Goal: Task Accomplishment & Management: Complete application form

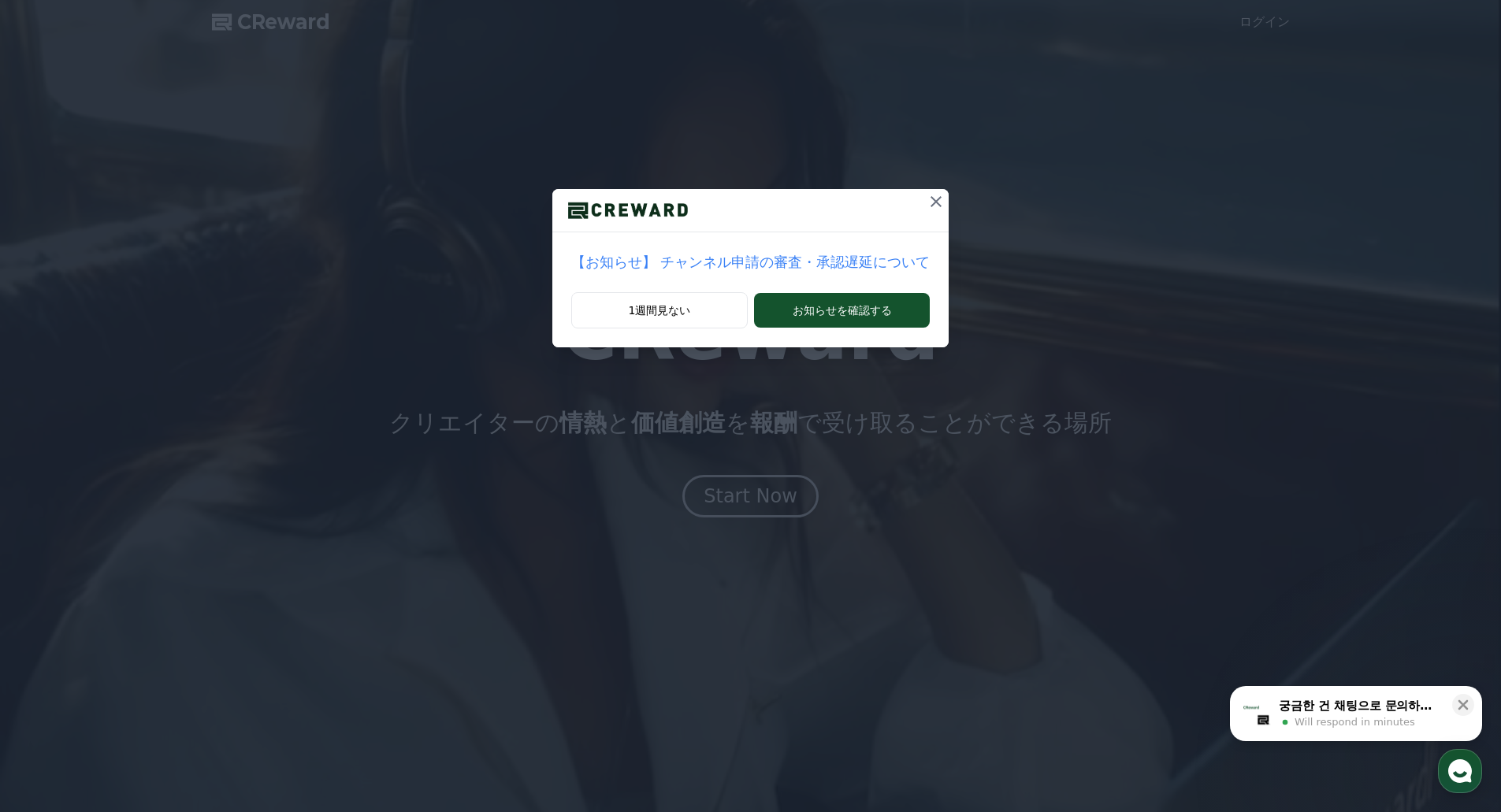
click at [775, 260] on p "【お知らせ】 チャンネル申請の審査・承認遅延について" at bounding box center [750, 262] width 359 height 22
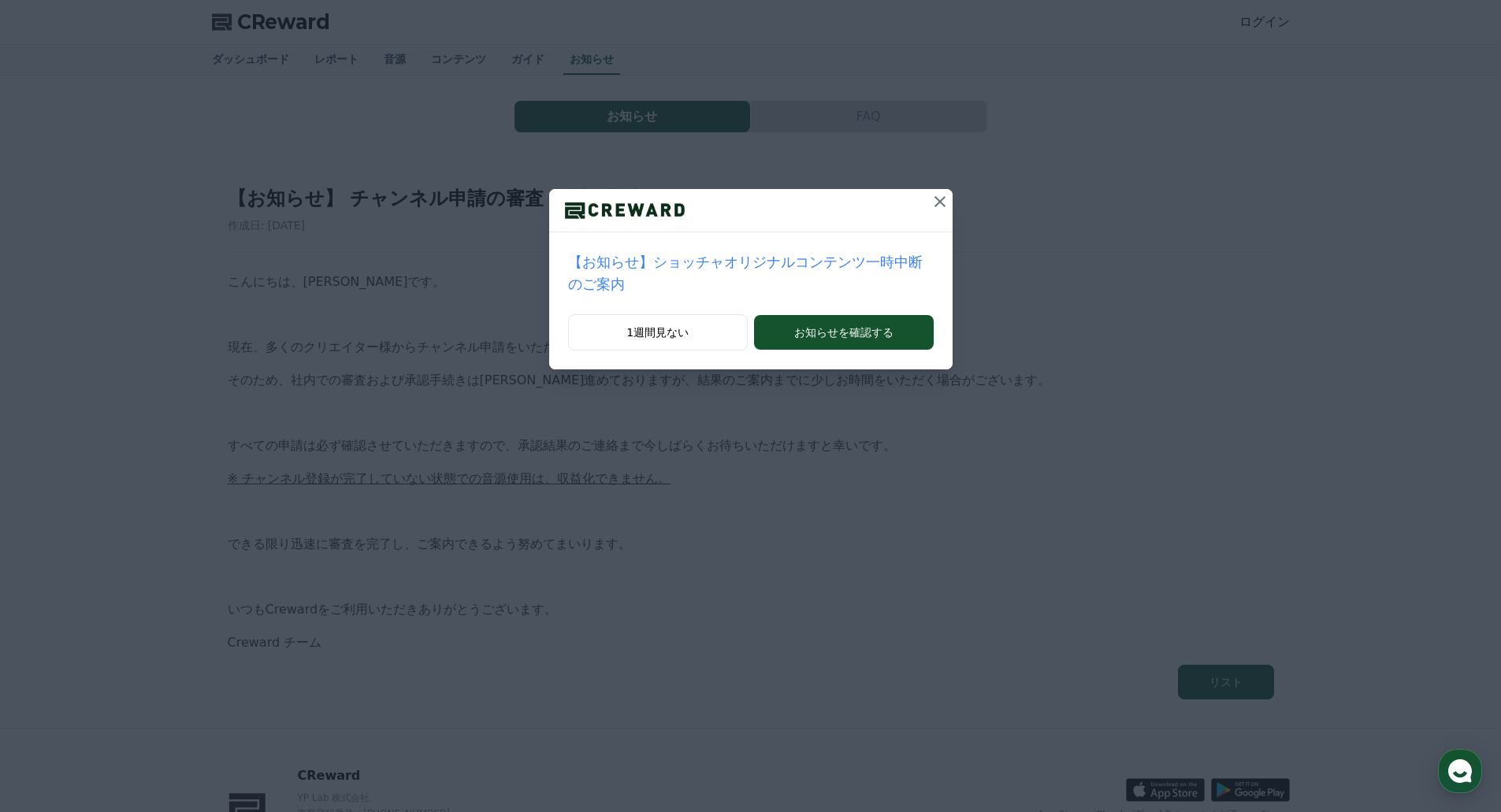
click at [930, 193] on icon at bounding box center [940, 202] width 19 height 19
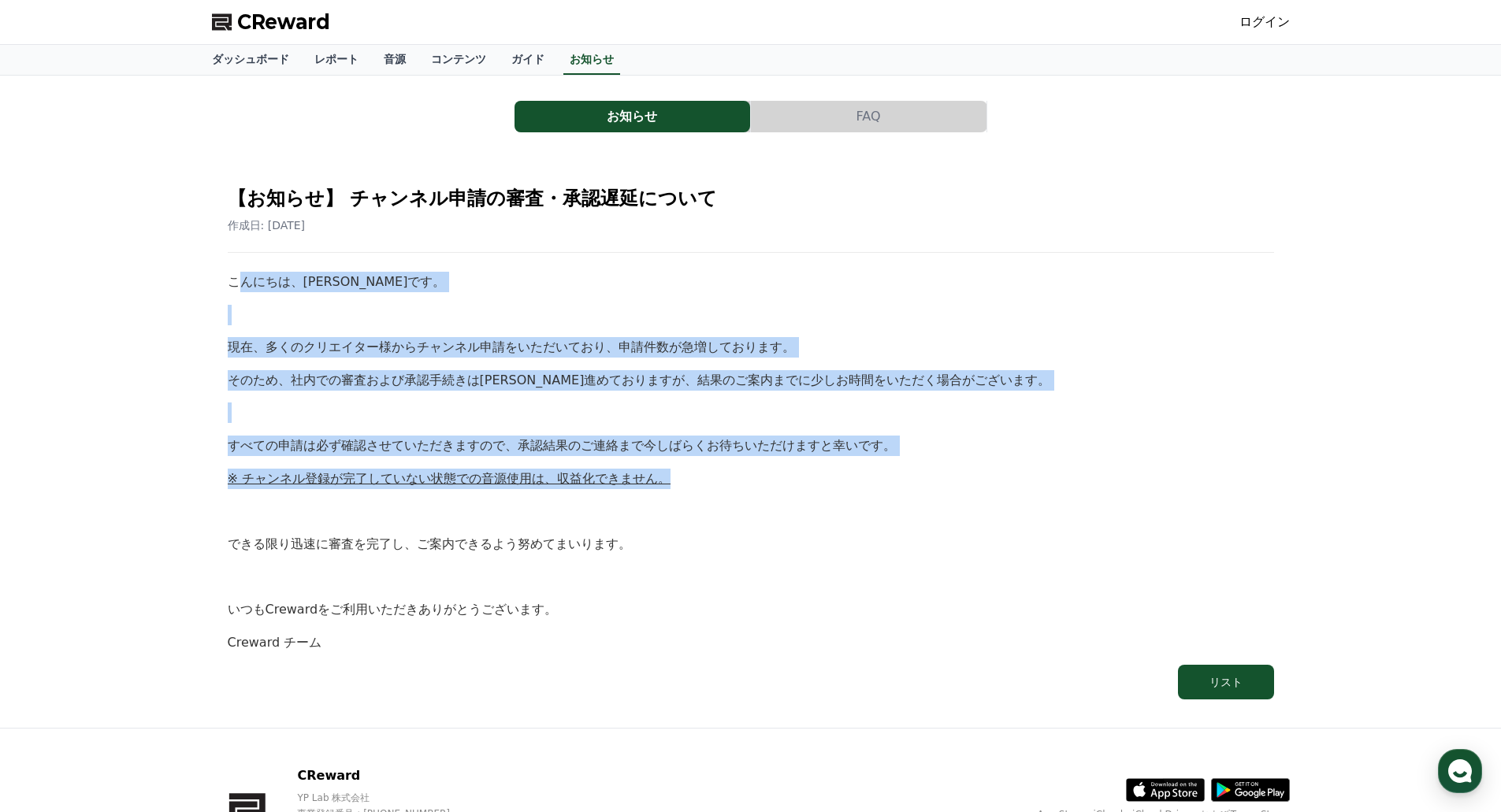
drag, startPoint x: 240, startPoint y: 292, endPoint x: 864, endPoint y: 470, distance: 648.9
click at [864, 470] on div "こんにちは、Crewardです。 現在、多くのクリエイター様からチャンネル申請をいただいており、申請件数が急増しております。 そのため、社内での審査および承認…" at bounding box center [751, 463] width 1047 height 381
click at [864, 470] on p "※ チャンネル登録が完了していない状態での音源使用は、収益化できません。" at bounding box center [751, 478] width 1047 height 20
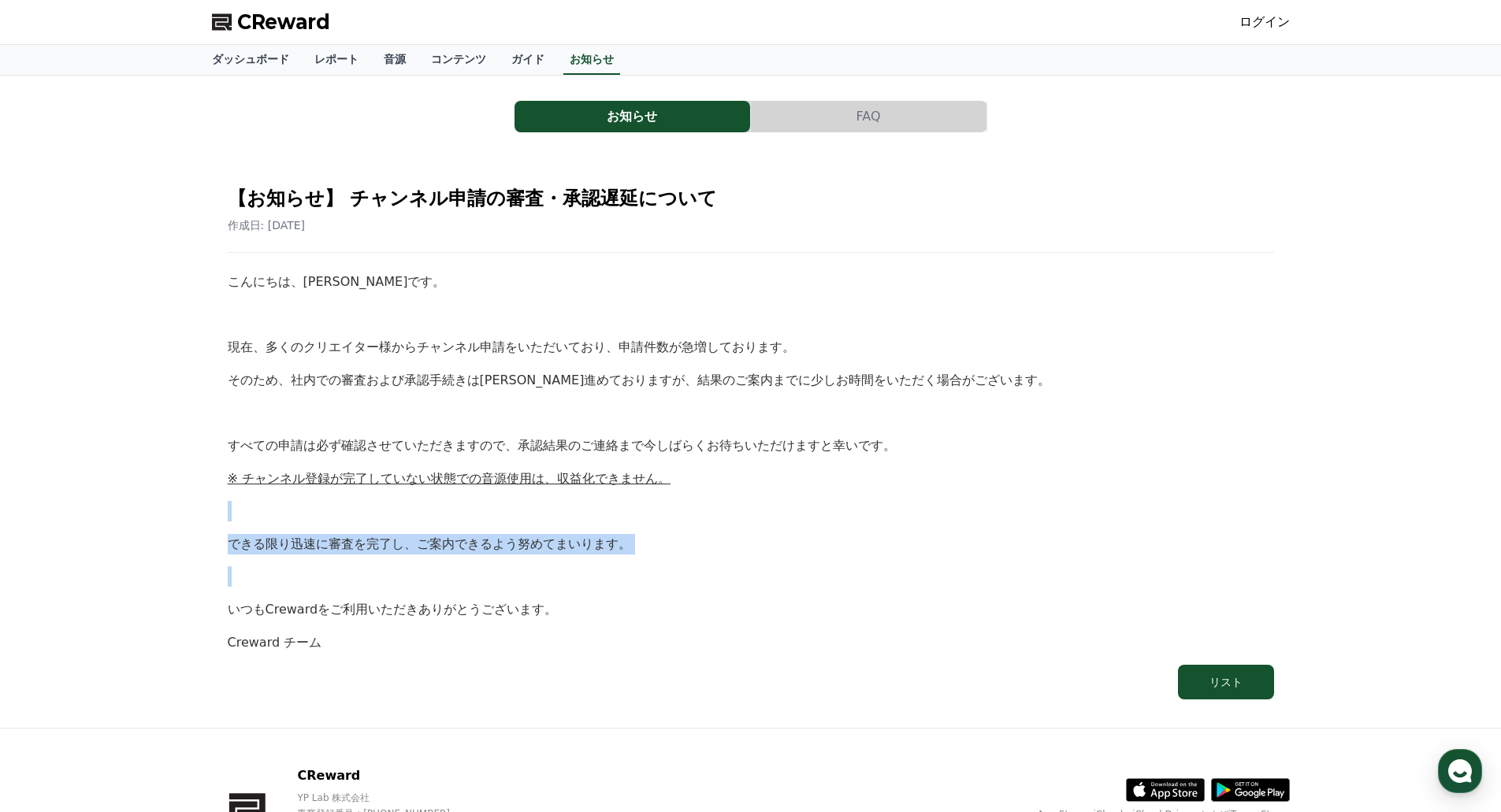
drag, startPoint x: 864, startPoint y: 470, endPoint x: 852, endPoint y: 533, distance: 64.1
click at [852, 533] on div "こんにちは、Crewardです。 現在、多くのクリエイター様からチャンネル申請をいただいており、申請件数が急増しております。 そのため、社内での審査および承認…" at bounding box center [751, 463] width 1047 height 381
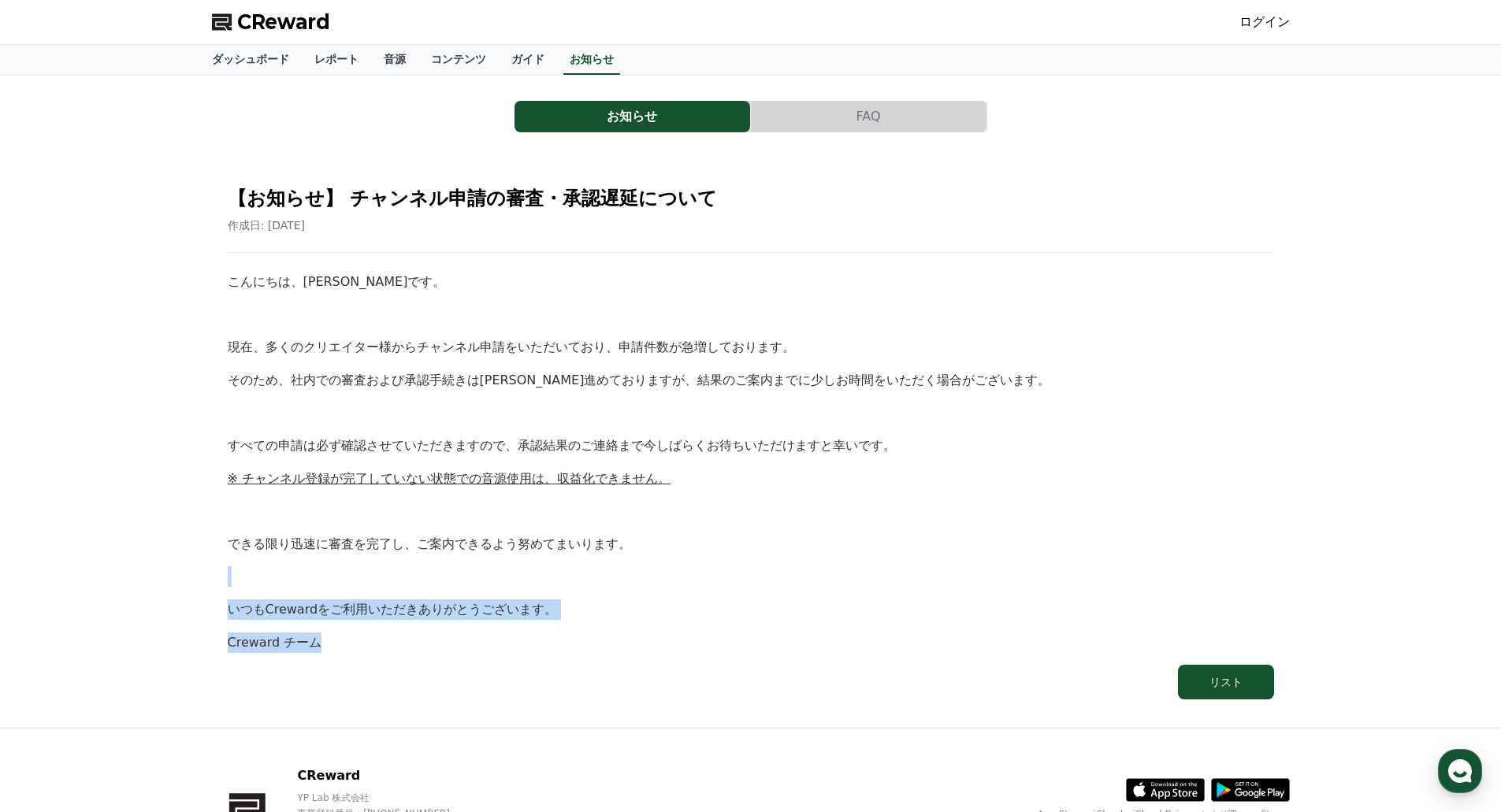
drag, startPoint x: 852, startPoint y: 533, endPoint x: 829, endPoint y: 626, distance: 95.8
click at [829, 626] on div "こんにちは、Crewardです。 現在、多くのクリエイター様からチャンネル申請をいただいており、申請件数が急増しております。 そのため、社内での審査および承認…" at bounding box center [751, 463] width 1047 height 381
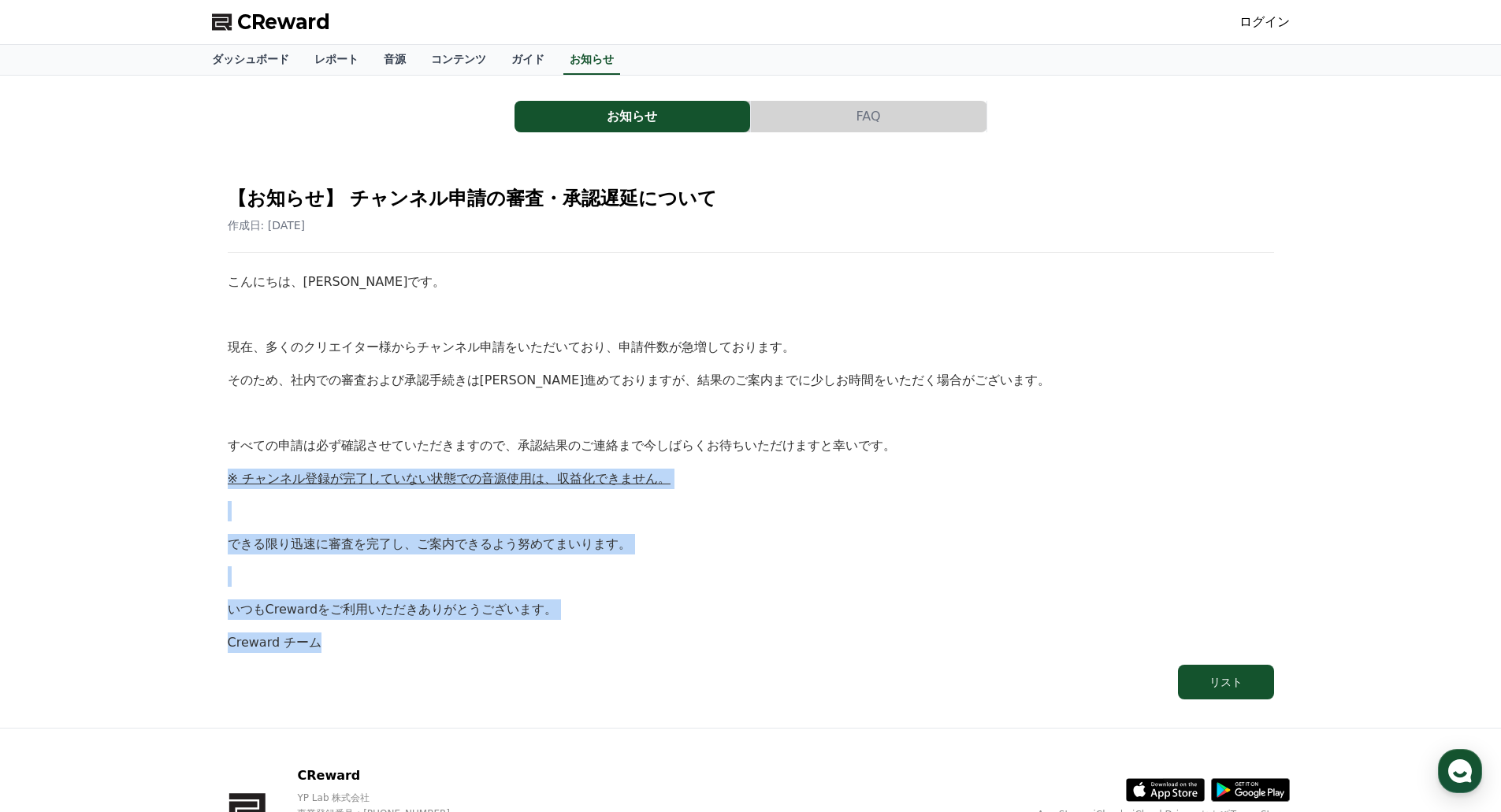
drag, startPoint x: 829, startPoint y: 625, endPoint x: 934, endPoint y: 411, distance: 238.4
click at [932, 414] on div "こんにちは、Crewardです。 現在、多くのクリエイター様からチャンネル申請をいただいており、申請件数が急増しております。 そのため、社内での審査および承認…" at bounding box center [751, 463] width 1047 height 381
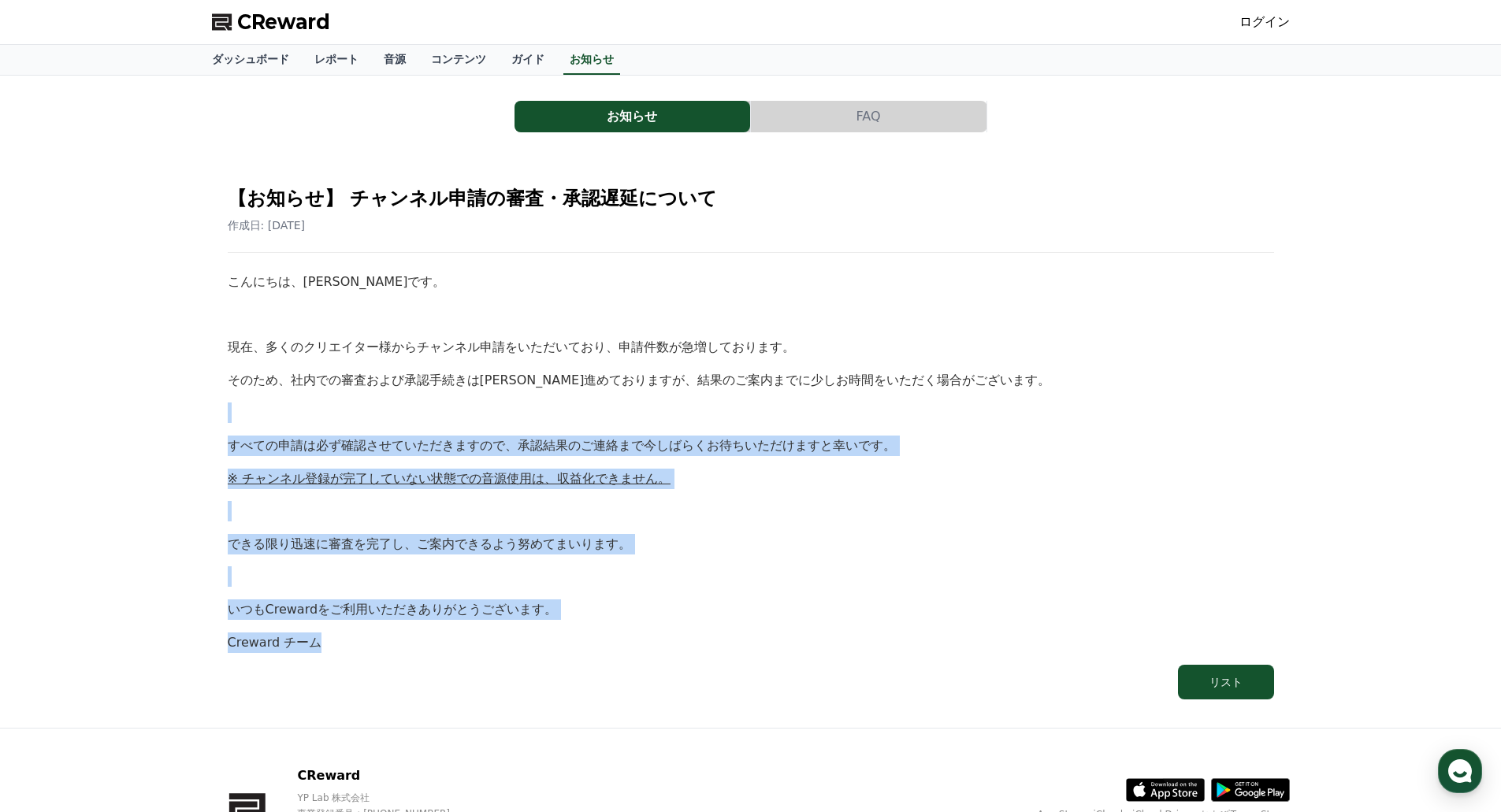
click at [935, 409] on p at bounding box center [751, 413] width 1047 height 20
drag, startPoint x: 935, startPoint y: 409, endPoint x: 904, endPoint y: 588, distance: 181.7
click at [905, 588] on div "こんにちは、Crewardです。 現在、多くのクリエイター様からチャンネル申請をいただいており、申請件数が急増しております。 そのため、社内での審査および承認…" at bounding box center [751, 463] width 1047 height 381
click at [904, 588] on div "こんにちは、Crewardです。 現在、多くのクリエイター様からチャンネル申請をいただいており、申請件数が急増しております。 そのため、社内での審査および承認…" at bounding box center [751, 463] width 1047 height 381
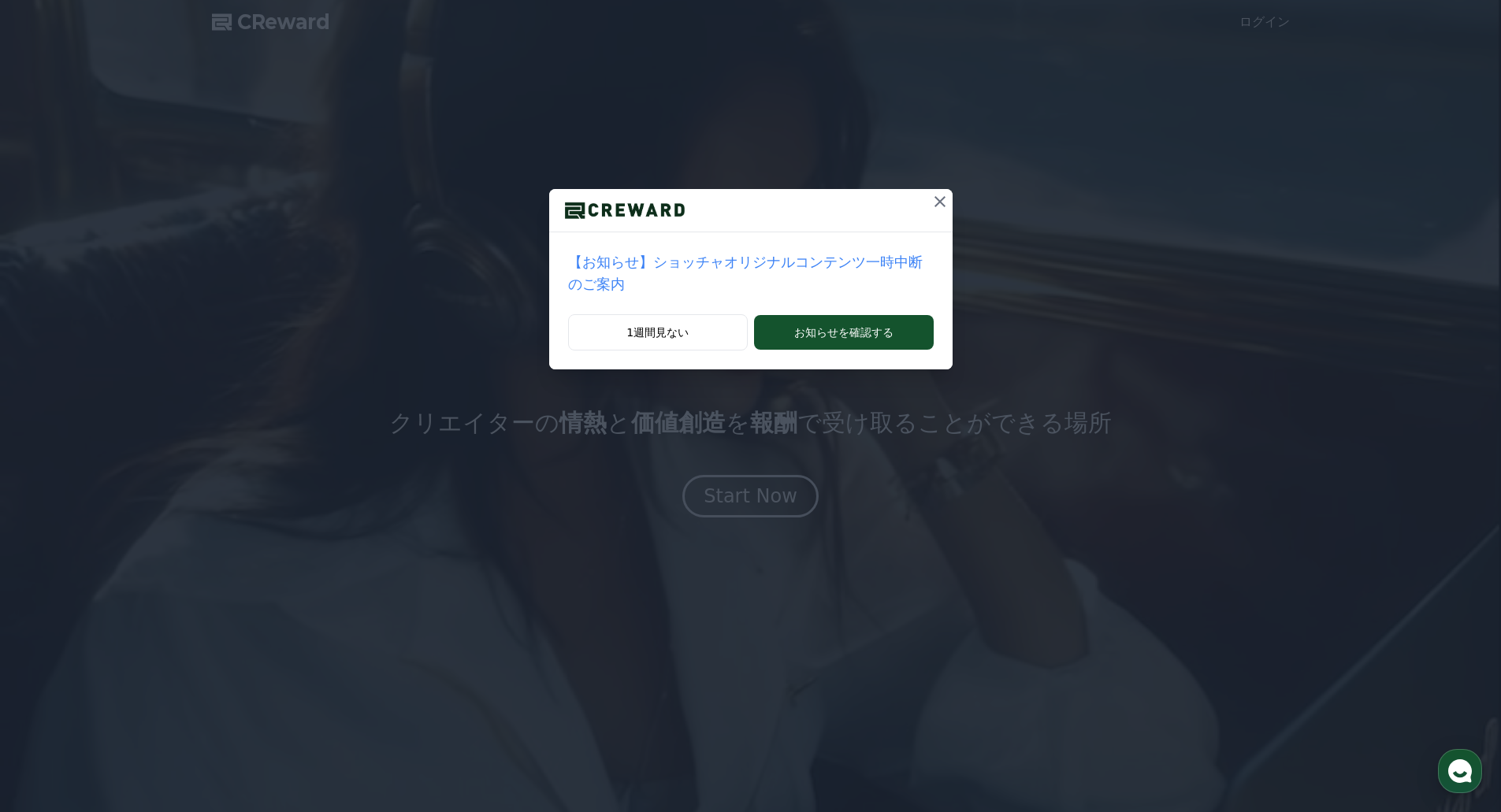
click at [934, 203] on icon at bounding box center [939, 201] width 11 height 11
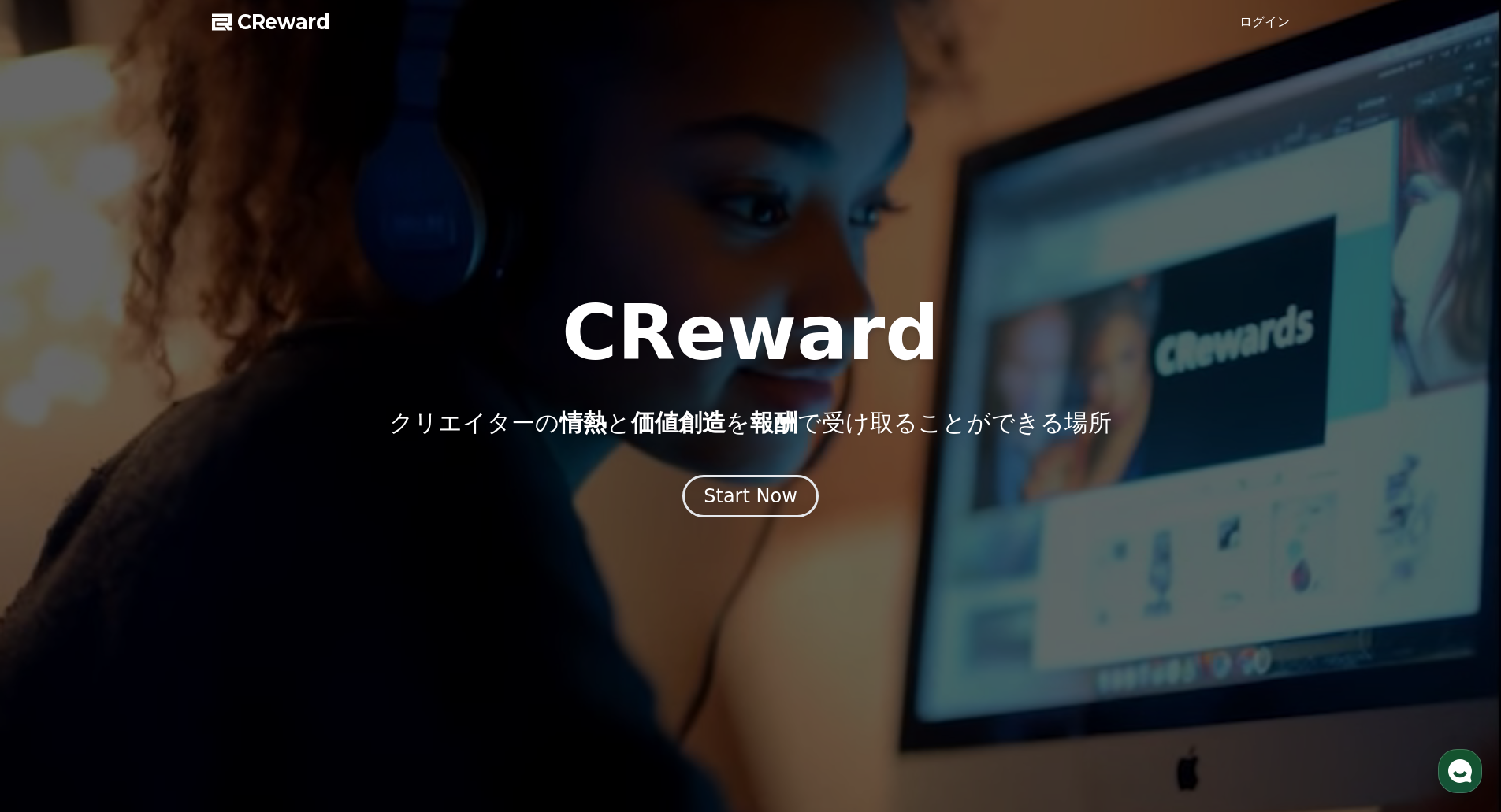
click at [1256, 21] on link "ログイン" at bounding box center [1264, 22] width 50 height 19
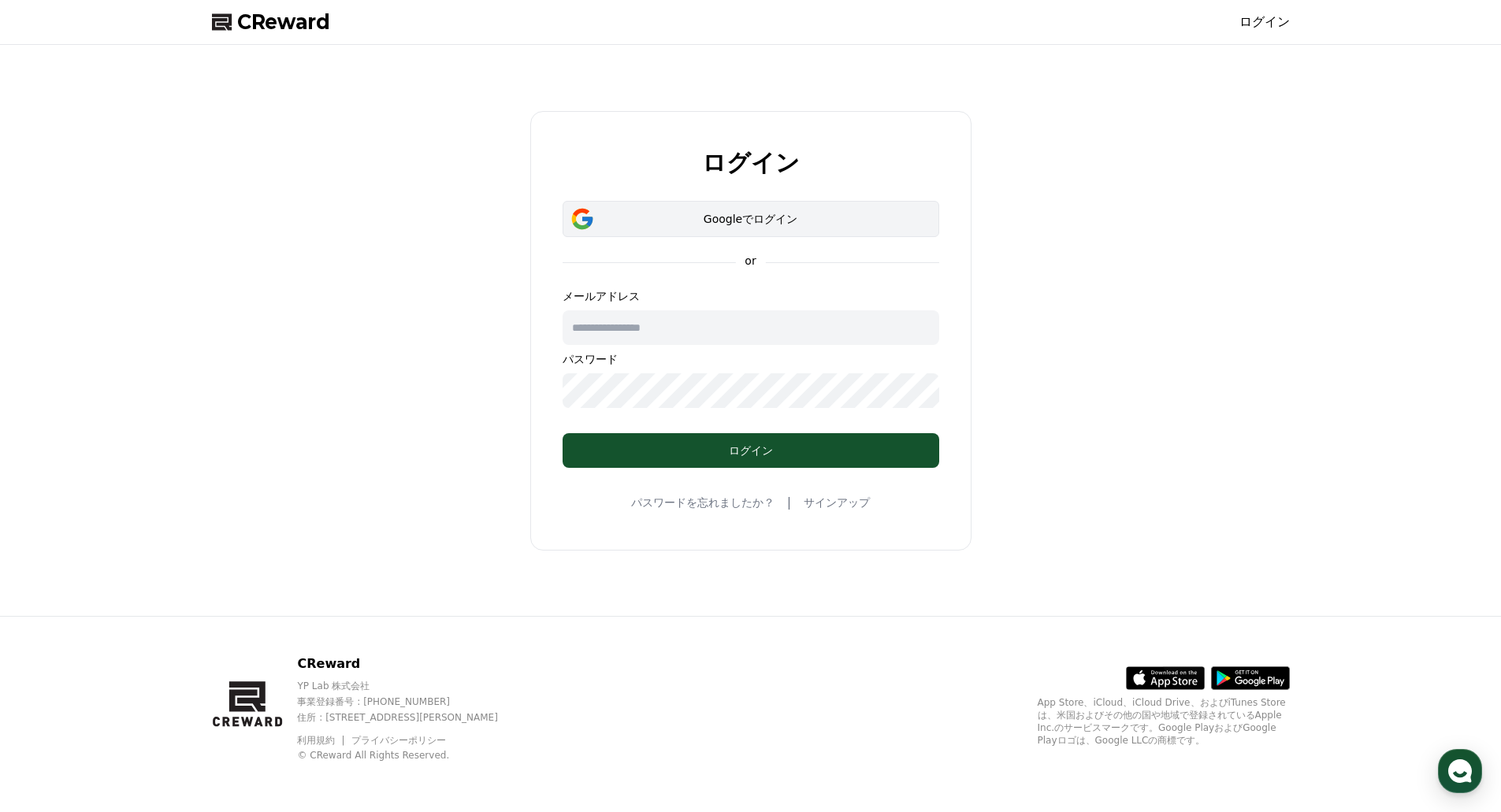
click at [743, 220] on div "Googleでログイン" at bounding box center [751, 218] width 331 height 15
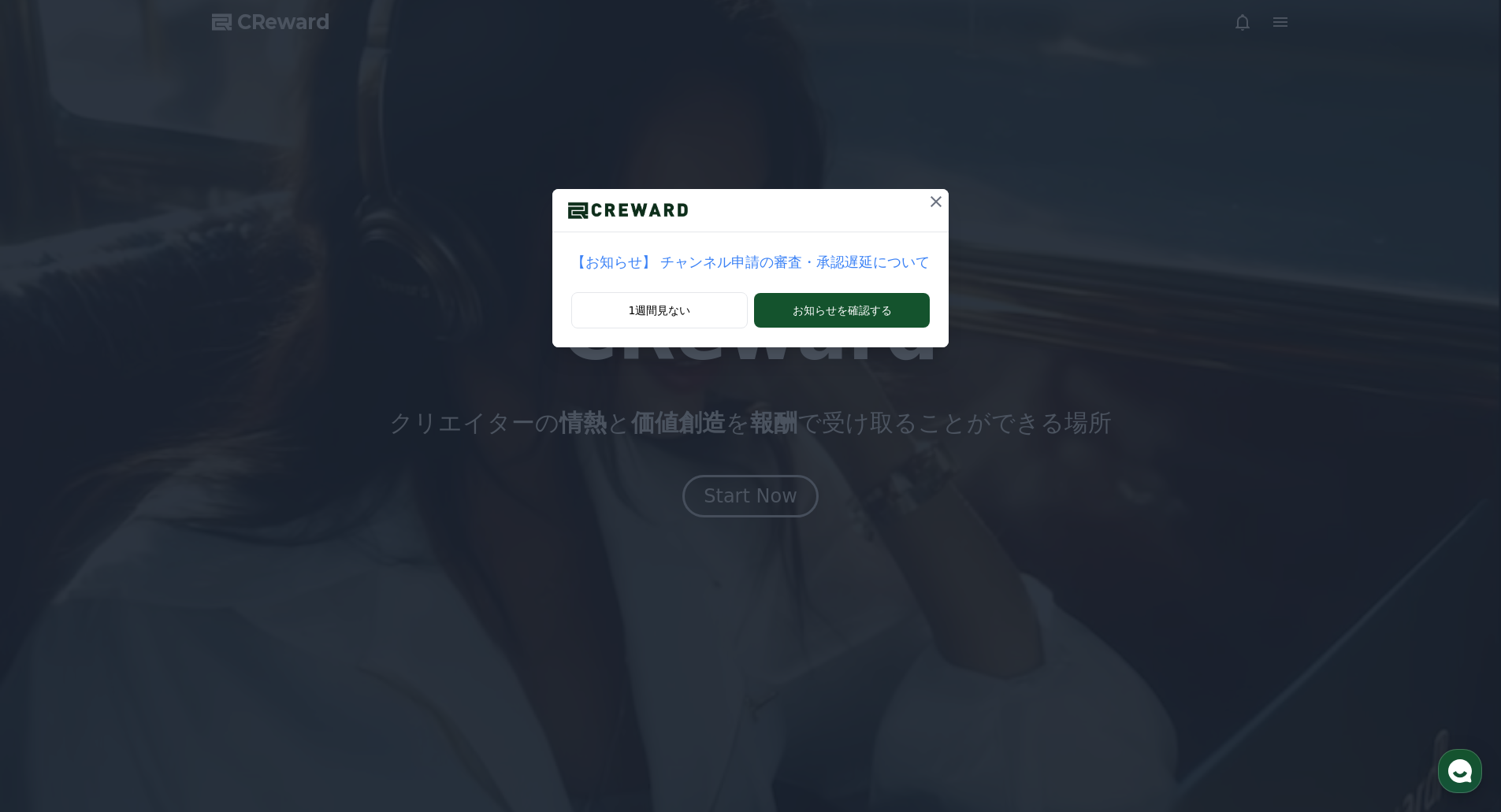
click at [927, 202] on icon at bounding box center [936, 202] width 19 height 19
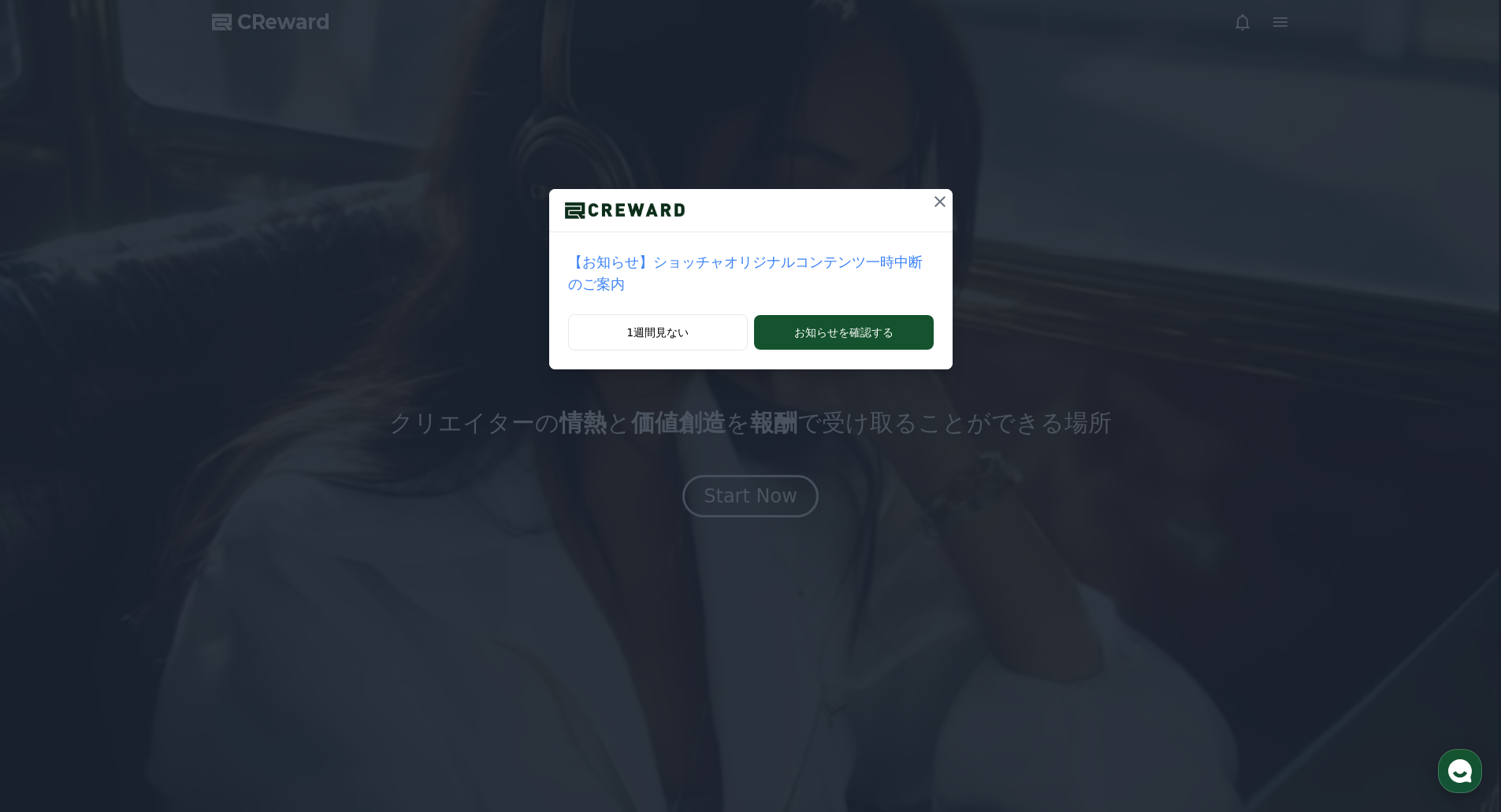
click at [829, 259] on p "【お知らせ】ショッチャオリジナルコンテンツ一時中断のご案内" at bounding box center [751, 273] width 366 height 44
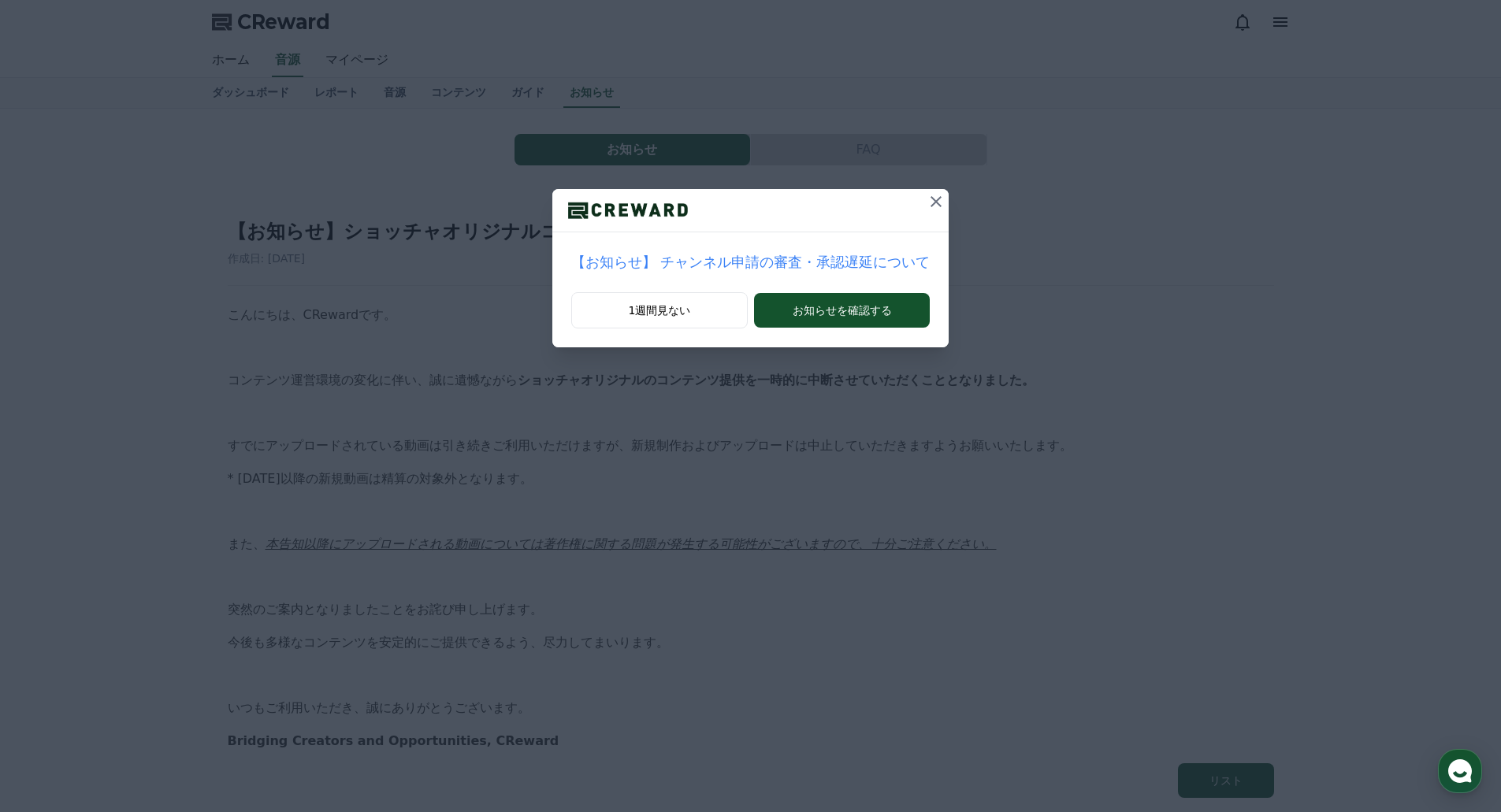
click at [924, 220] on div at bounding box center [936, 211] width 25 height 42
click at [930, 205] on icon at bounding box center [935, 201] width 11 height 11
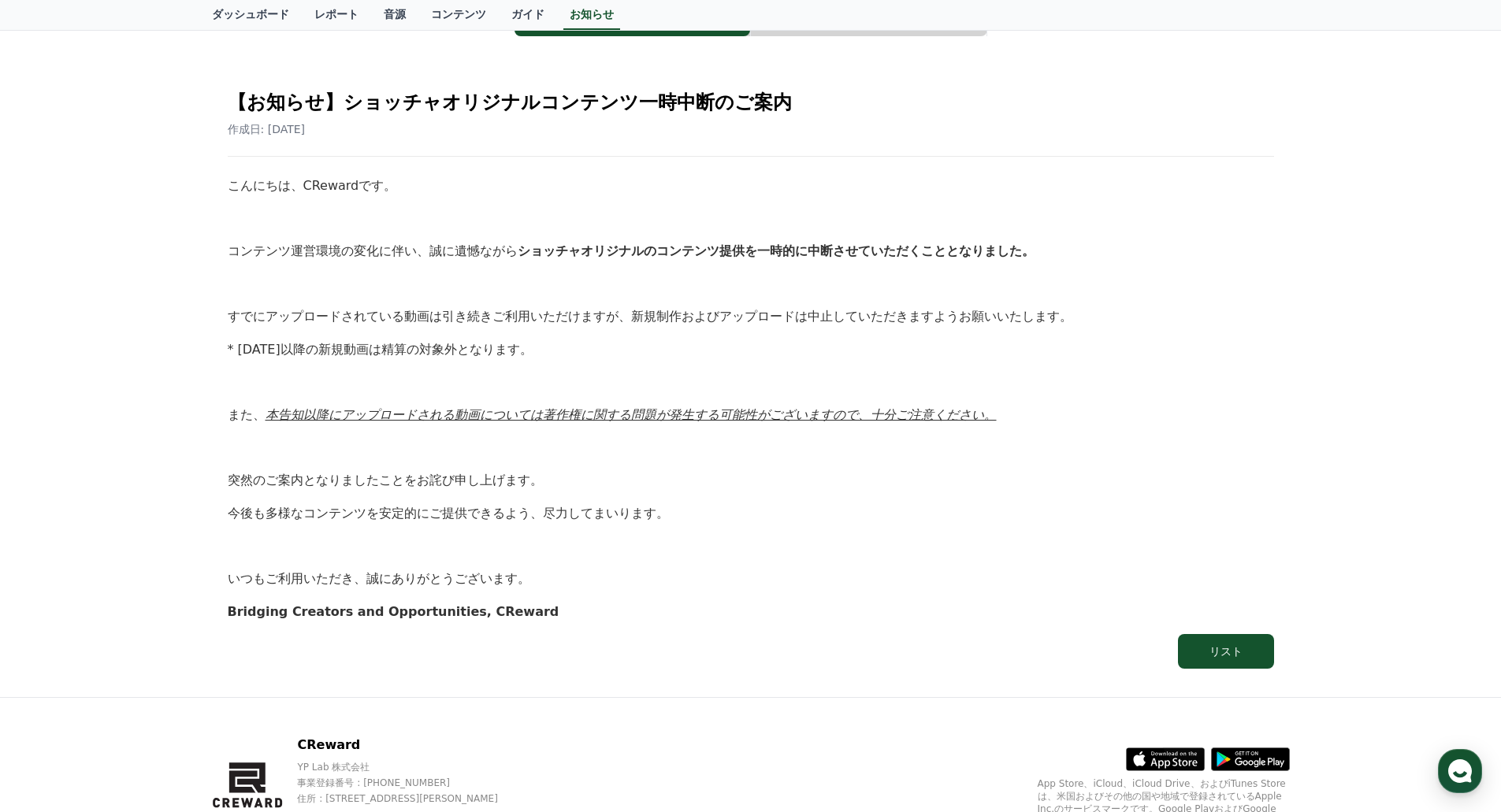
scroll to position [158, 0]
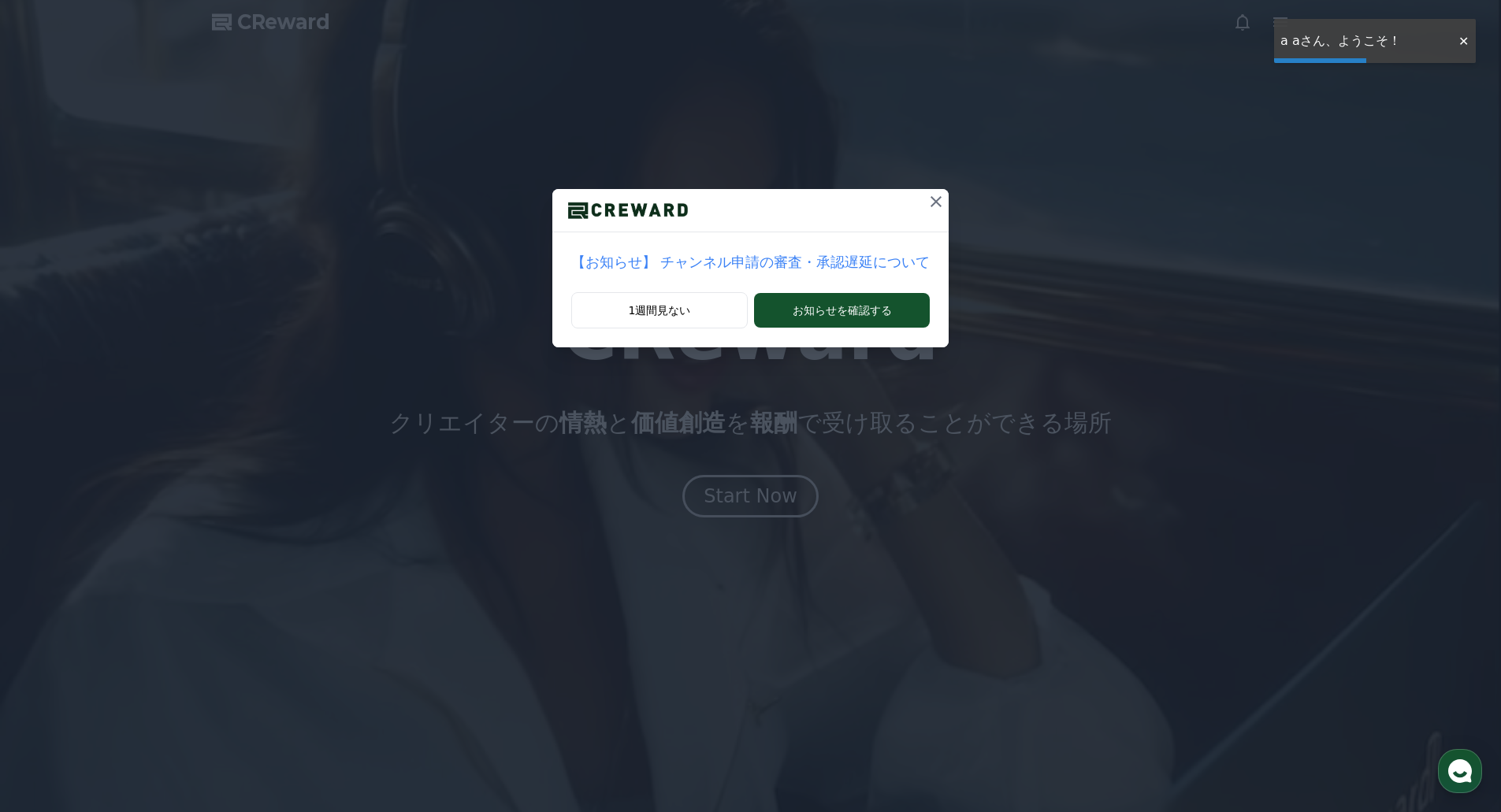
click at [927, 205] on icon at bounding box center [936, 202] width 19 height 19
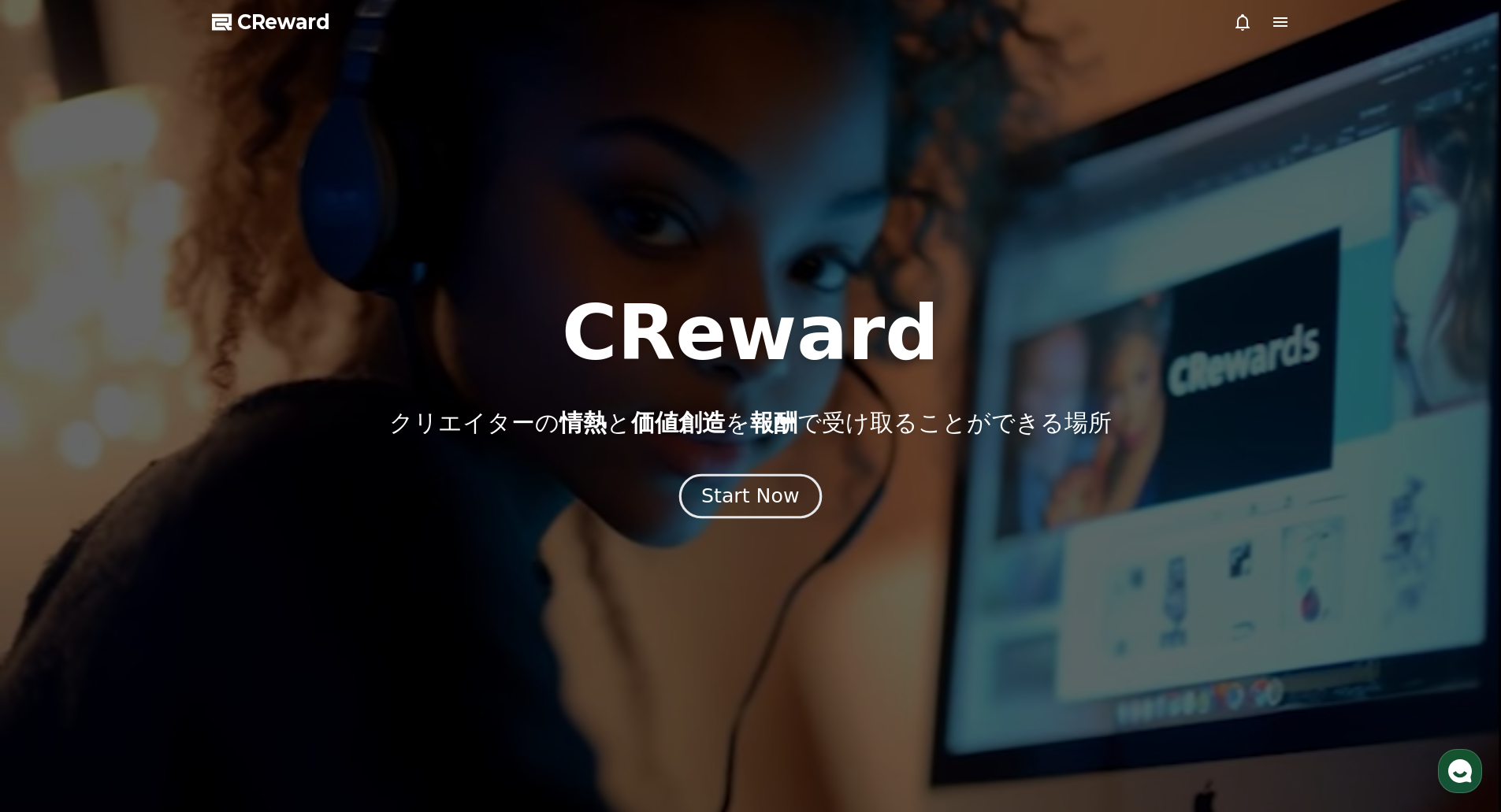
click at [750, 507] on div "Start Now" at bounding box center [750, 496] width 98 height 27
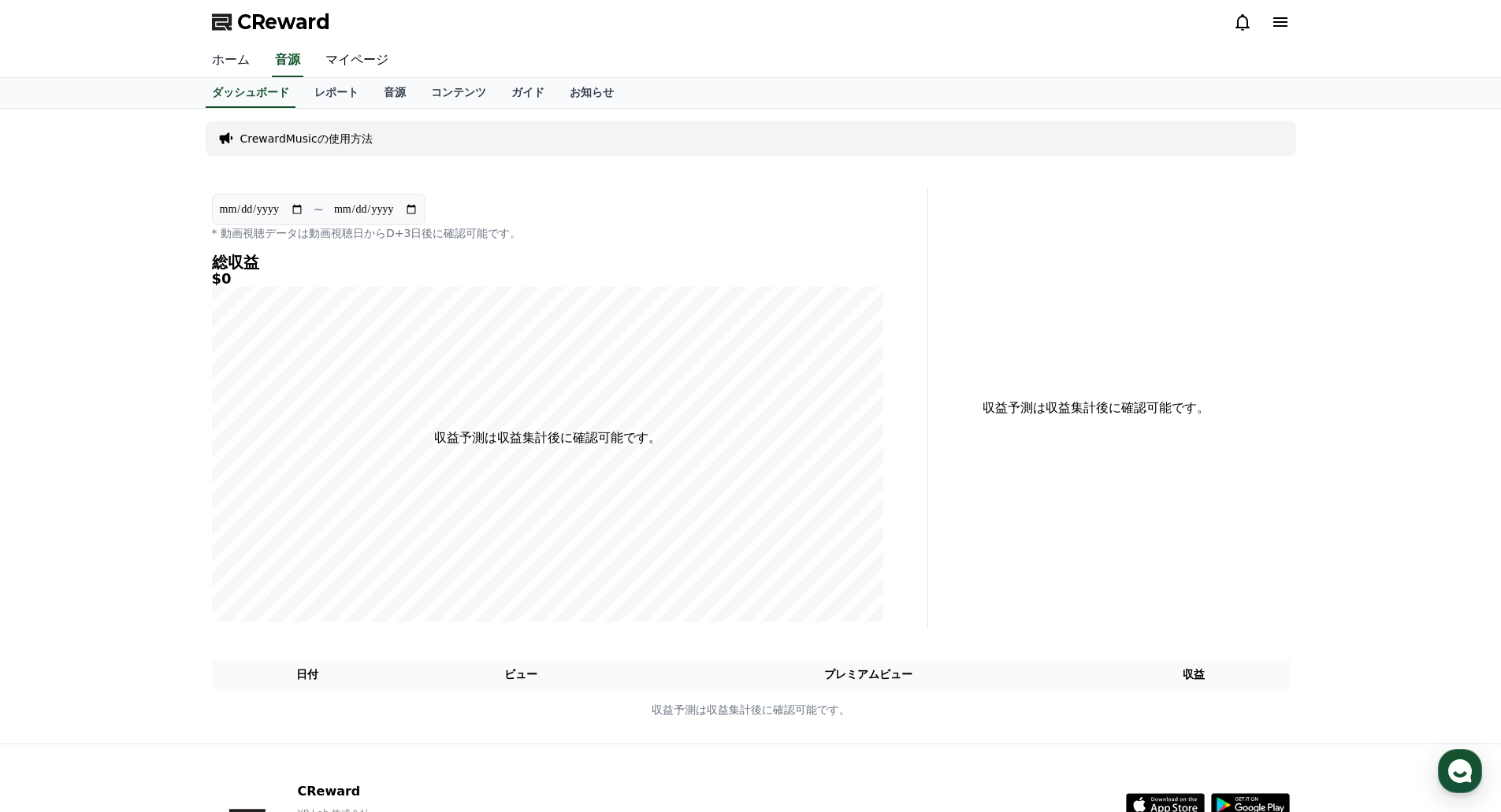
click at [215, 55] on link "ホーム" at bounding box center [231, 61] width 64 height 33
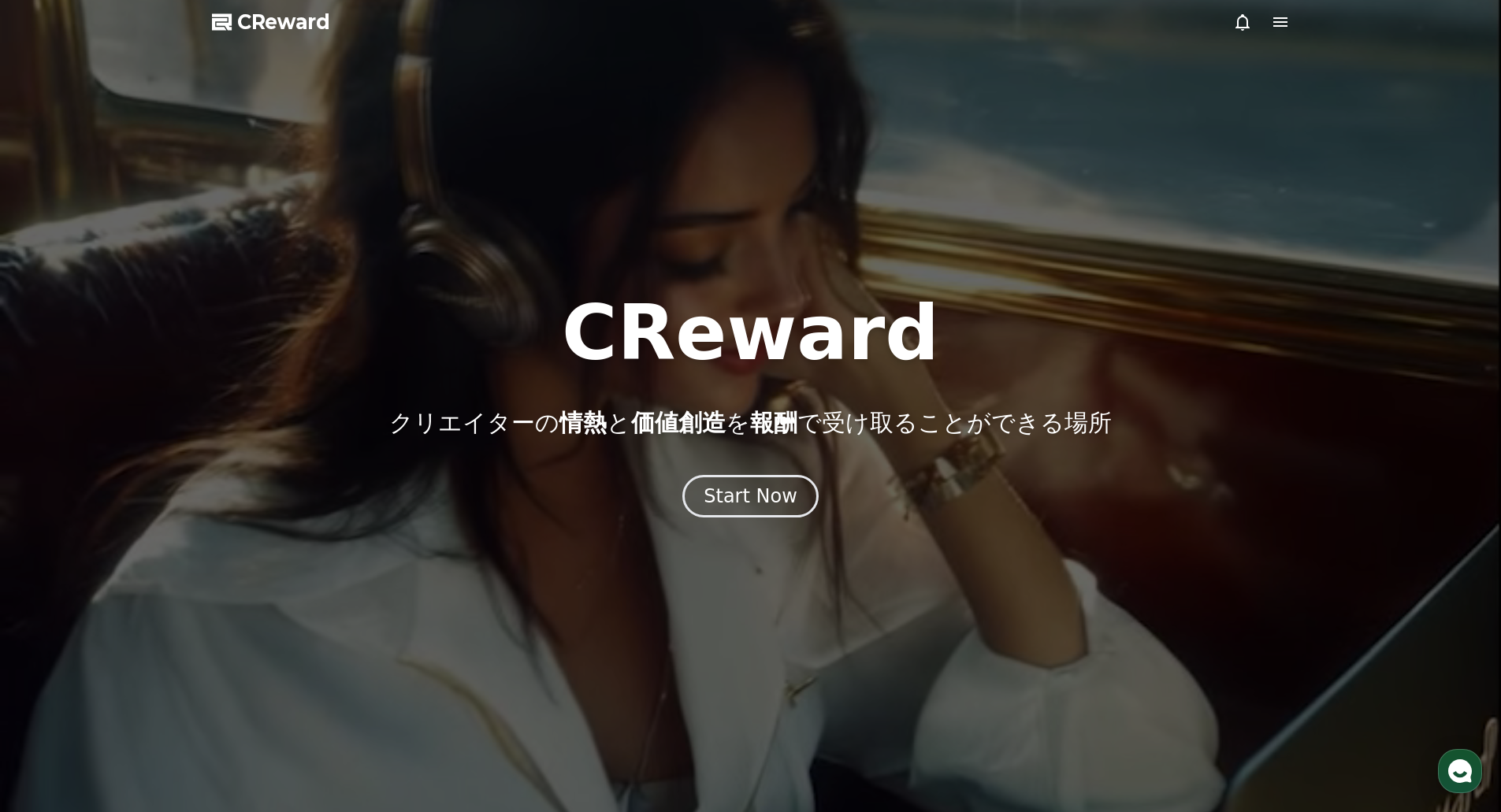
click at [1248, 22] on icon at bounding box center [1243, 22] width 19 height 19
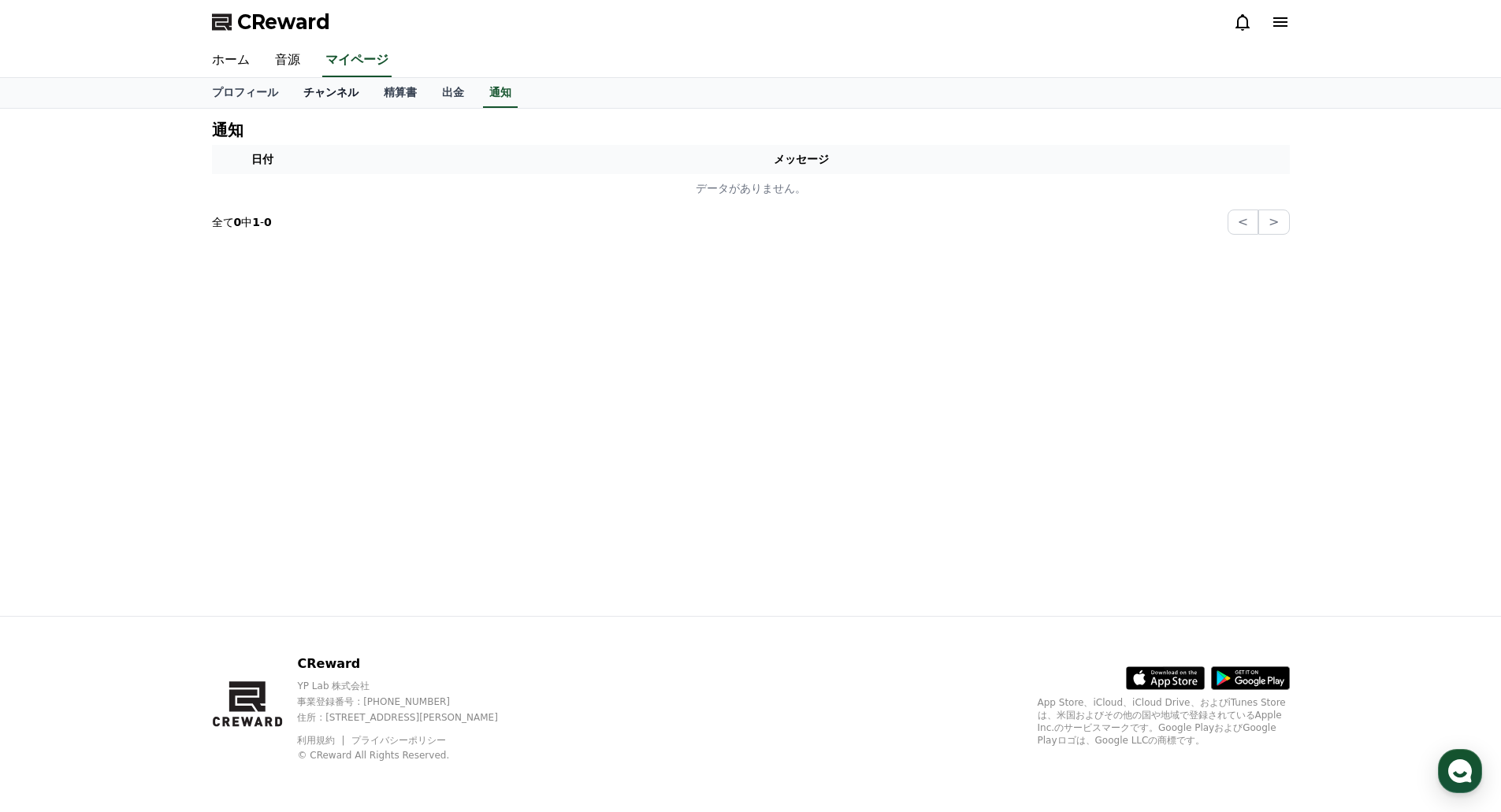
click at [295, 96] on link "チャンネル" at bounding box center [331, 92] width 81 height 30
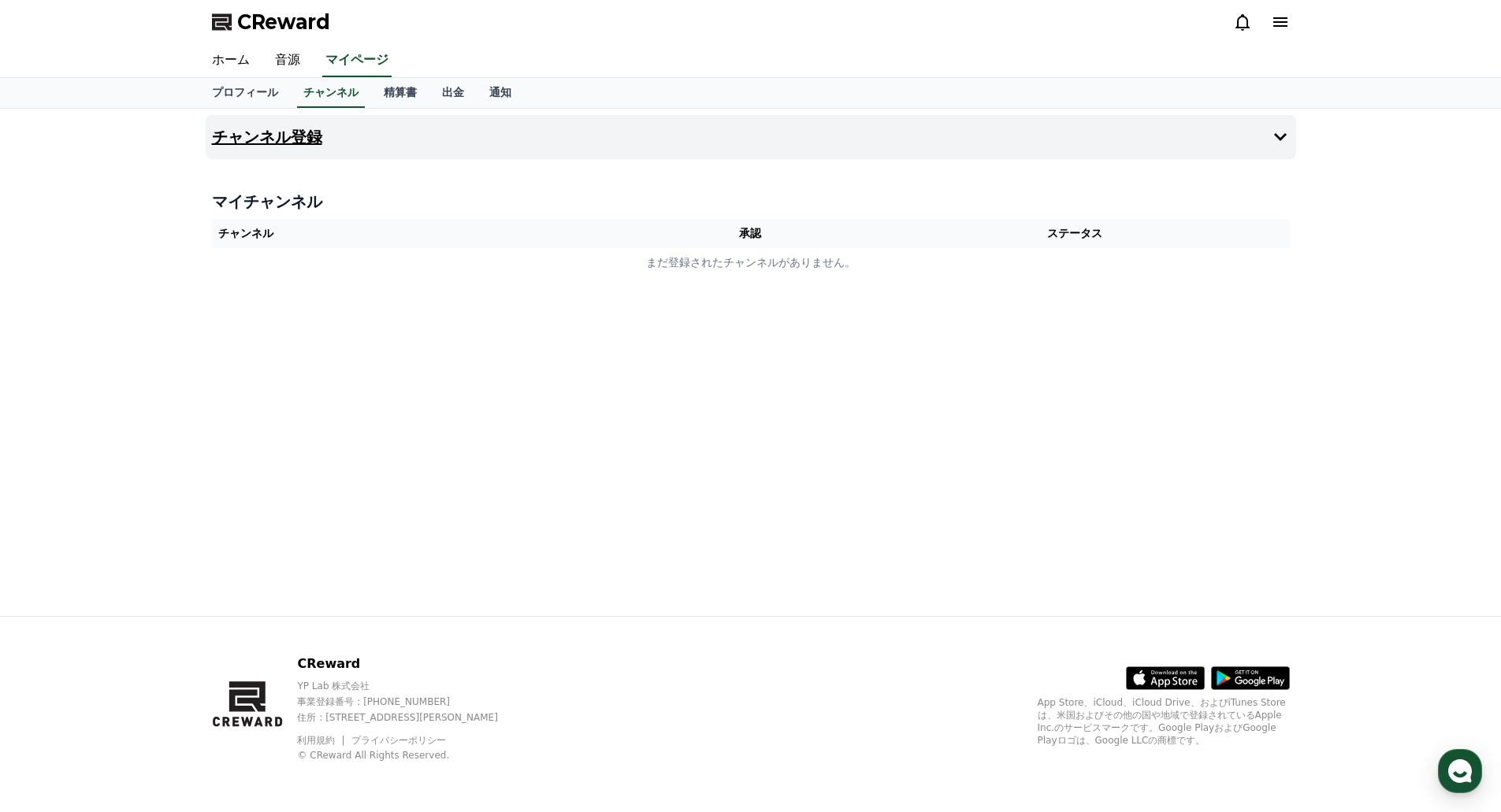
click at [297, 146] on h4 "チャンネル登録" at bounding box center [267, 137] width 111 height 17
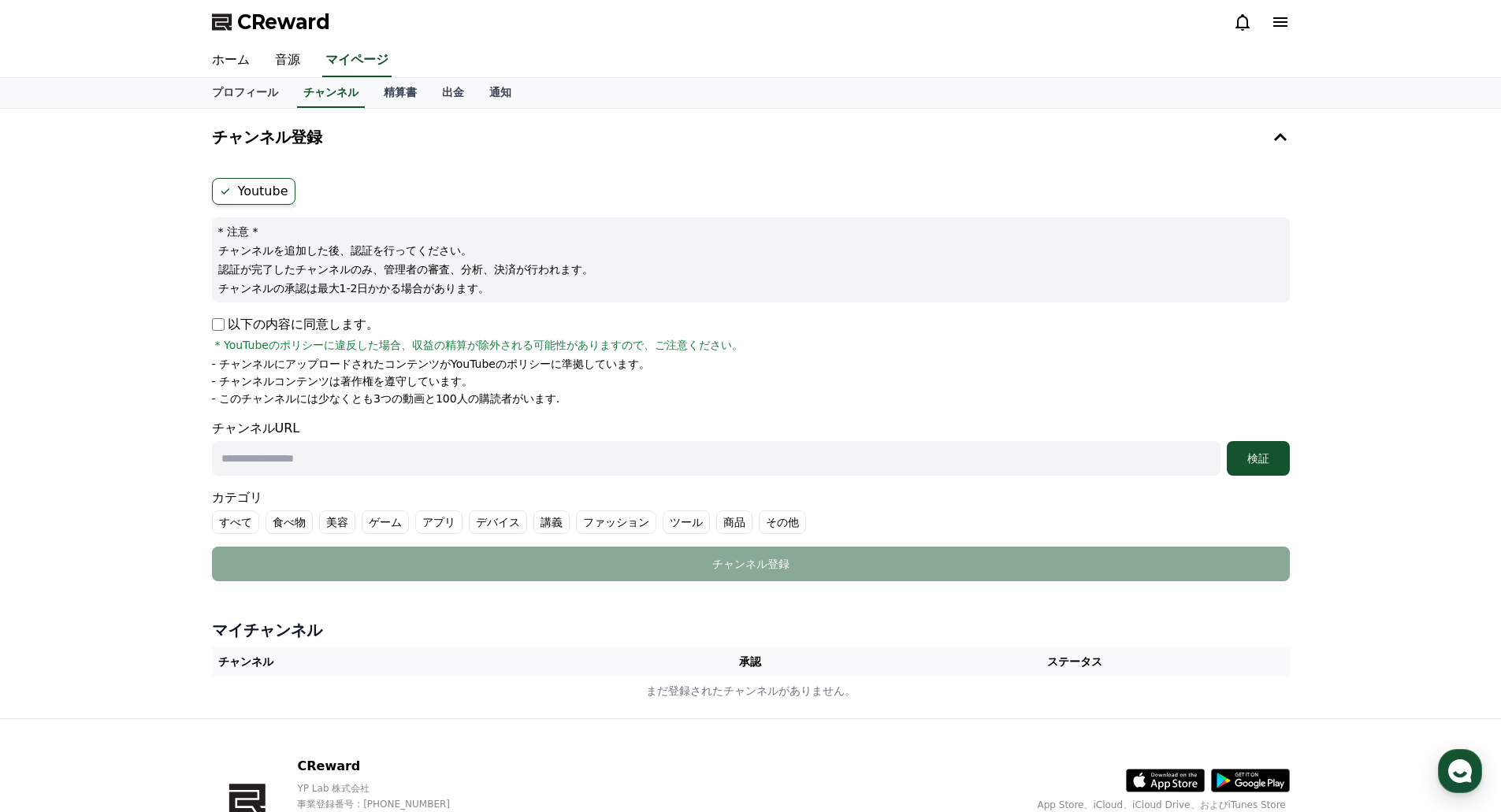
drag, startPoint x: 209, startPoint y: 243, endPoint x: 548, endPoint y: 292, distance: 342.5
click at [547, 292] on div "Youtube * 注意 * チャンネルを追加した後、認証を行ってください。 認証が完了したチャンネルのみ、管理者の審査、分析、決済が行われます。 チャンネル…" at bounding box center [750, 380] width 1090 height 416
click at [548, 292] on p "チャンネルの承認は最大1-2日かかる場合があります。" at bounding box center [750, 289] width 1065 height 15
drag, startPoint x: 548, startPoint y: 292, endPoint x: 240, endPoint y: 250, distance: 310.9
click at [242, 250] on div "* 注意 * チャンネルを追加した後、認証を行ってください。 認証が完了したチャンネルのみ、管理者の審査、分析、決済が行われます。 チャンネルの承認は最大1-…" at bounding box center [750, 260] width 1078 height 85
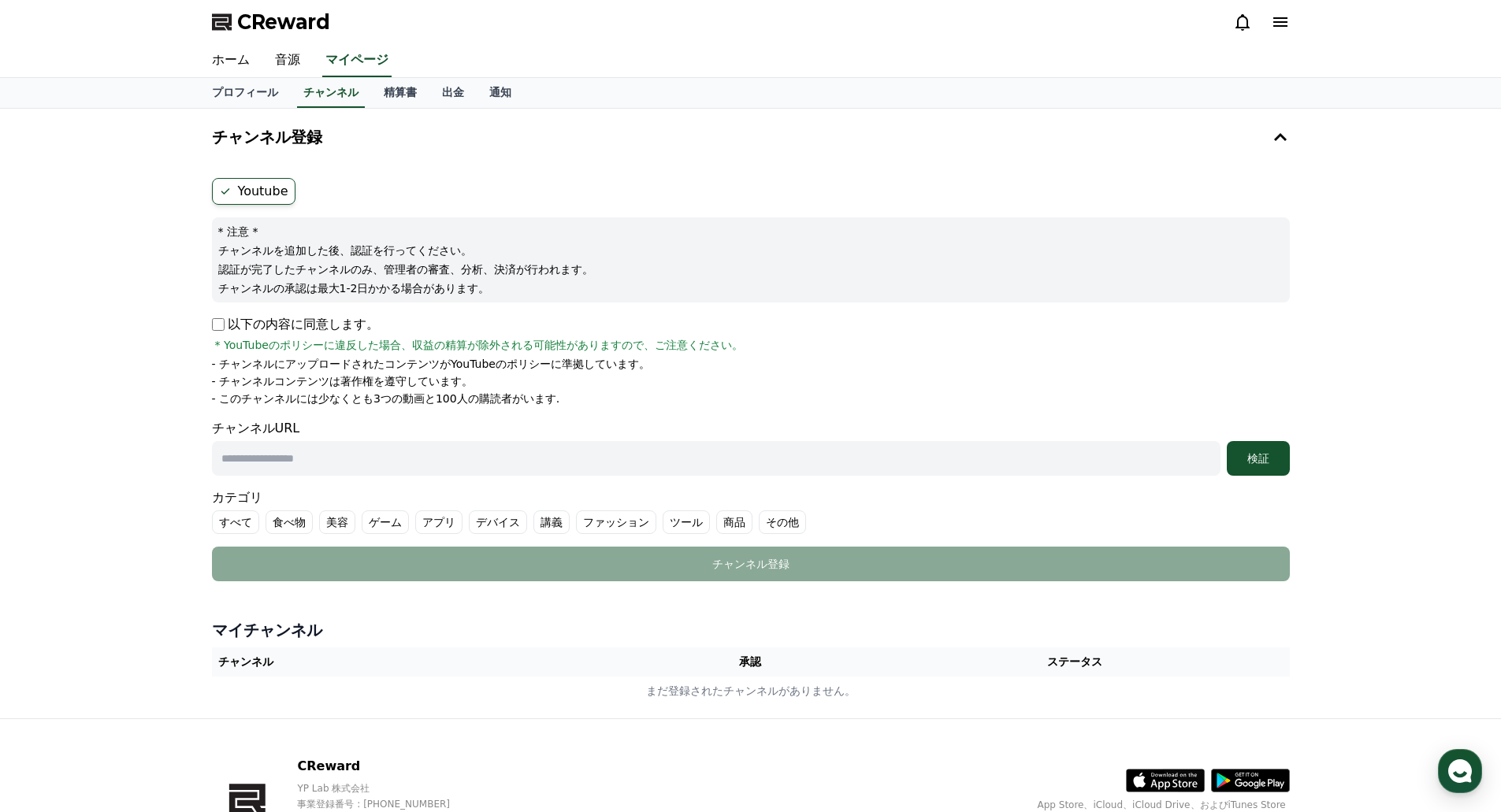
click at [224, 250] on p "チャンネルを追加した後、認証を行ってください。" at bounding box center [750, 250] width 1065 height 15
click at [773, 448] on input "text" at bounding box center [716, 459] width 1008 height 35
drag, startPoint x: 571, startPoint y: 438, endPoint x: 581, endPoint y: 446, distance: 12.8
click at [570, 438] on div "チャンネルURL 検証" at bounding box center [750, 447] width 1078 height 57
click at [594, 450] on input "text" at bounding box center [716, 459] width 1008 height 35
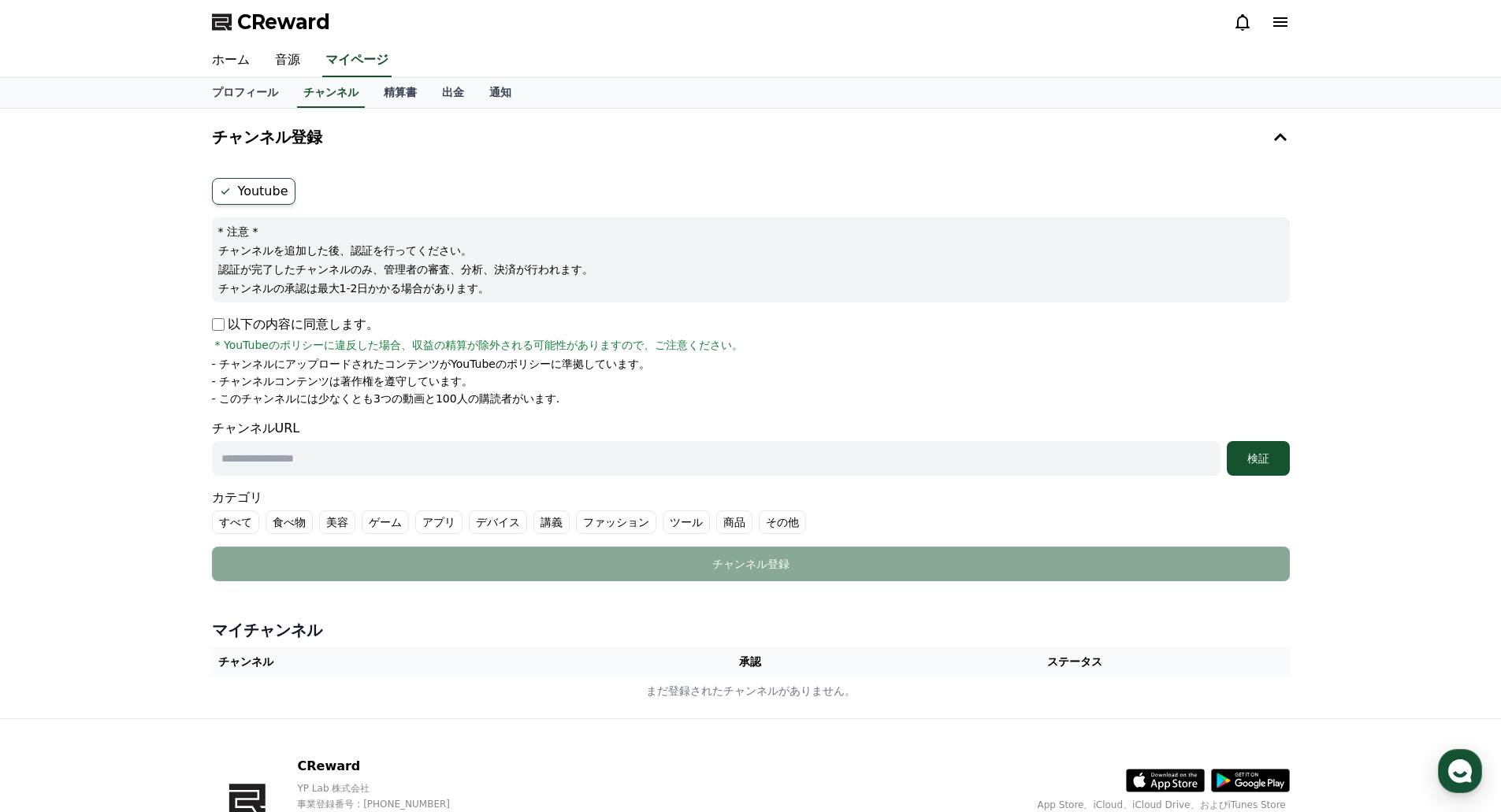
paste input "**********"
type input "**********"
click at [1255, 450] on div "検証" at bounding box center [1259, 458] width 50 height 15
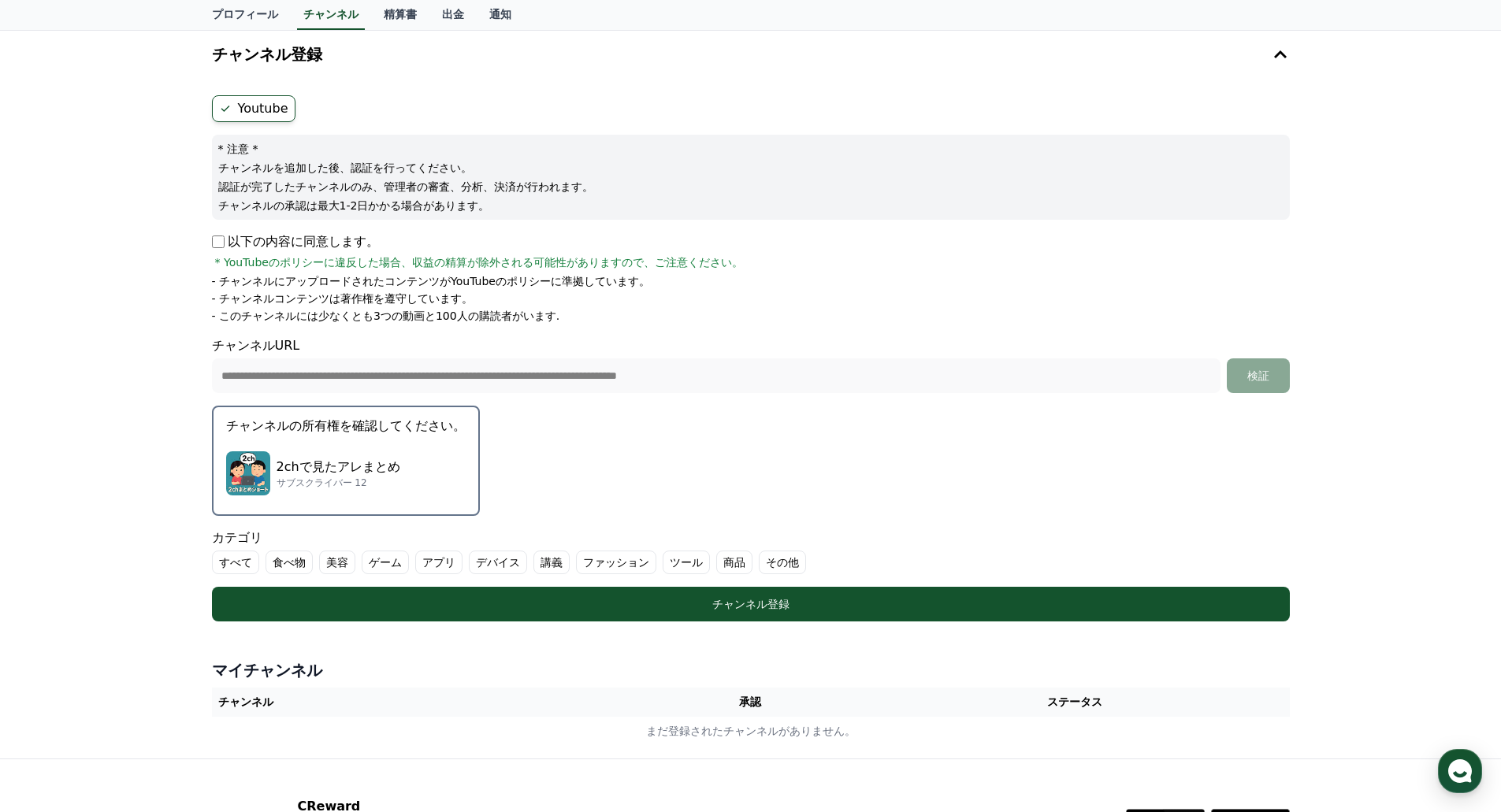
scroll to position [79, 0]
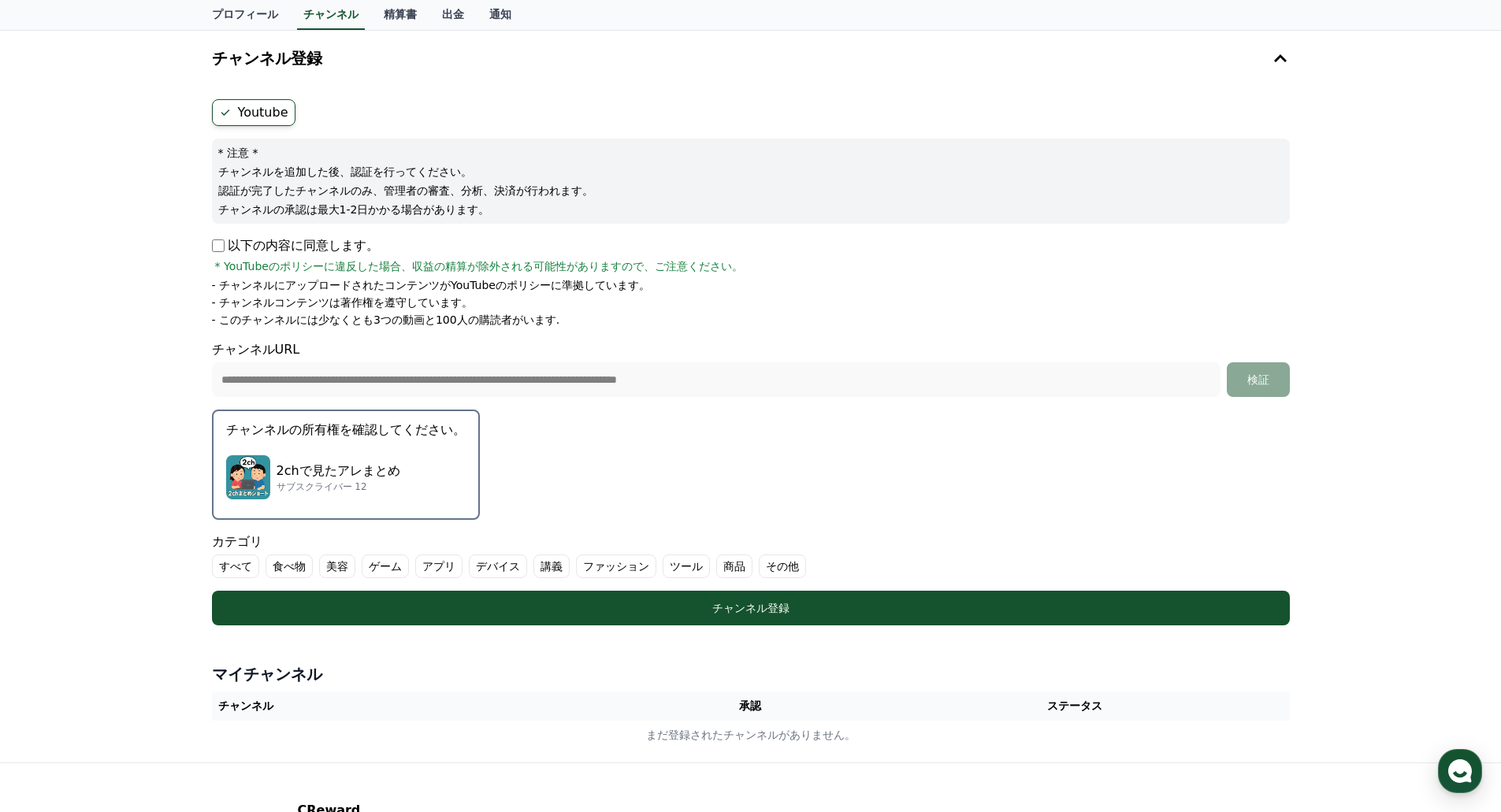
drag, startPoint x: 190, startPoint y: 169, endPoint x: 657, endPoint y: 273, distance: 478.4
click at [657, 273] on div "**********" at bounding box center [750, 396] width 1501 height 733
drag, startPoint x: 681, startPoint y: 300, endPoint x: 699, endPoint y: 337, distance: 41.1
click at [699, 337] on form "**********" at bounding box center [750, 362] width 1078 height 526
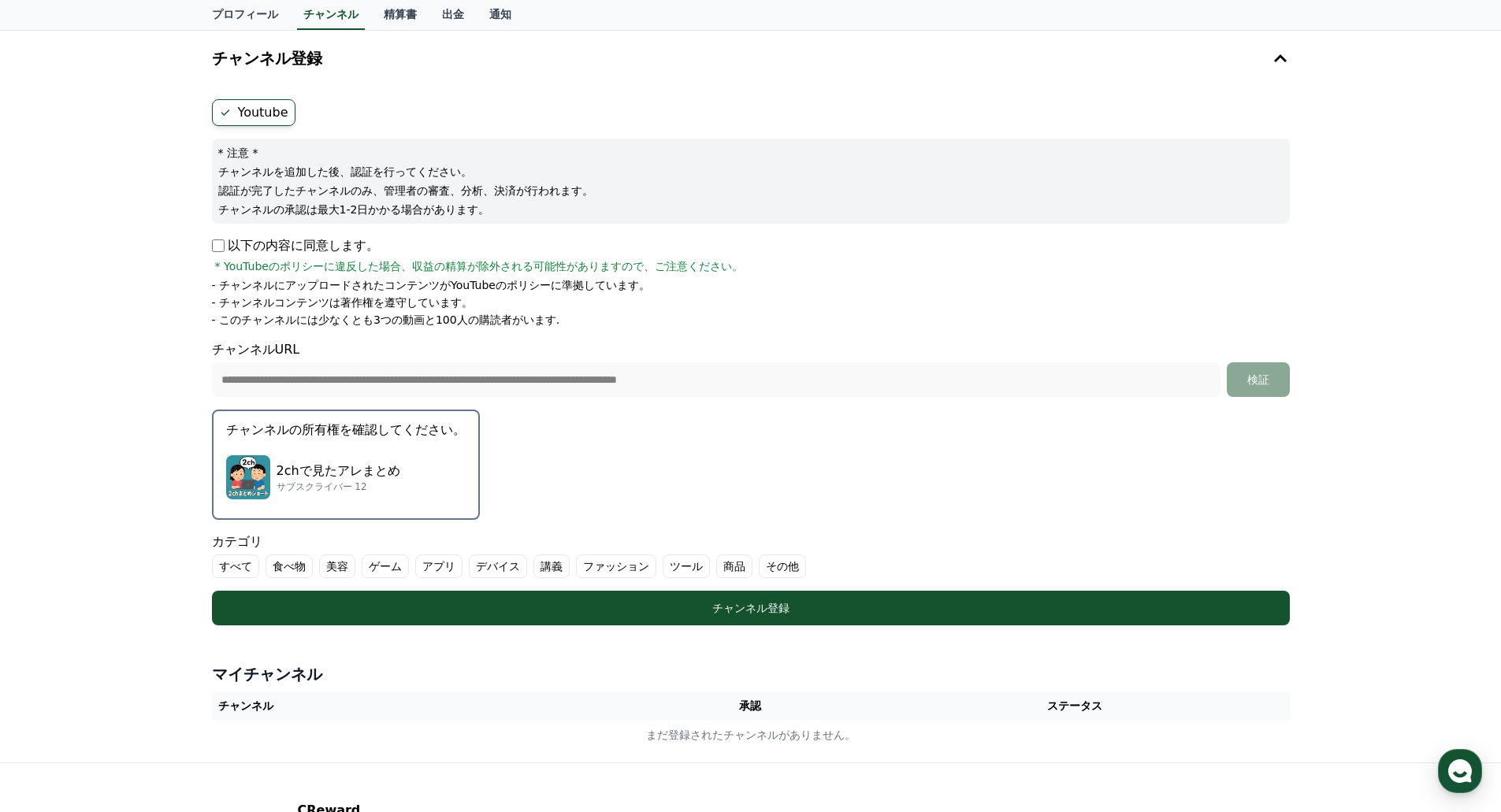
drag, startPoint x: 701, startPoint y: 328, endPoint x: 607, endPoint y: 328, distance: 94.0
click at [751, 329] on form "**********" at bounding box center [750, 362] width 1078 height 526
drag, startPoint x: 571, startPoint y: 331, endPoint x: 602, endPoint y: 320, distance: 32.9
click at [602, 320] on form "**********" at bounding box center [750, 362] width 1078 height 526
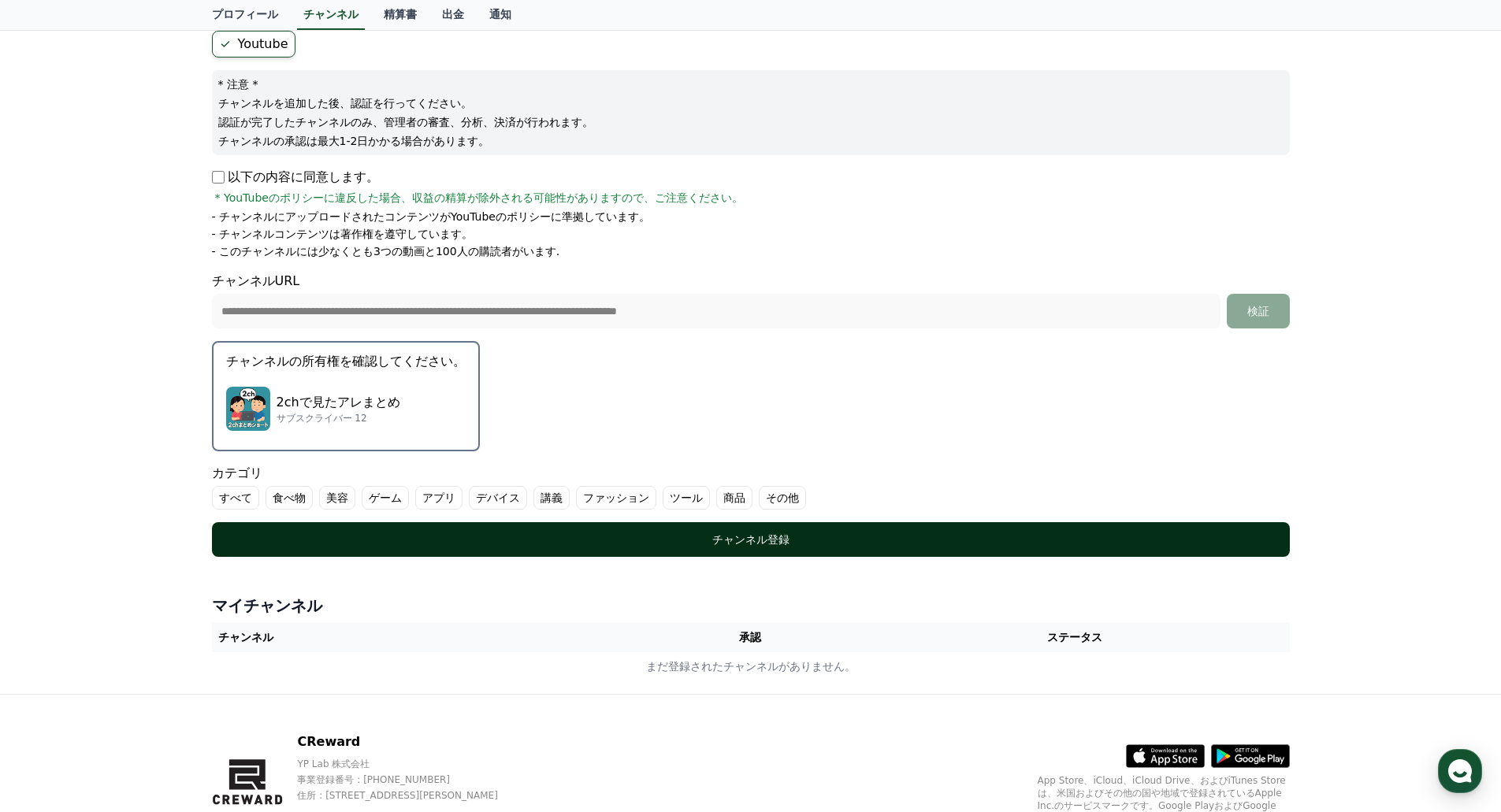
scroll to position [225, 0]
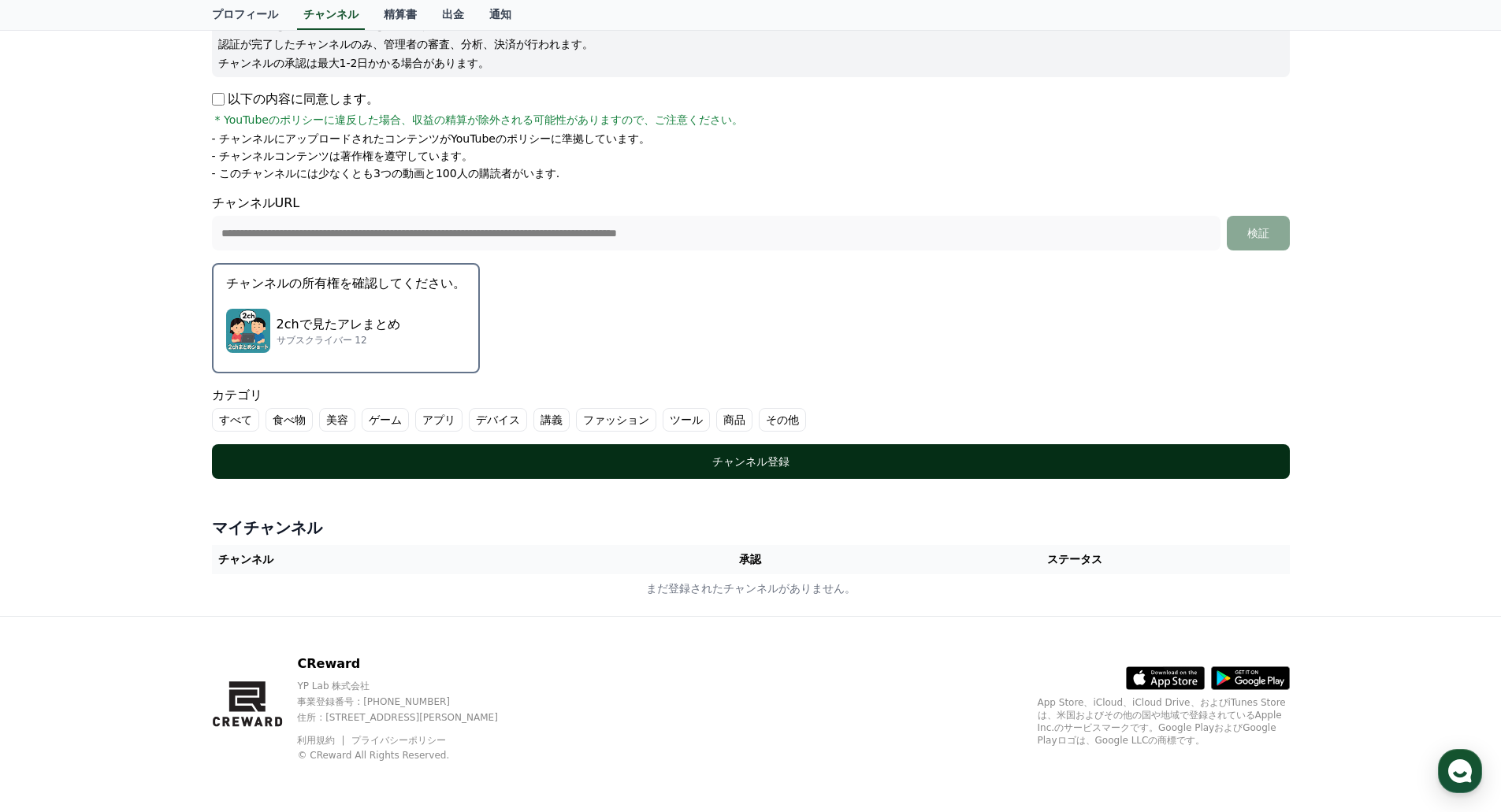
click at [674, 457] on div "チャンネル登録" at bounding box center [750, 462] width 1015 height 15
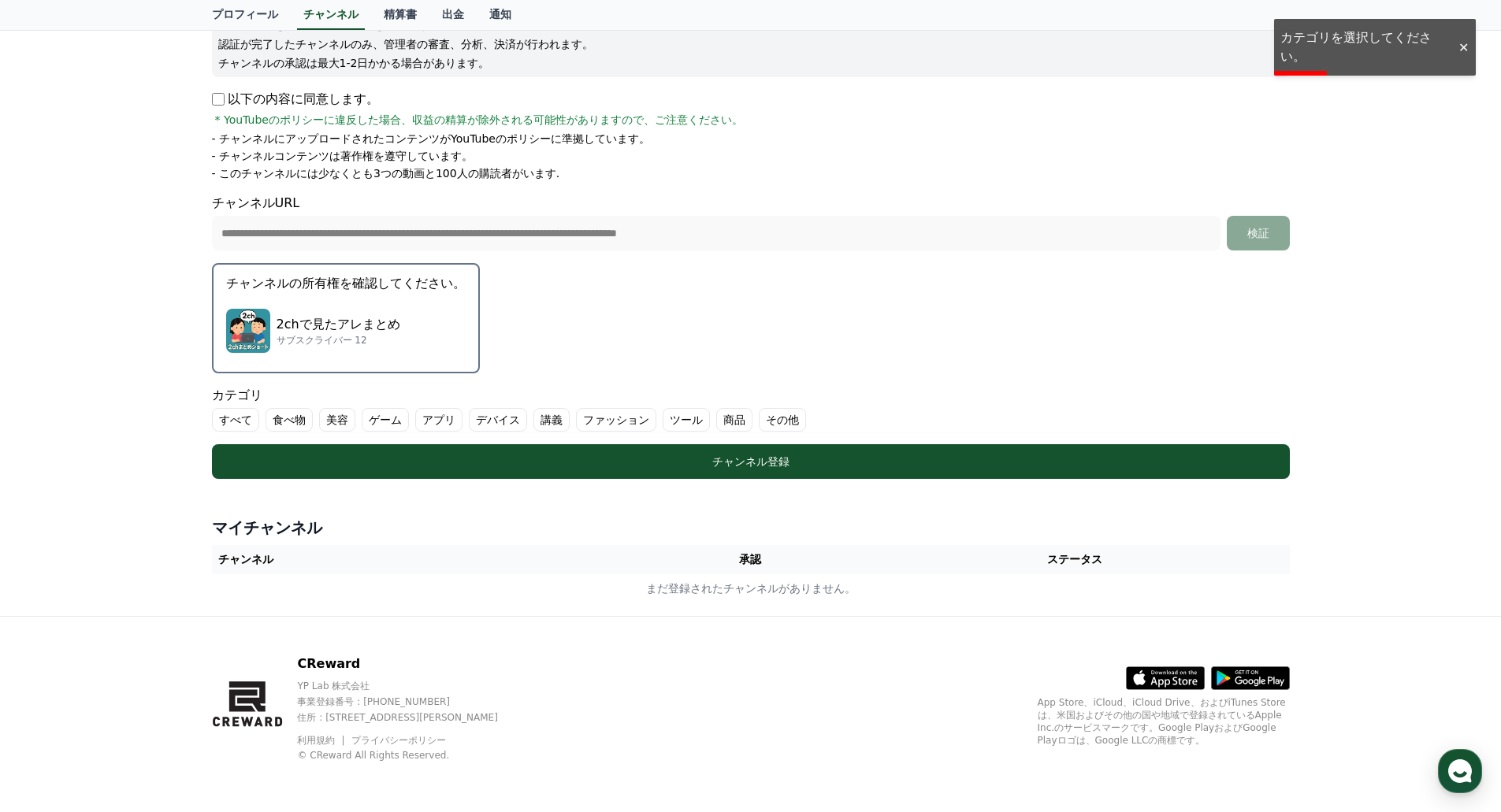
click at [759, 429] on label "その他" at bounding box center [782, 419] width 47 height 24
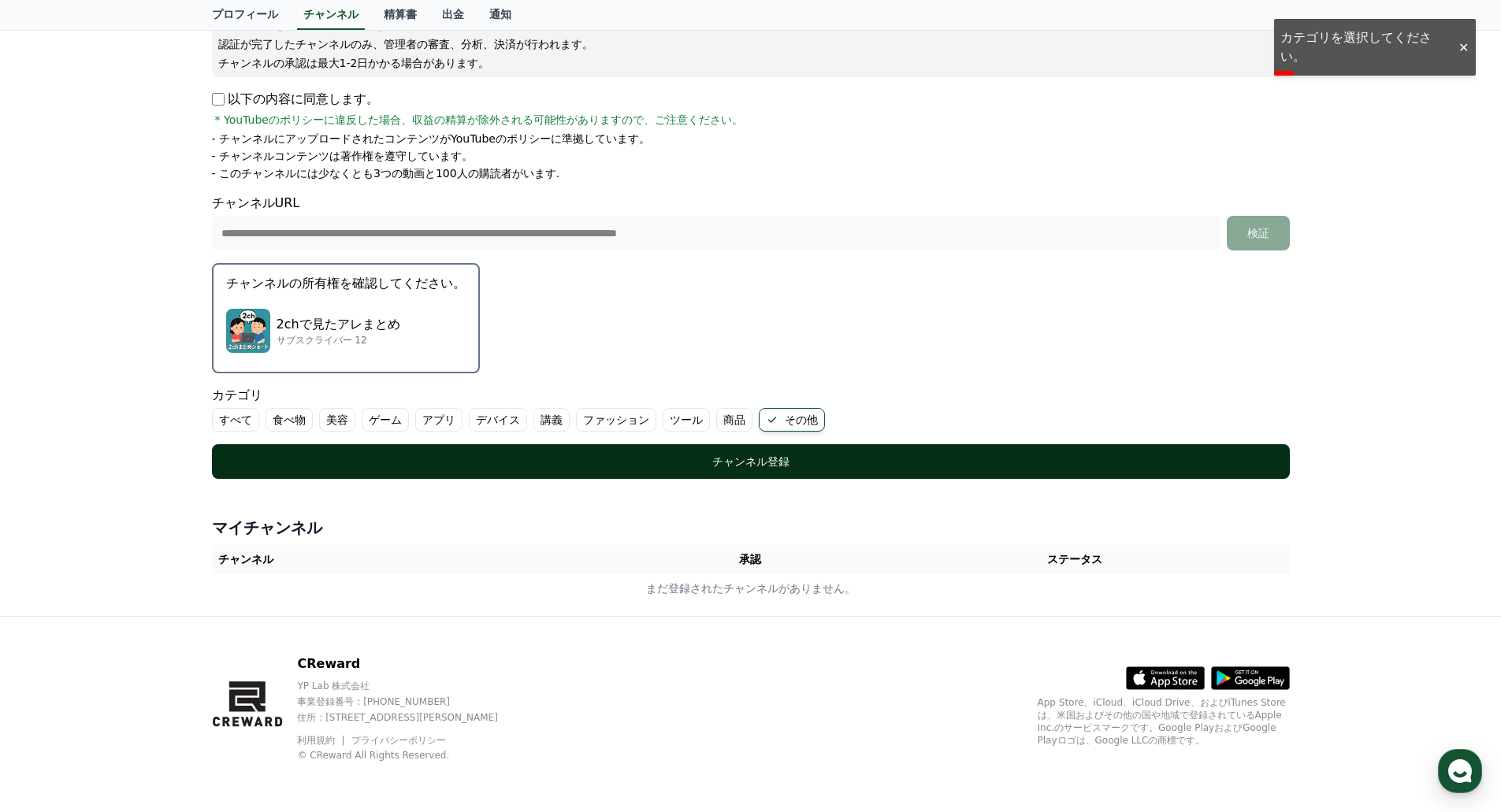
click at [603, 471] on button "チャンネル登録" at bounding box center [750, 462] width 1078 height 35
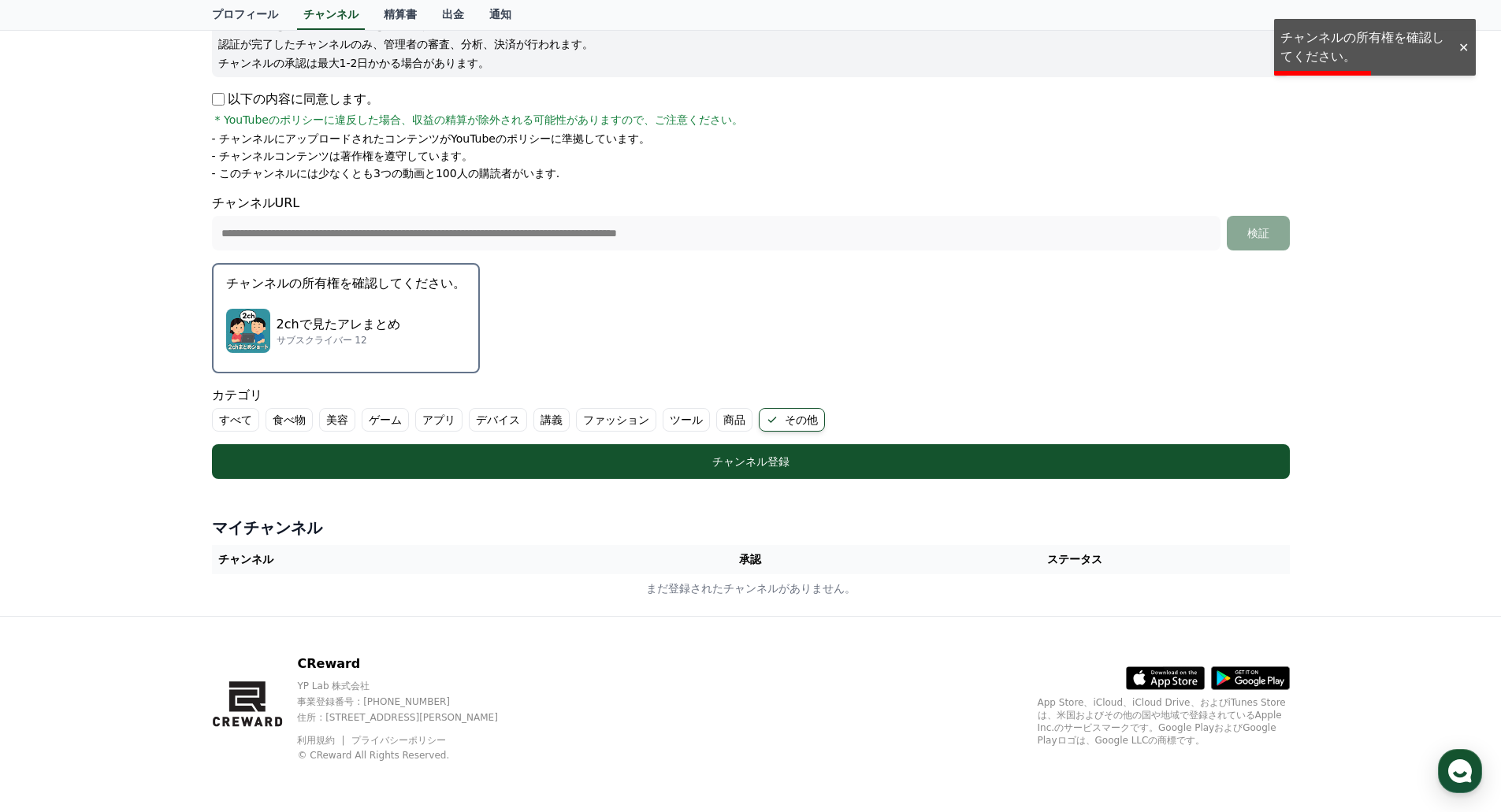
click at [315, 305] on div "2chで見たアレまとめ サブスクライバー 12" at bounding box center [345, 331] width 240 height 63
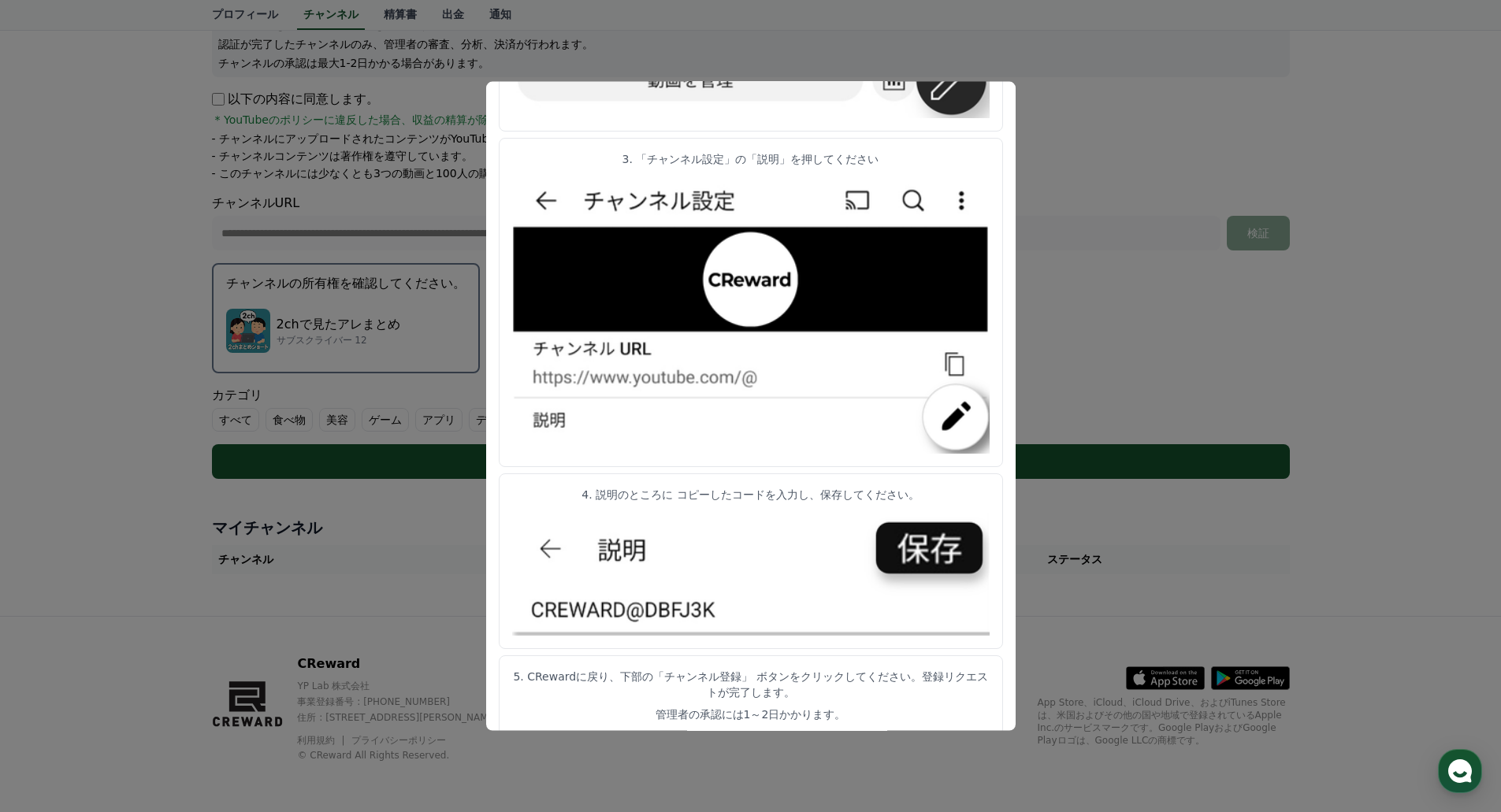
scroll to position [631, 0]
click at [681, 609] on img "modal" at bounding box center [750, 571] width 477 height 127
drag, startPoint x: 658, startPoint y: 618, endPoint x: 645, endPoint y: 617, distance: 13.0
click at [657, 618] on img "modal" at bounding box center [750, 571] width 477 height 127
drag, startPoint x: 548, startPoint y: 674, endPoint x: 906, endPoint y: 727, distance: 361.9
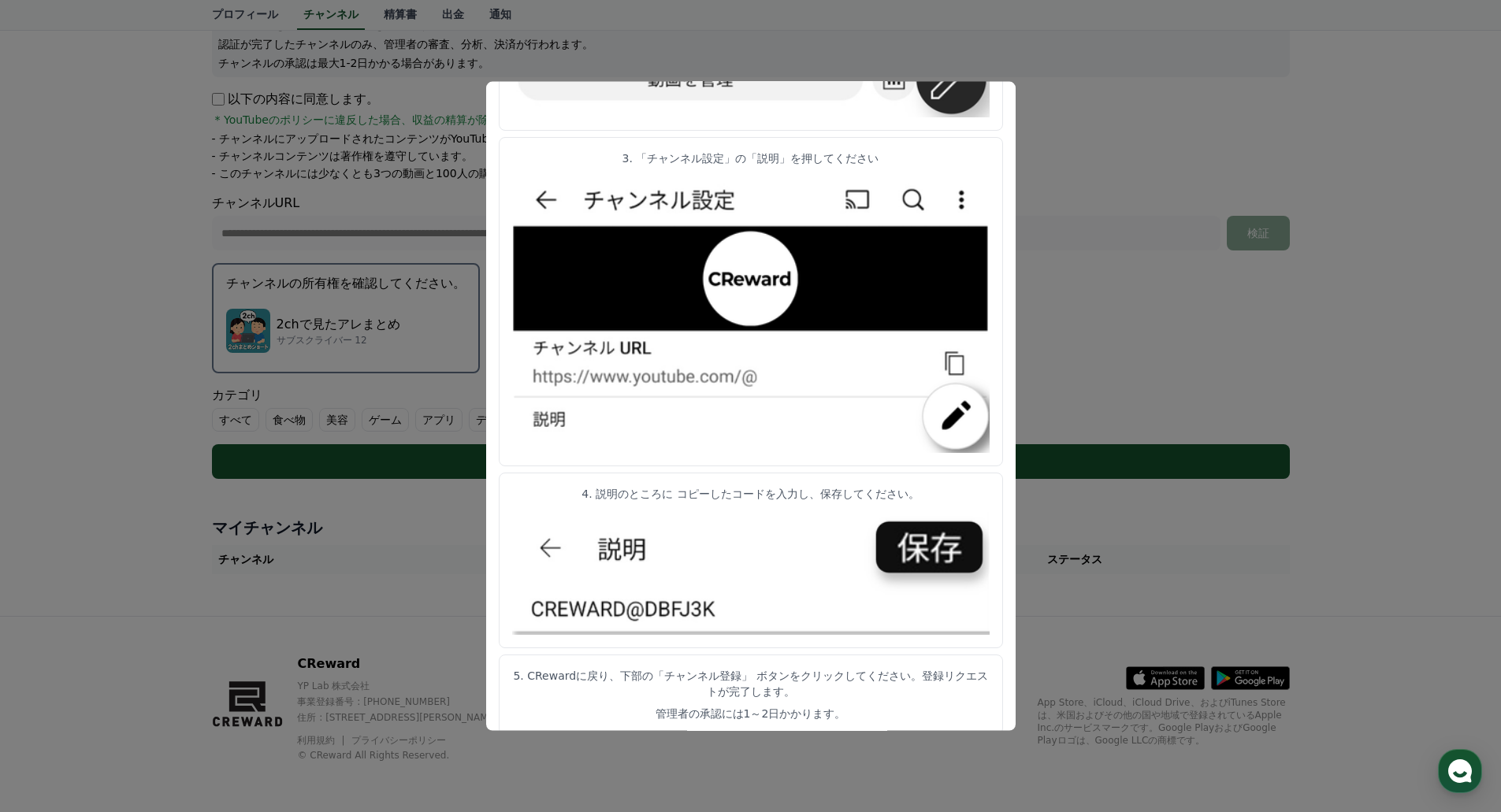
click at [906, 727] on div "チャンネル認証 コード 下記のコードをコピーして、チャンネルの説明欄に貼り付けてください。 CReward@74c4b76e Verification Met…" at bounding box center [750, 406] width 529 height 650
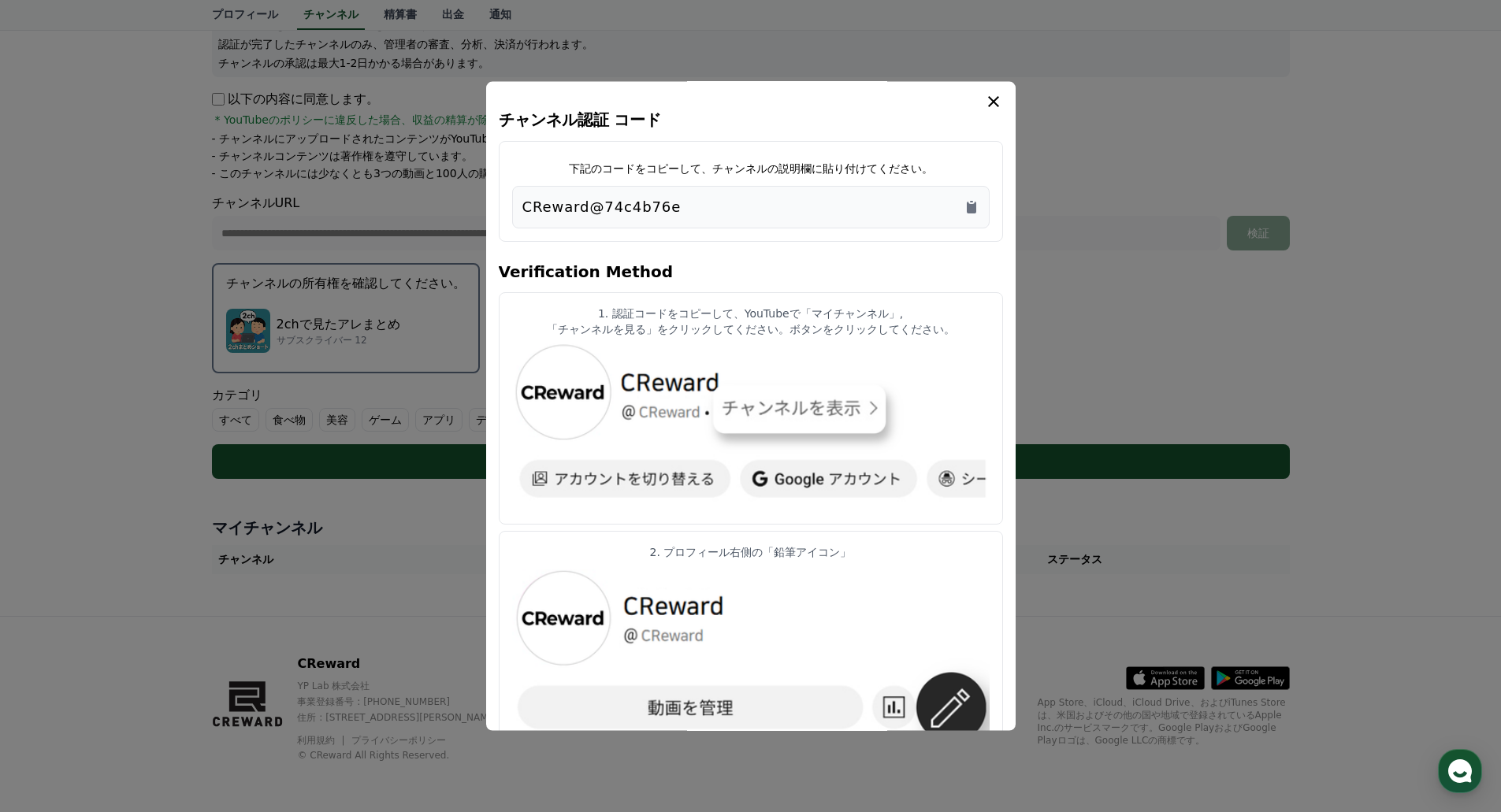
scroll to position [0, 0]
click at [543, 208] on p "CReward@74c4b76e" at bounding box center [601, 209] width 159 height 22
click at [965, 207] on icon "Copy to clipboard" at bounding box center [972, 209] width 15 height 15
drag, startPoint x: 615, startPoint y: 305, endPoint x: 949, endPoint y: 342, distance: 336.0
click at [949, 342] on article "1. 認証コードをコピーして、YouTubeで「マイチャンネル」, 「チャンネルを見る」をクリックしてください。ボタンをクリックしてください。" at bounding box center [750, 410] width 504 height 233
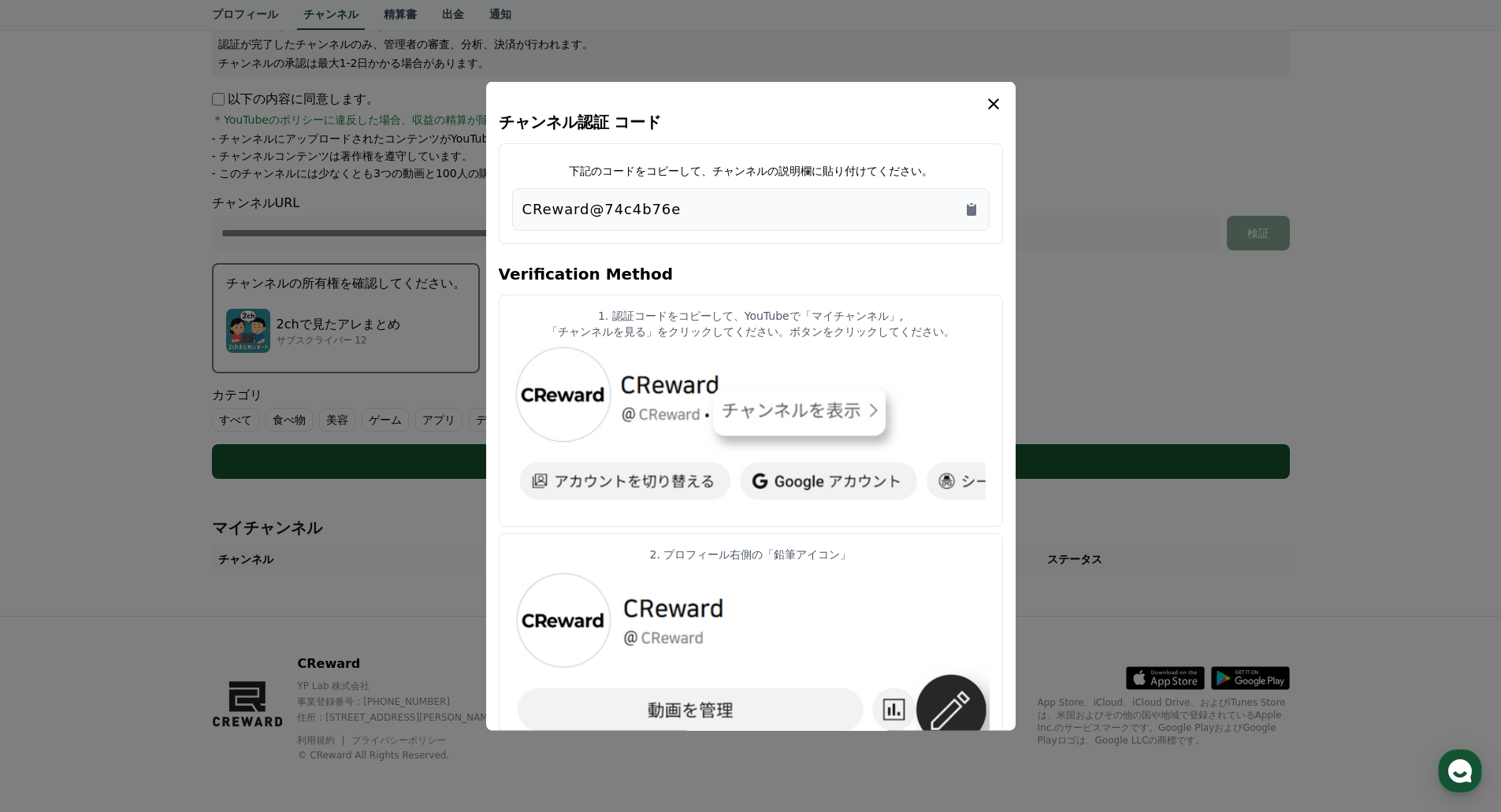
click at [949, 342] on article "1. 認証コードをコピーして、YouTubeで「マイチャンネル」, 「チャンネルを見る」をクリックしてください。ボタンをクリックしてください。" at bounding box center [750, 410] width 504 height 233
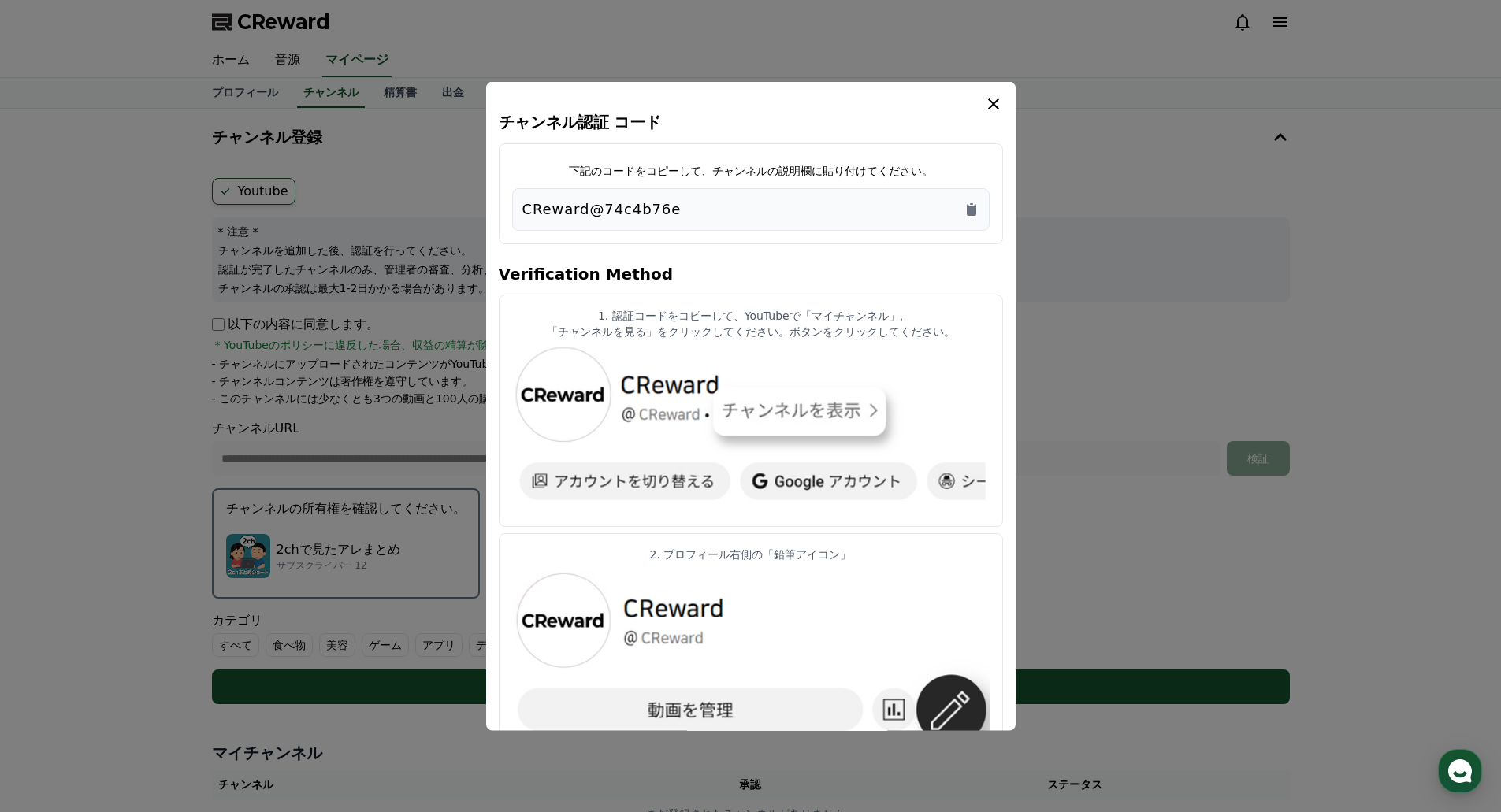
click at [961, 212] on div "CReward@74c4b76e" at bounding box center [750, 209] width 457 height 22
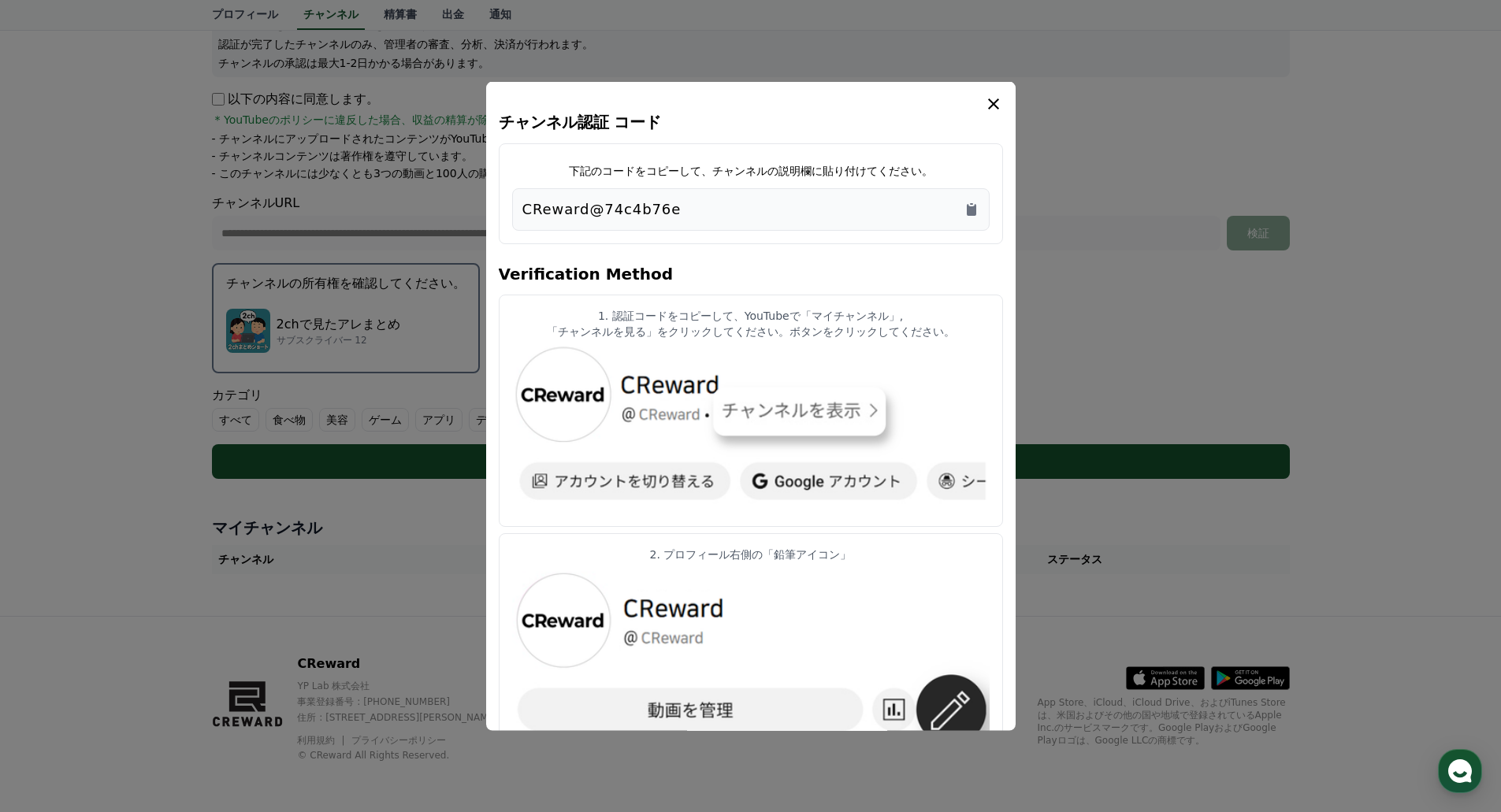
click at [1056, 265] on button "close modal" at bounding box center [750, 406] width 1501 height 812
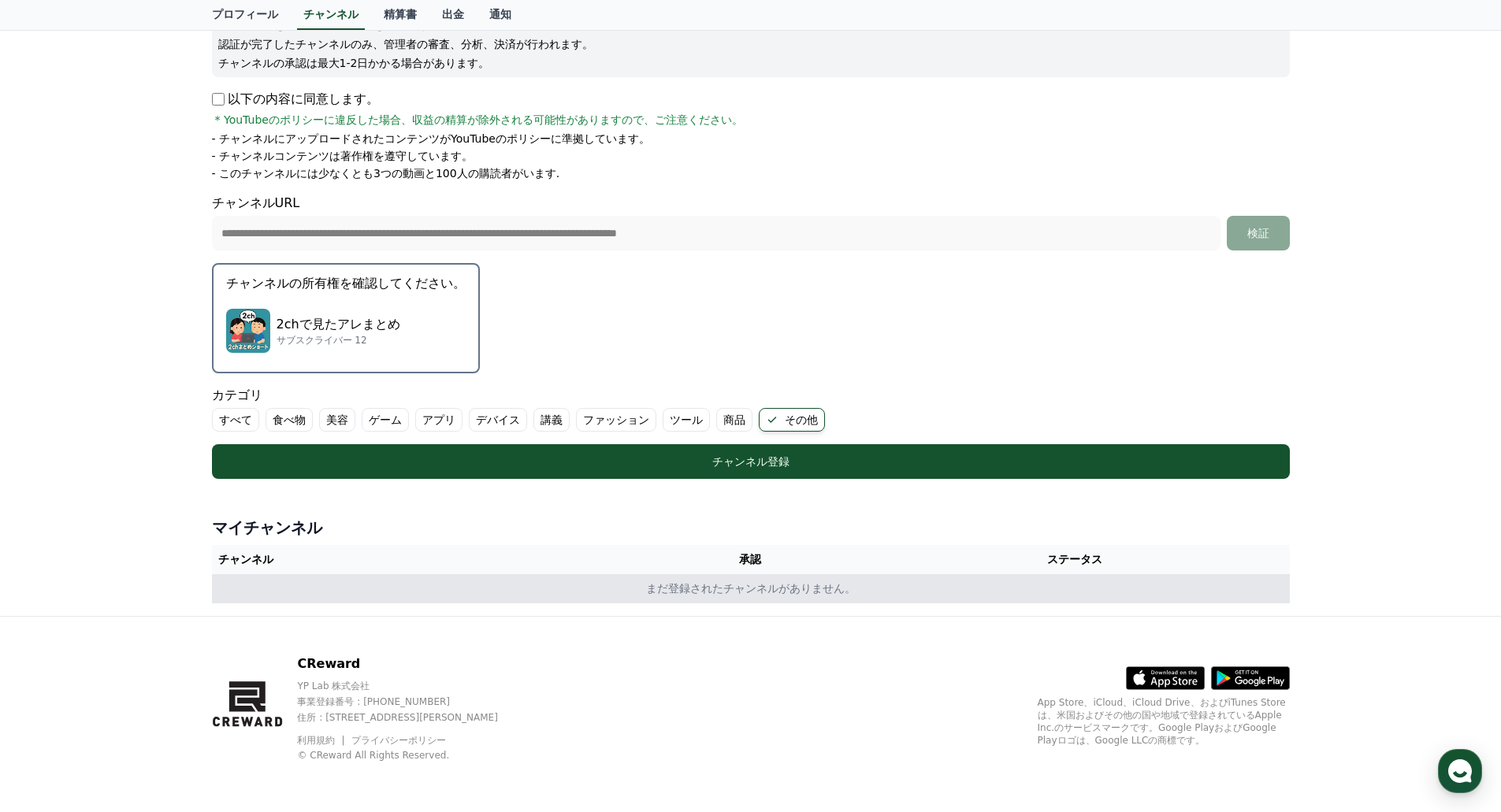
drag, startPoint x: 780, startPoint y: 569, endPoint x: 812, endPoint y: 580, distance: 33.8
click at [812, 580] on table "チャンネル 承認 ステータス まだ登録されたチャンネルがありません。" at bounding box center [750, 574] width 1078 height 59
click at [821, 589] on td "まだ登録されたチャンネルがありません。" at bounding box center [750, 589] width 1078 height 29
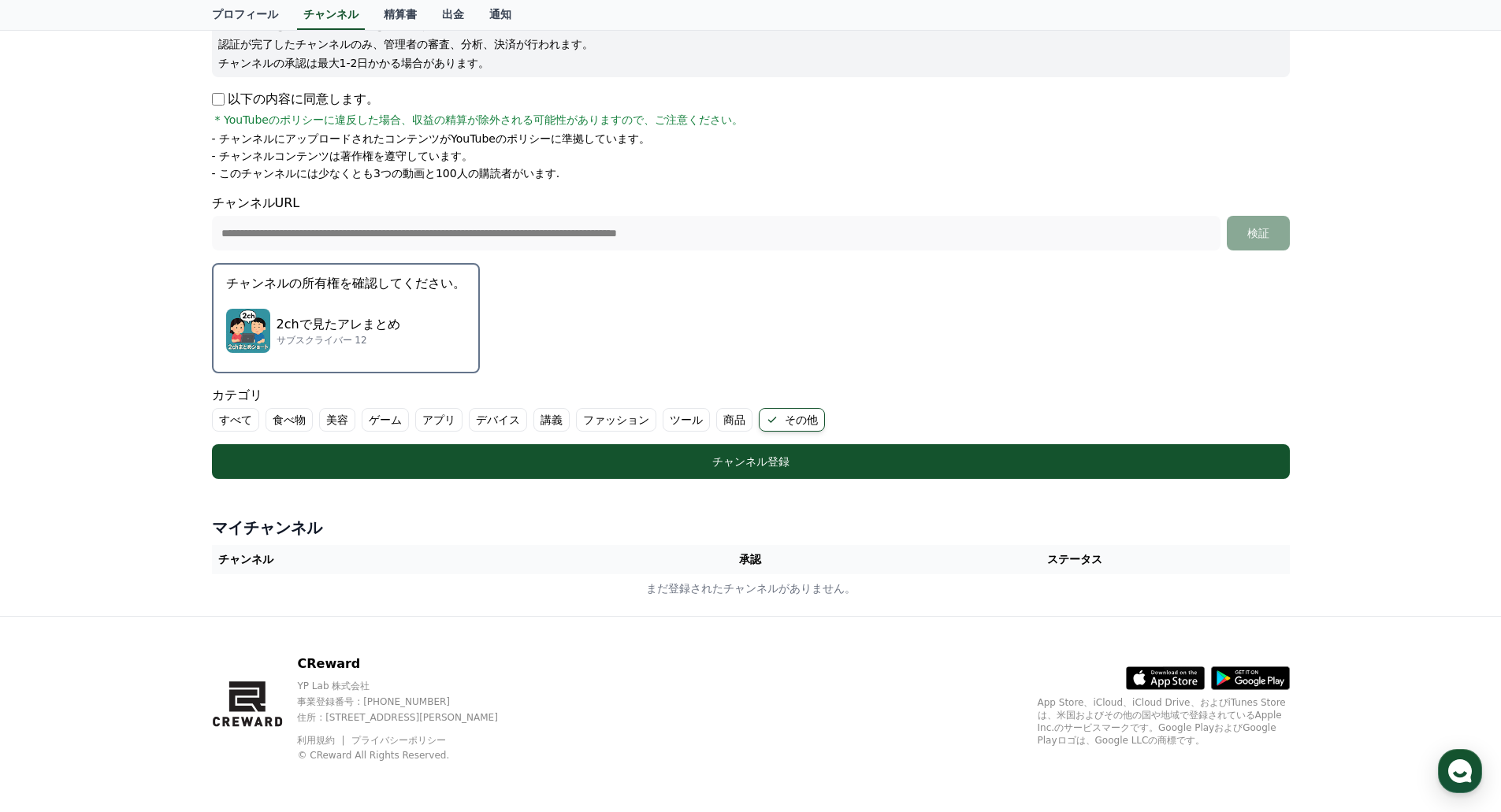
click at [305, 337] on p "サブスクライバー 12" at bounding box center [338, 340] width 124 height 13
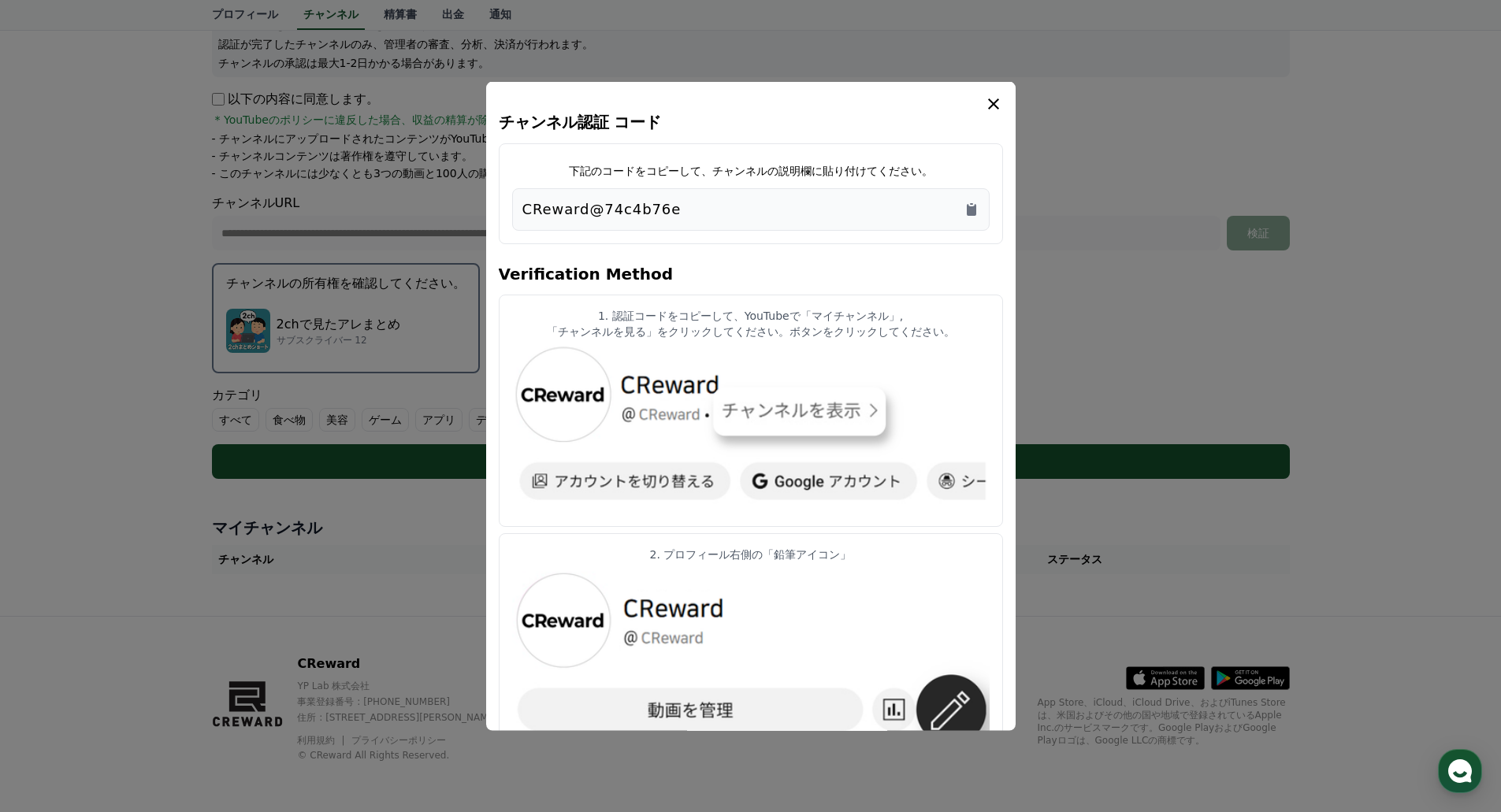
click at [999, 94] on icon "modal" at bounding box center [994, 103] width 19 height 19
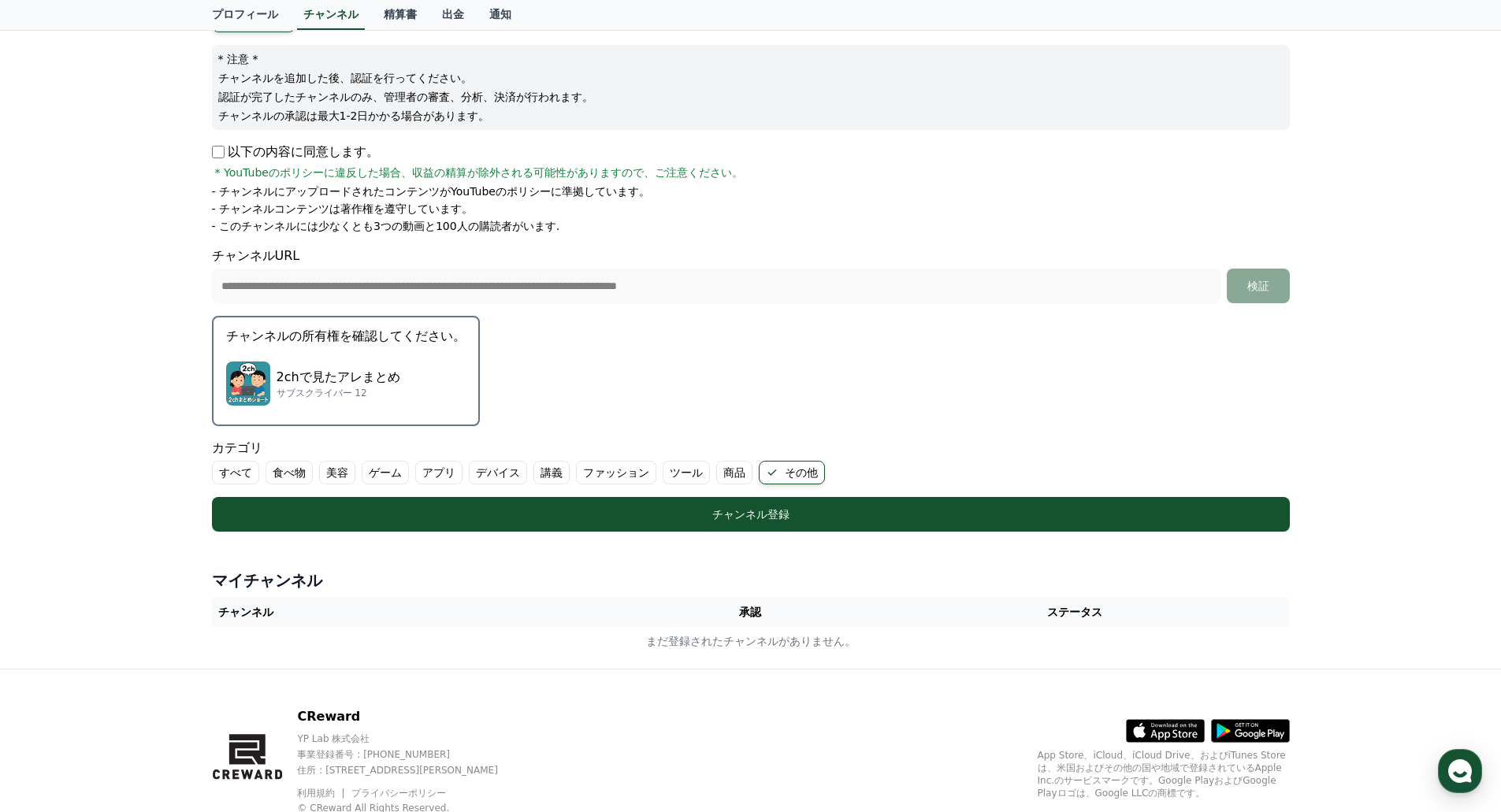
scroll to position [146, 0]
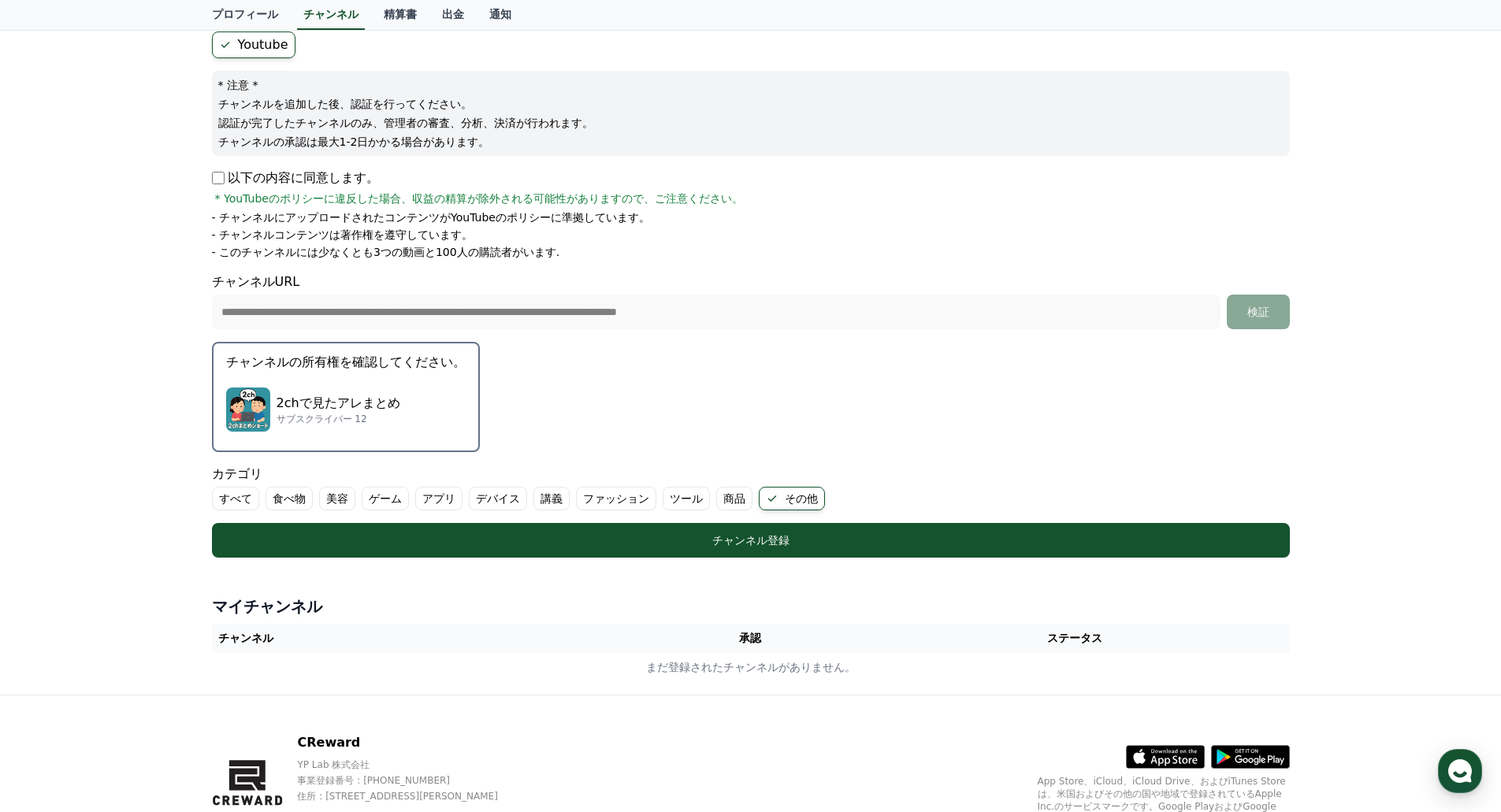
drag, startPoint x: 527, startPoint y: 246, endPoint x: 498, endPoint y: 253, distance: 29.8
click at [498, 253] on li "- このチャンネルには少なくとも3つの動画と100人の購読者がいます." at bounding box center [750, 252] width 1078 height 15
drag, startPoint x: 428, startPoint y: 136, endPoint x: 646, endPoint y: 220, distance: 233.6
click at [593, 205] on form "**********" at bounding box center [750, 294] width 1078 height 526
click at [921, 398] on form "**********" at bounding box center [750, 294] width 1078 height 526
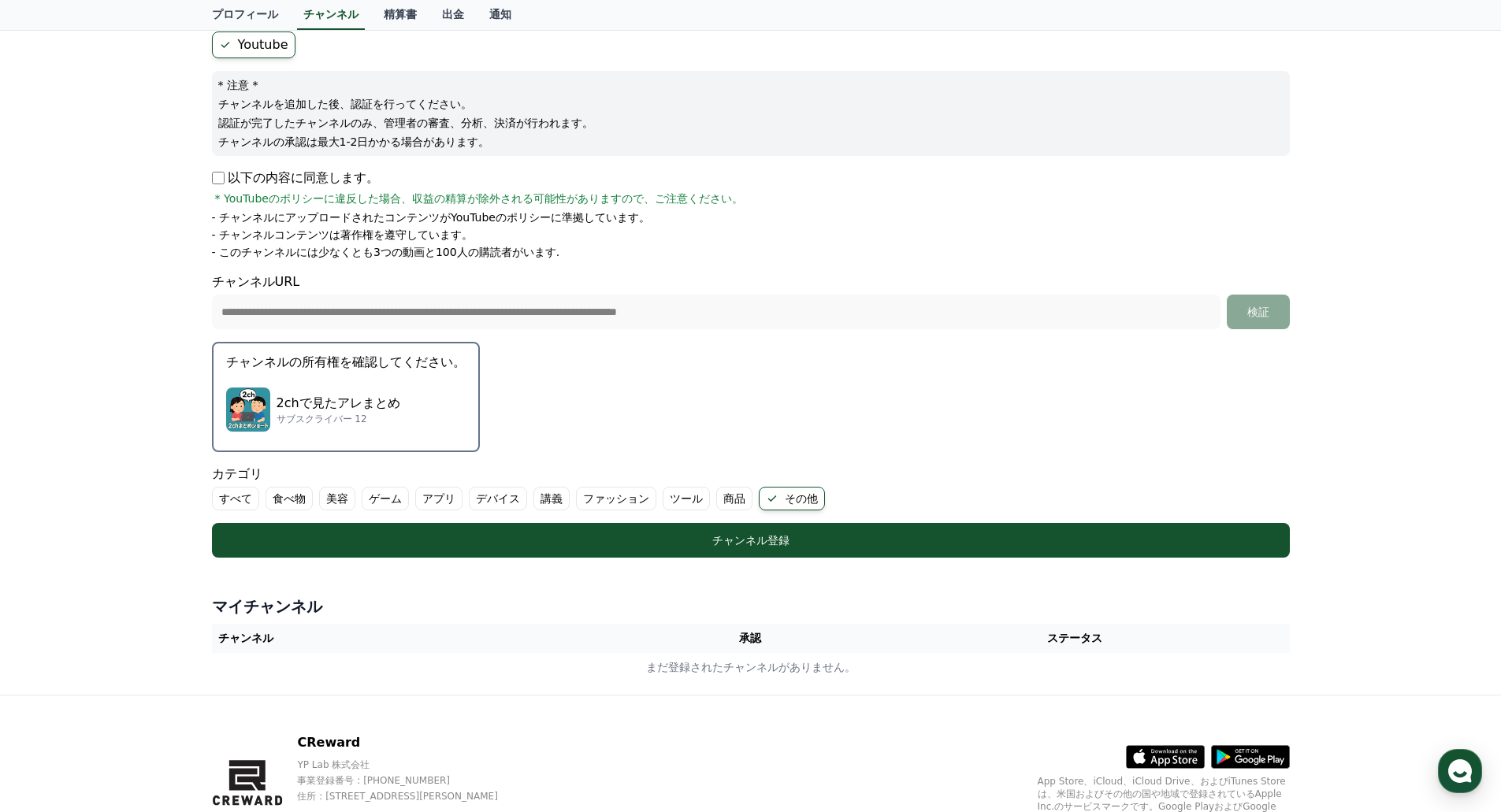
drag, startPoint x: 238, startPoint y: 107, endPoint x: 560, endPoint y: 165, distance: 327.2
click at [566, 174] on form "**********" at bounding box center [750, 294] width 1078 height 526
click at [549, 150] on div "* 注意 * チャンネルを追加した後、認証を行ってください。 認証が完了したチャンネルのみ、管理者の審査、分析、決済が行われます。 チャンネルの承認は最大1-…" at bounding box center [750, 114] width 1078 height 85
drag, startPoint x: 532, startPoint y: 145, endPoint x: 533, endPoint y: 155, distance: 10.0
click at [533, 155] on div "* 注意 * チャンネルを追加した後、認証を行ってください。 認証が完了したチャンネルのみ、管理者の審査、分析、決済が行われます。 チャンネルの承認は最大1-…" at bounding box center [750, 114] width 1078 height 85
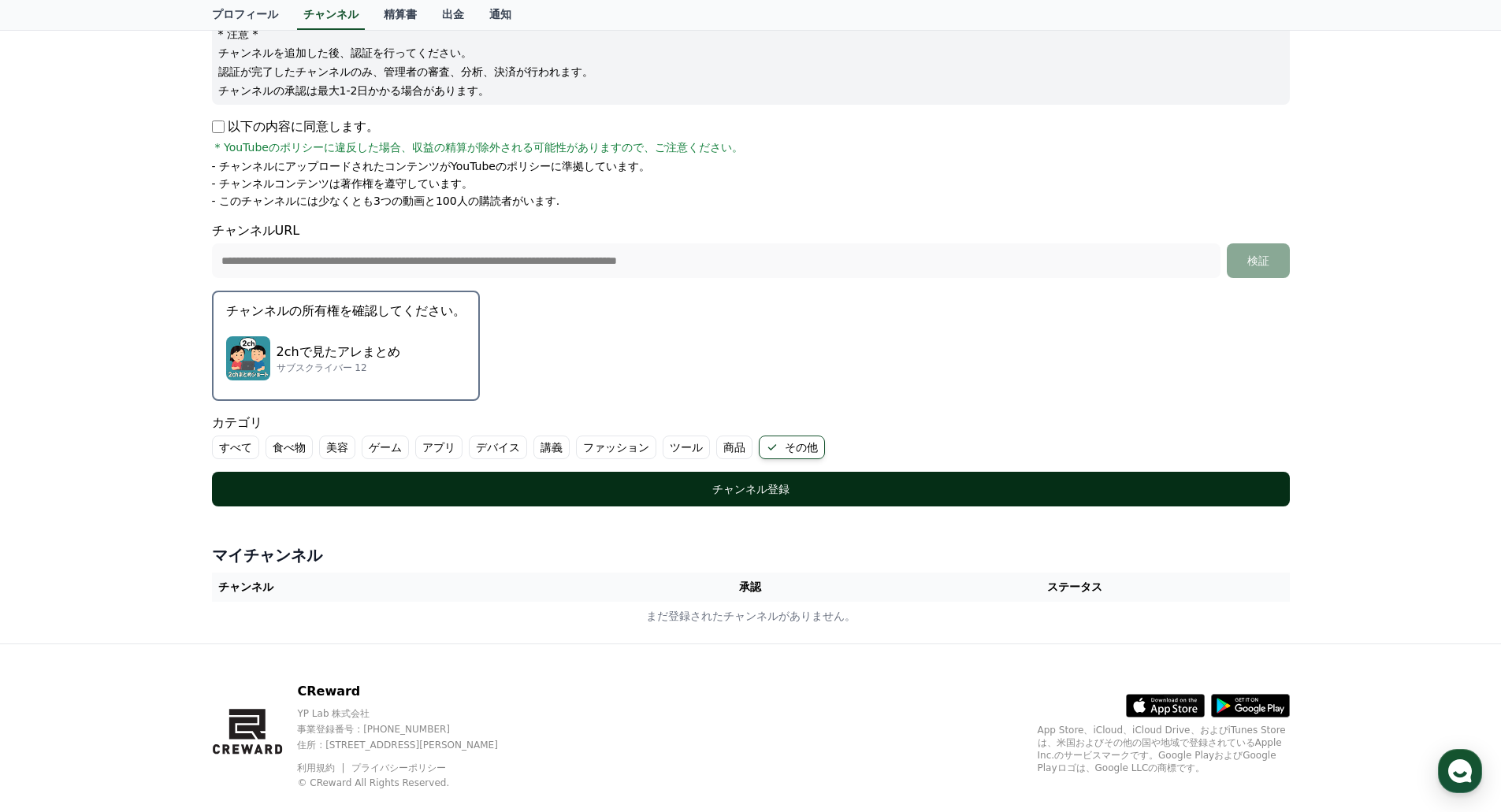
scroll to position [225, 0]
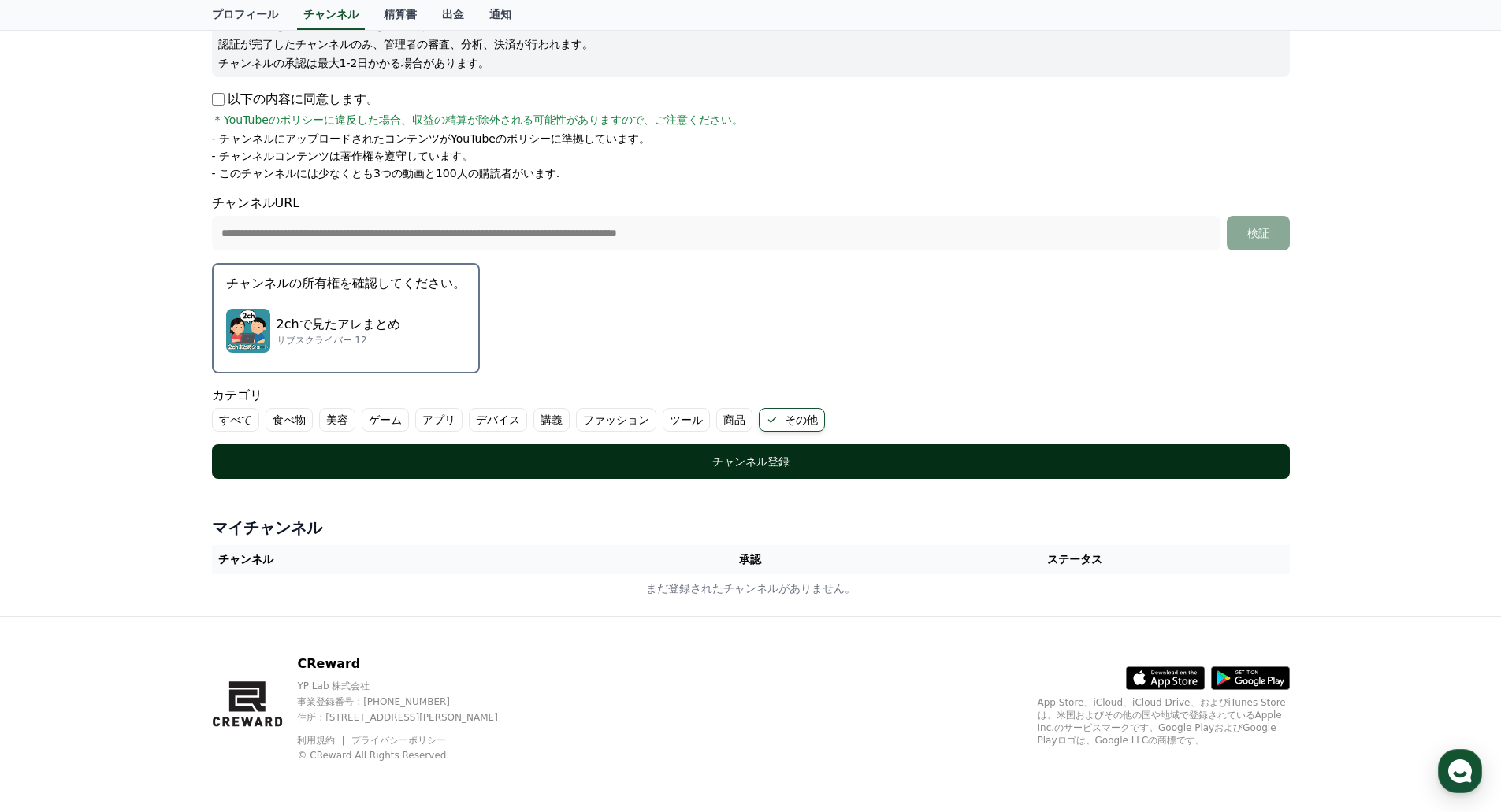
click at [710, 465] on div "チャンネル登録" at bounding box center [750, 462] width 1015 height 15
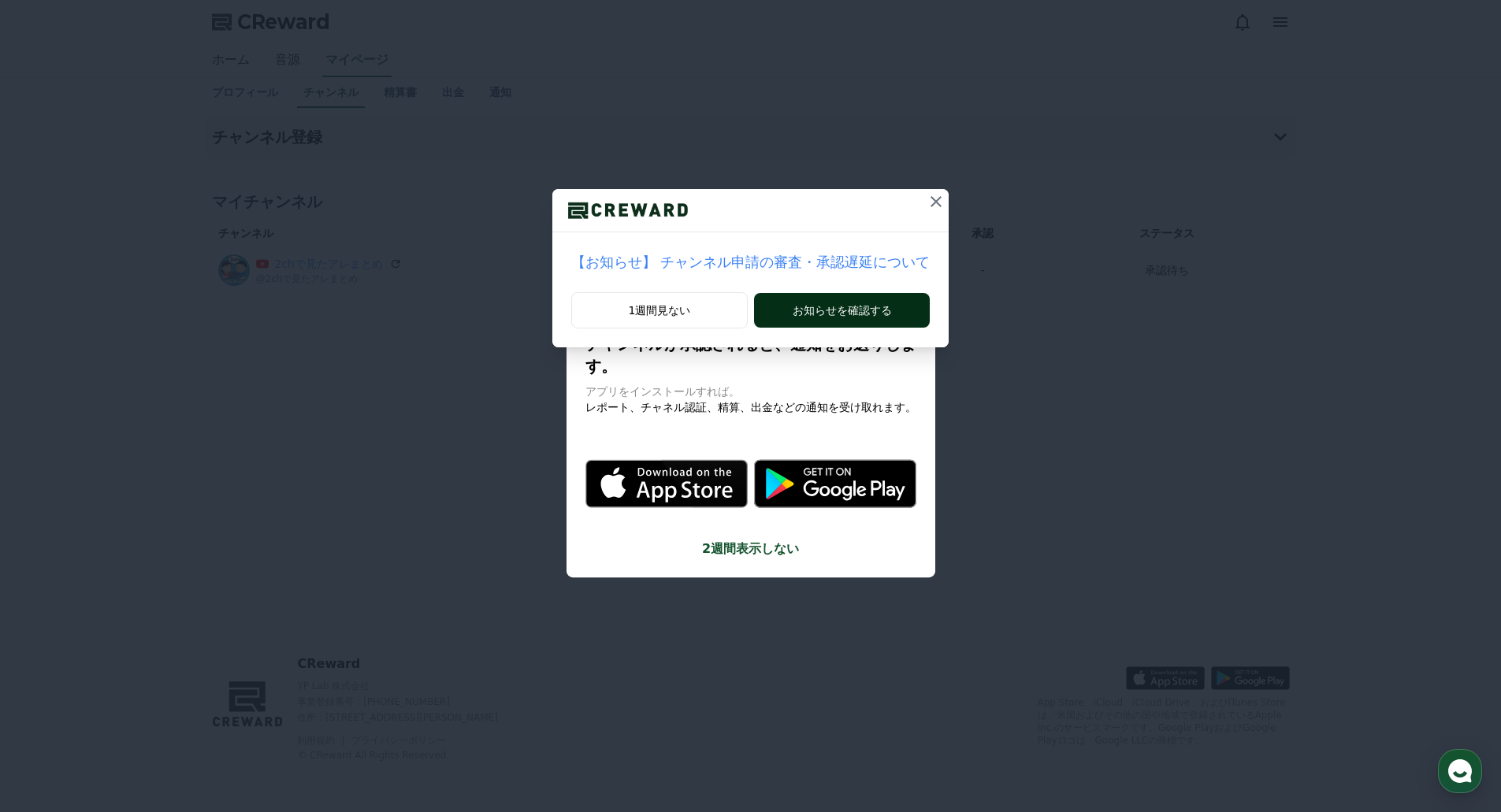
click at [819, 301] on button "お知らせを確認する" at bounding box center [842, 311] width 176 height 35
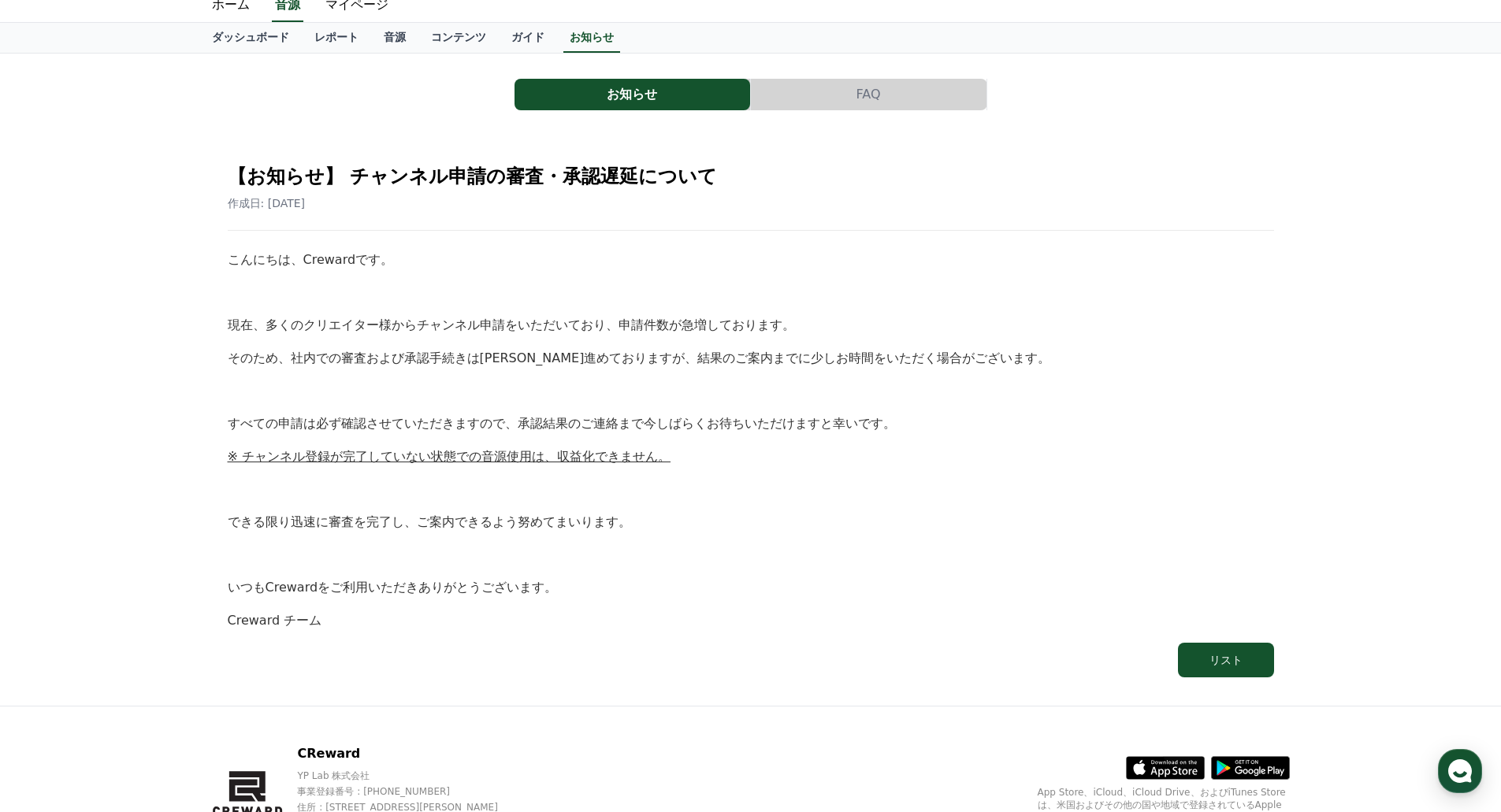
scroll to position [145, 0]
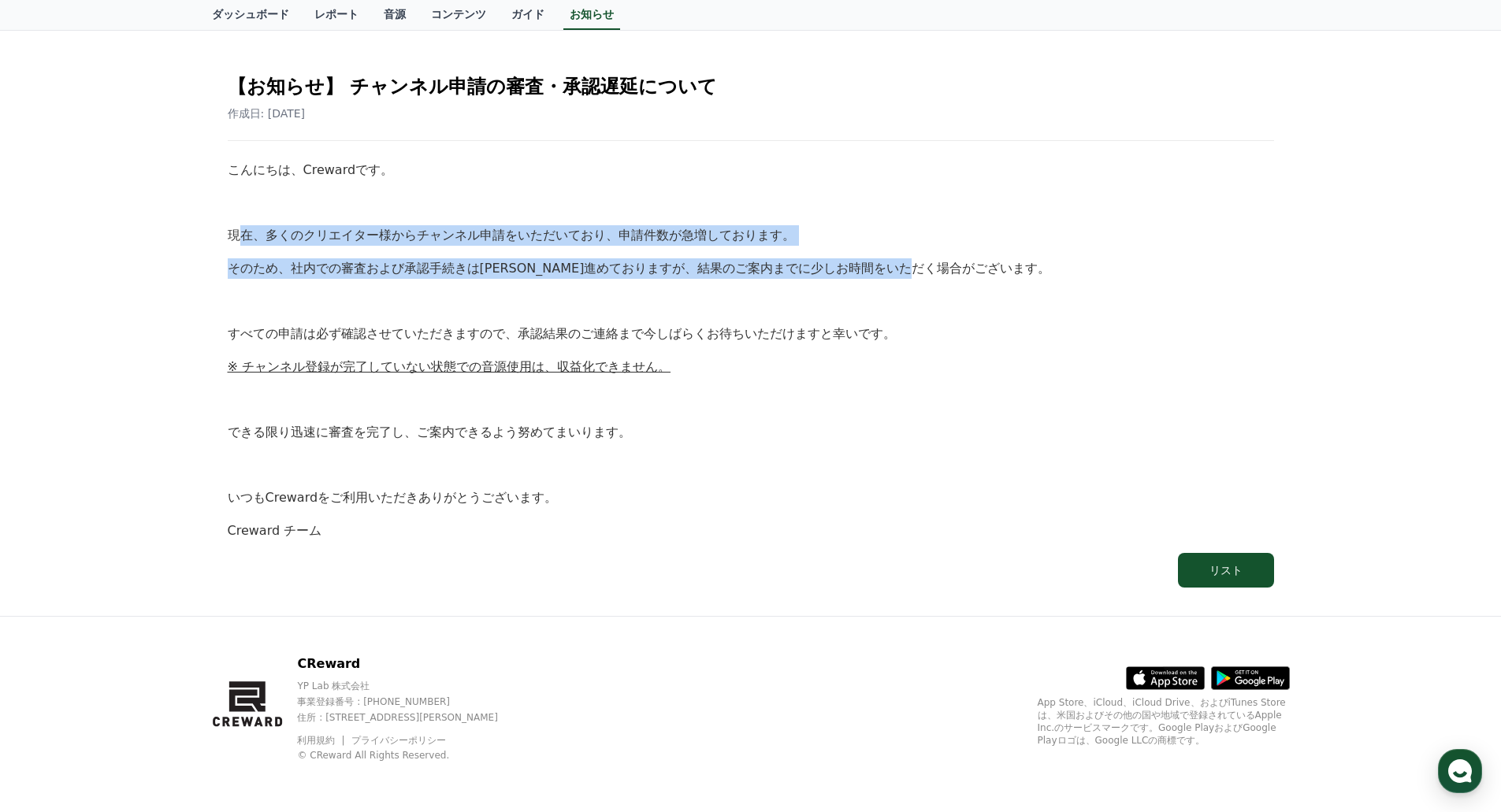
drag, startPoint x: 237, startPoint y: 231, endPoint x: 887, endPoint y: 274, distance: 651.4
click at [881, 274] on div "こんにちは、Crewardです。 現在、多くのクリエイター様からチャンネル申請をいただいており、申請件数が急増しております。 そのため、社内での審査および承認…" at bounding box center [751, 350] width 1047 height 381
click at [899, 272] on p "そのため、社内での審査および承認手続きは[PERSON_NAME]進めておりますが、結果のご案内までに少しお時間をいただく場合がございます。" at bounding box center [751, 268] width 1047 height 20
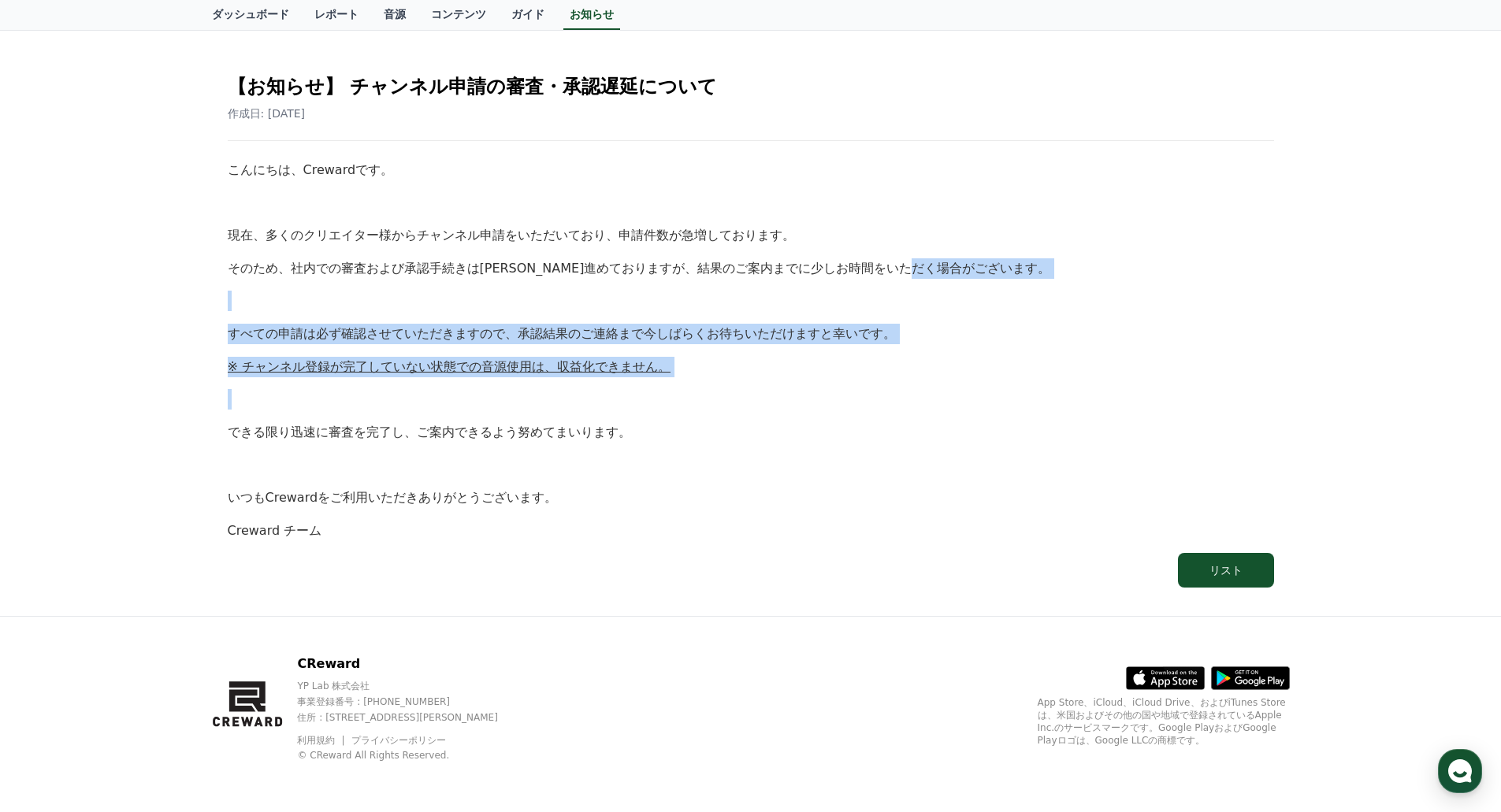
drag, startPoint x: 899, startPoint y: 272, endPoint x: 916, endPoint y: 364, distance: 93.6
click at [916, 364] on div "こんにちは、Crewardです。 現在、多くのクリエイター様からチャンネル申請をいただいており、申請件数が急増しております。 そのため、社内での審査および承認…" at bounding box center [751, 350] width 1047 height 381
click at [916, 364] on p "※ チャンネル登録が完了していない状態での音源使用は、収益化できません。" at bounding box center [751, 367] width 1047 height 20
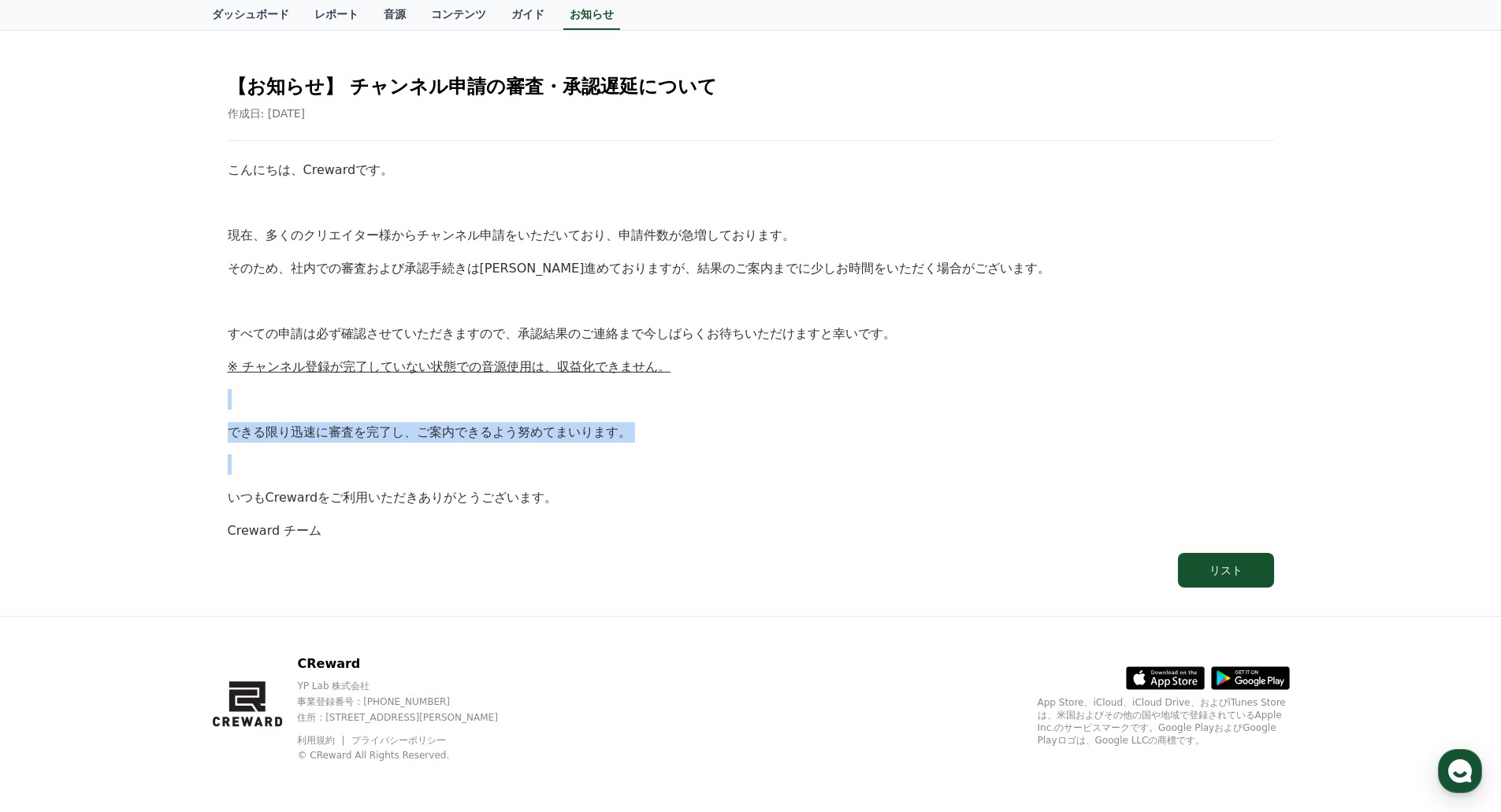
drag, startPoint x: 916, startPoint y: 364, endPoint x: 912, endPoint y: 450, distance: 86.1
click at [912, 450] on div "こんにちは、Crewardです。 現在、多くのクリエイター様からチャンネル申請をいただいており、申請件数が急増しております。 そのため、社内での審査および承認…" at bounding box center [751, 350] width 1047 height 381
click at [915, 439] on p "できる限り迅速に審査を完了し、ご案内できるよう努めてまいります。" at bounding box center [751, 432] width 1047 height 20
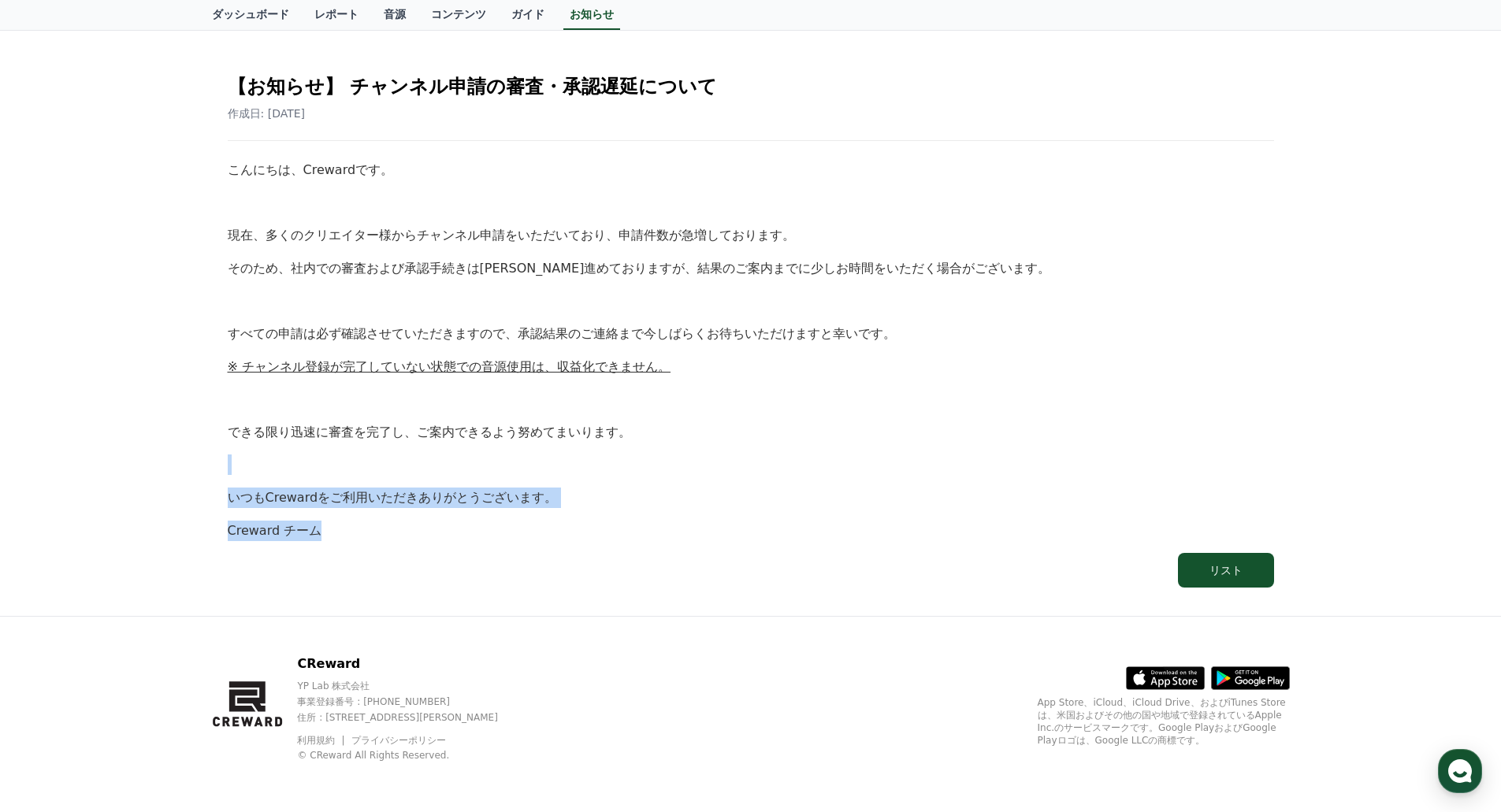
click at [891, 529] on div "こんにちは、Crewardです。 現在、多くのクリエイター様からチャンネル申請をいただいており、申請件数が急増しております。 そのため、社内での審査および承認…" at bounding box center [751, 350] width 1047 height 381
click at [893, 474] on p at bounding box center [751, 465] width 1047 height 20
drag, startPoint x: 786, startPoint y: 530, endPoint x: 812, endPoint y: 469, distance: 66.3
click at [810, 472] on div "こんにちは、Crewardです。 現在、多くのクリエイター様からチャンネル申請をいただいており、申請件数が急増しております。 そのため、社内での審査および承認…" at bounding box center [751, 350] width 1047 height 381
click at [812, 469] on p at bounding box center [751, 465] width 1047 height 20
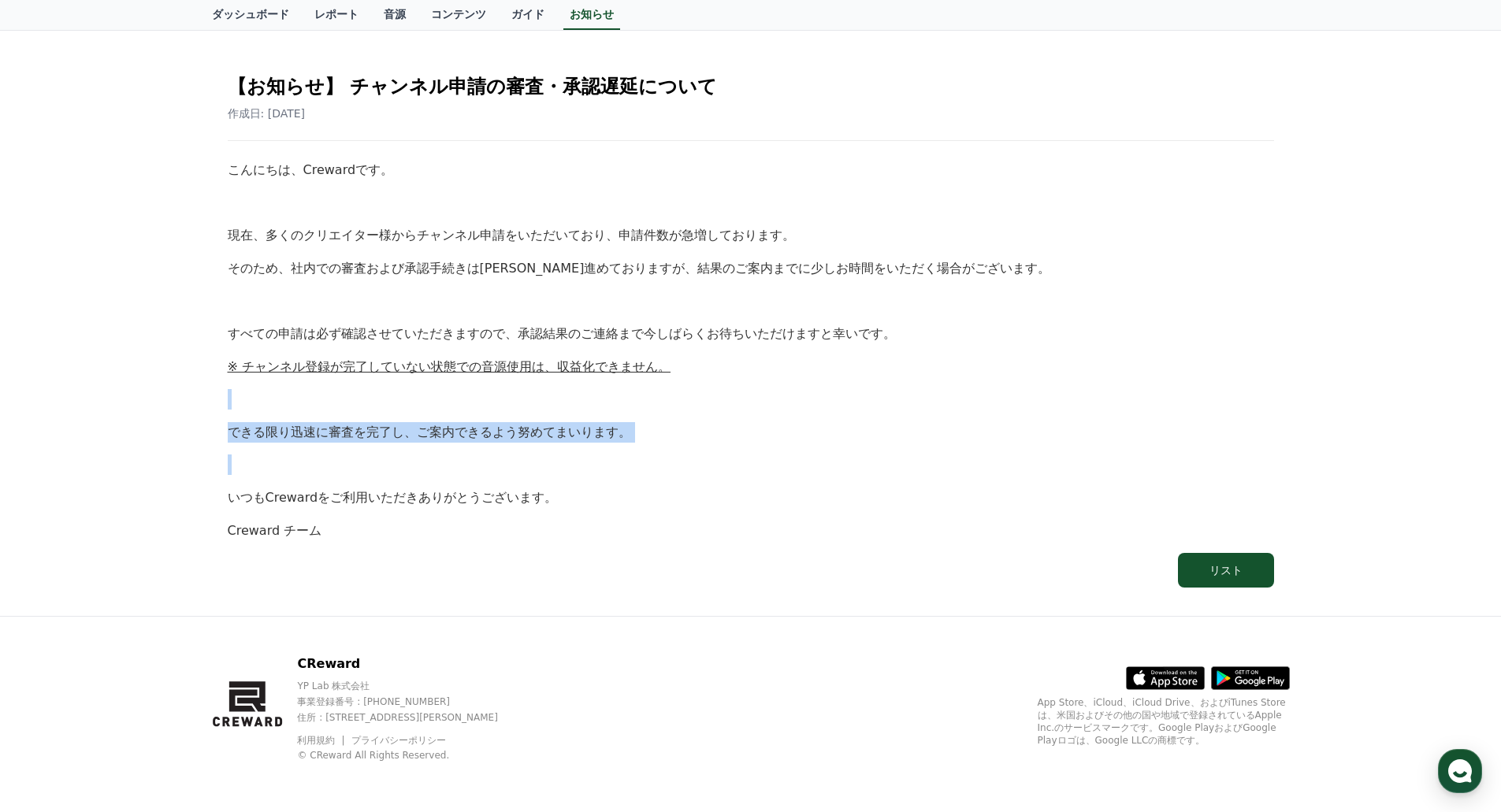
drag, startPoint x: 815, startPoint y: 460, endPoint x: 821, endPoint y: 382, distance: 78.2
click at [821, 382] on div "こんにちは、Crewardです。 現在、多くのクリエイター様からチャンネル申請をいただいており、申請件数が急増しております。 そのため、社内での審査および承認…" at bounding box center [751, 350] width 1047 height 381
drag, startPoint x: 460, startPoint y: 349, endPoint x: 491, endPoint y: 342, distance: 31.8
click at [477, 346] on div "こんにちは、Crewardです。 現在、多くのクリエイター様からチャンネル申請をいただいており、申請件数が急増しております。 そのため、社内での審査および承認…" at bounding box center [751, 350] width 1047 height 381
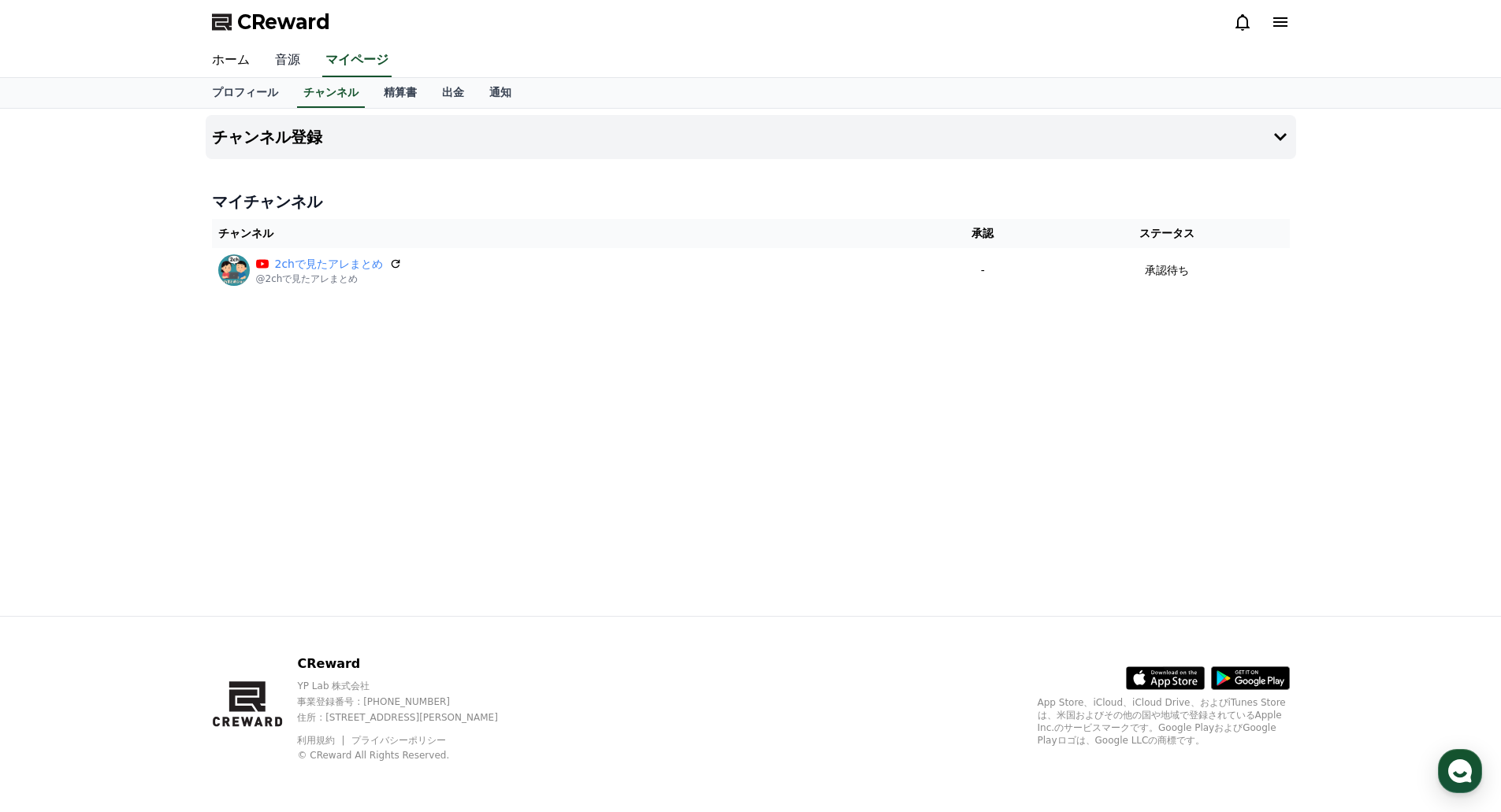
click at [286, 62] on link "音源" at bounding box center [288, 61] width 50 height 33
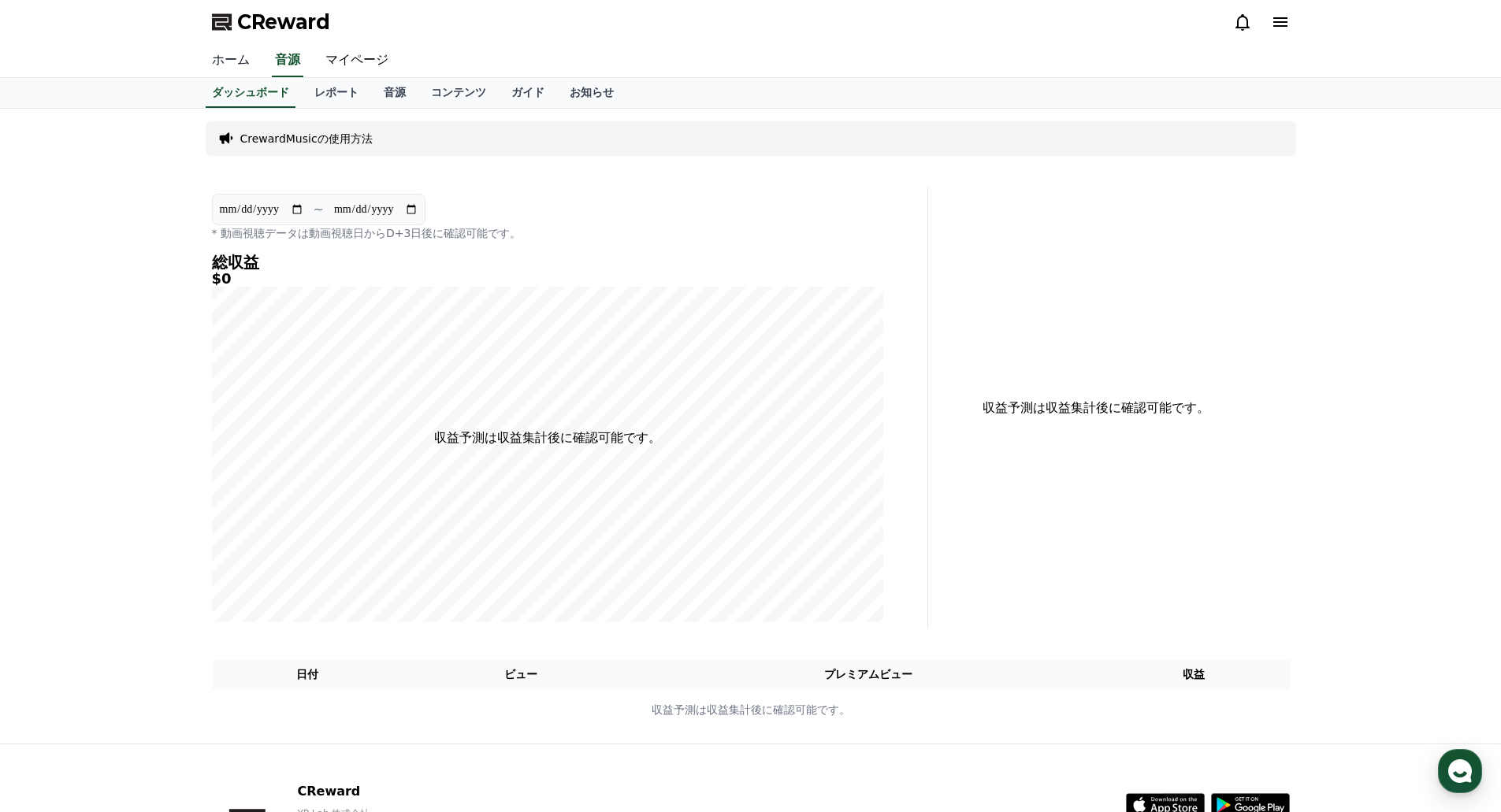
click at [246, 61] on link "ホーム" at bounding box center [231, 61] width 64 height 33
click at [420, 94] on link "コンテンツ" at bounding box center [459, 92] width 81 height 30
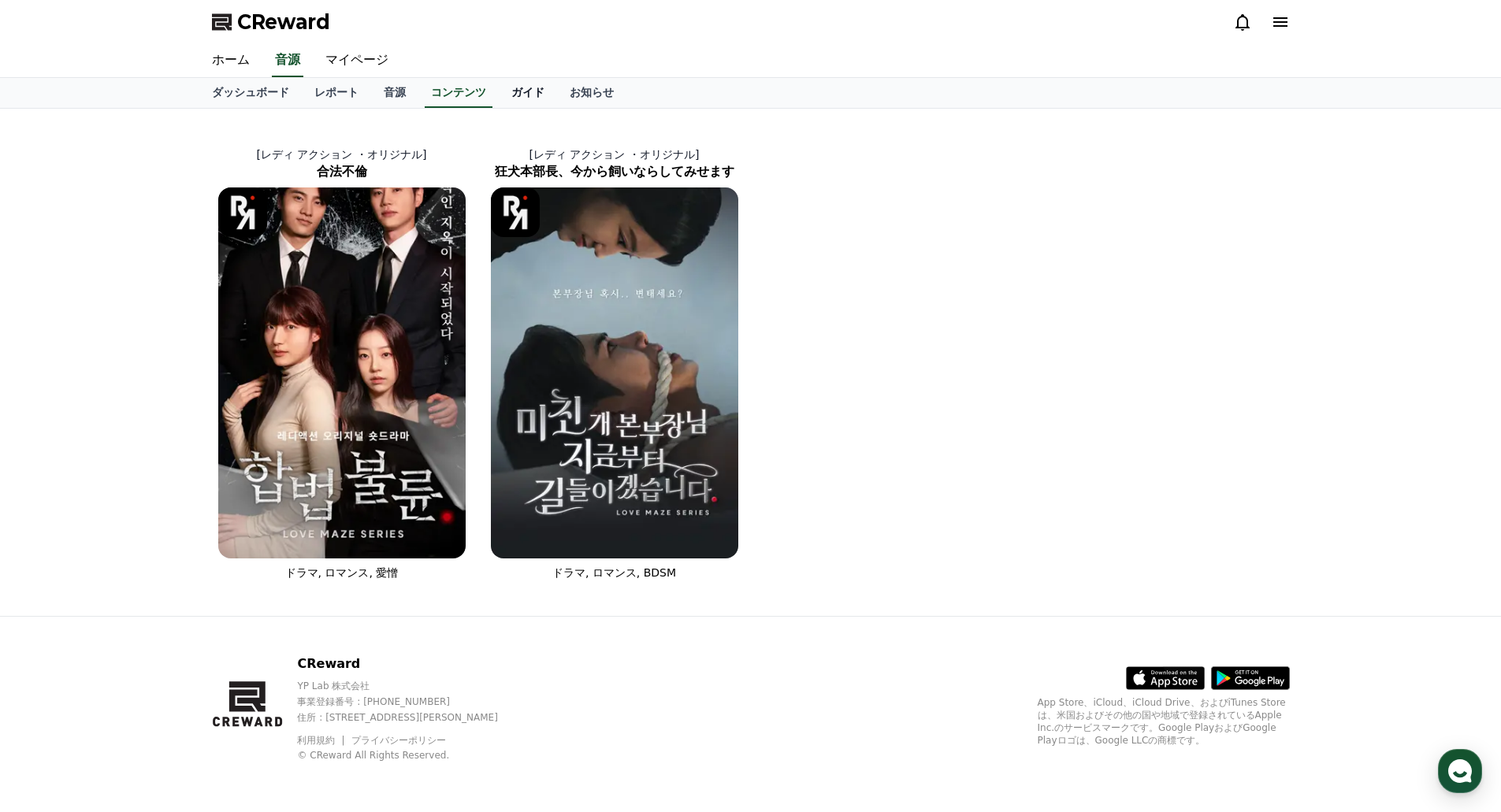
click at [498, 107] on link "ガイド" at bounding box center [527, 92] width 59 height 30
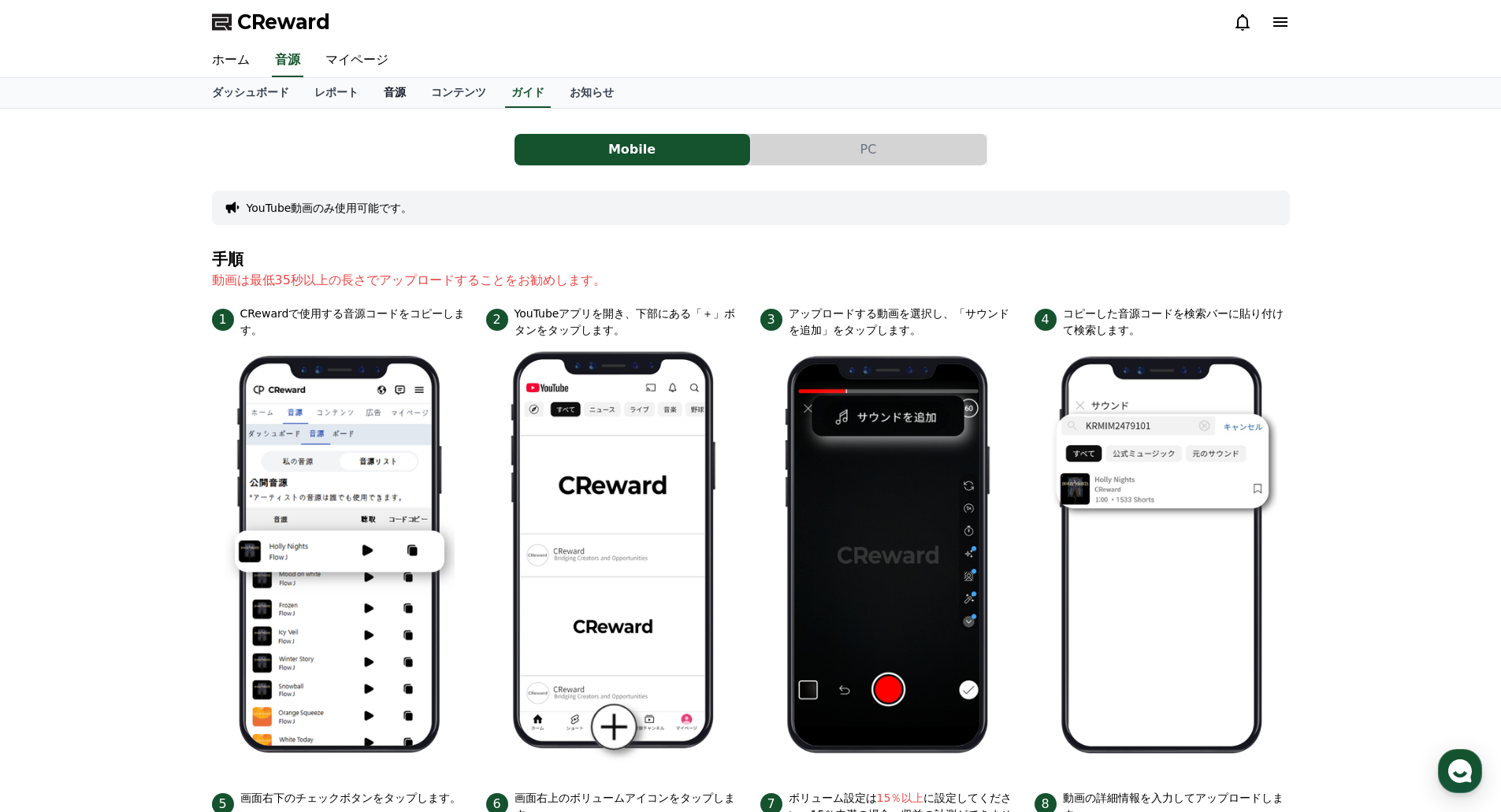
click at [373, 95] on link "音源" at bounding box center [394, 92] width 47 height 30
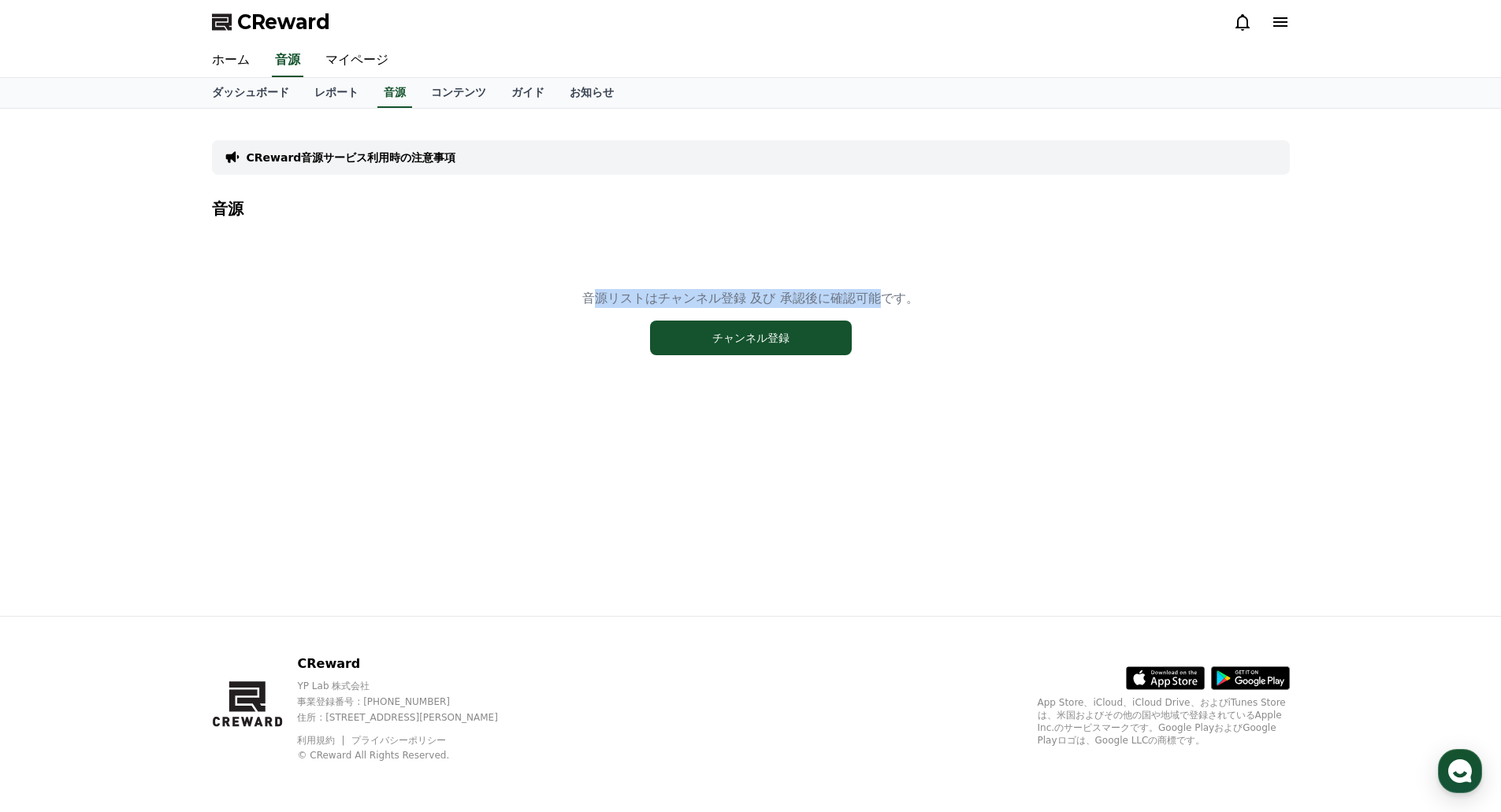
drag, startPoint x: 621, startPoint y: 300, endPoint x: 869, endPoint y: 299, distance: 248.0
click at [868, 299] on p "音源リストはチャンネル登録 及び 承認後に確認可能です。" at bounding box center [750, 299] width 336 height 19
click at [869, 299] on p "音源リストはチャンネル登録 及び 承認後に確認可能です。" at bounding box center [750, 299] width 336 height 19
